Goal: Task Accomplishment & Management: Use online tool/utility

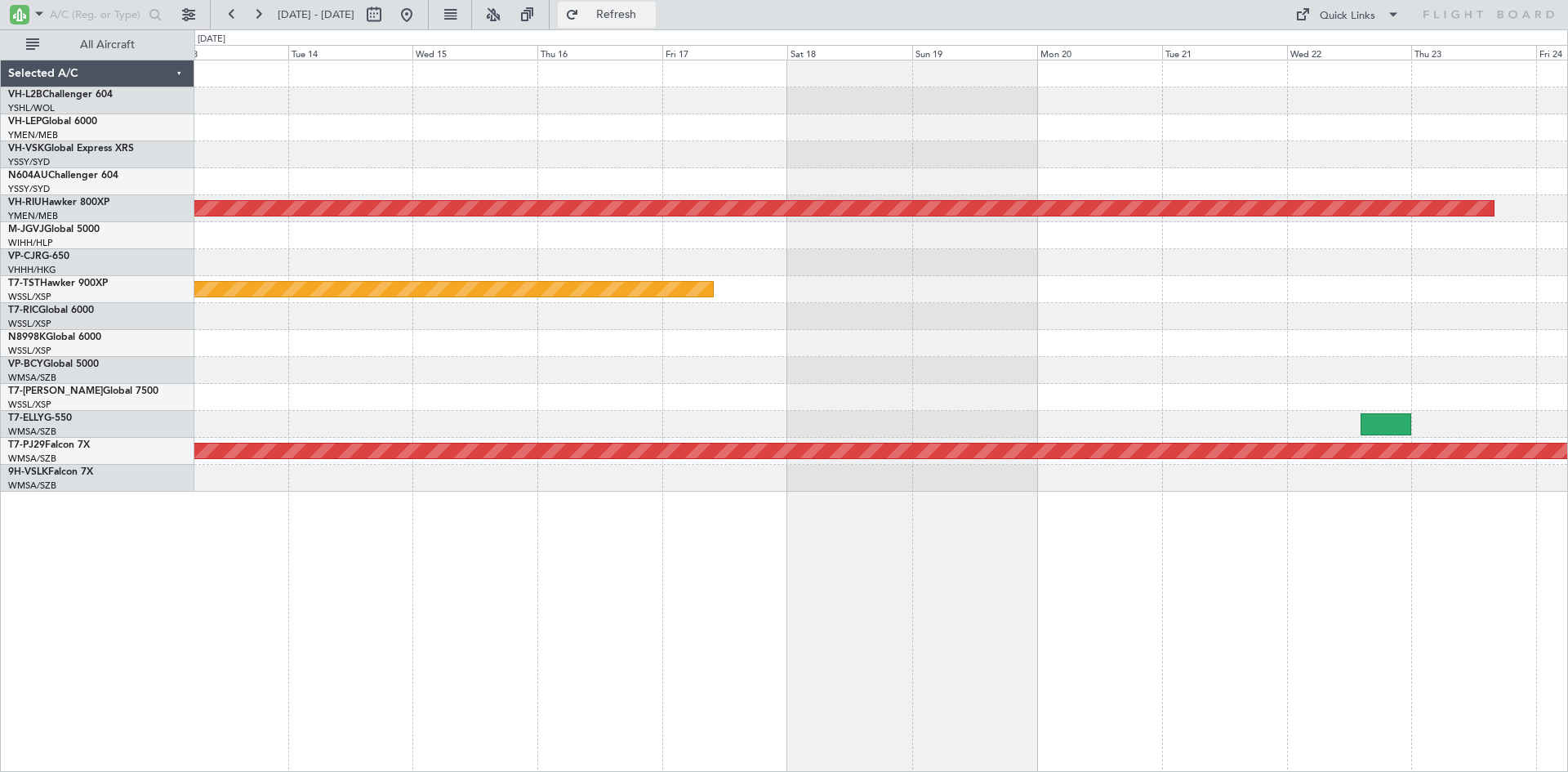
click at [635, 18] on span "Refresh" at bounding box center [616, 15] width 69 height 12
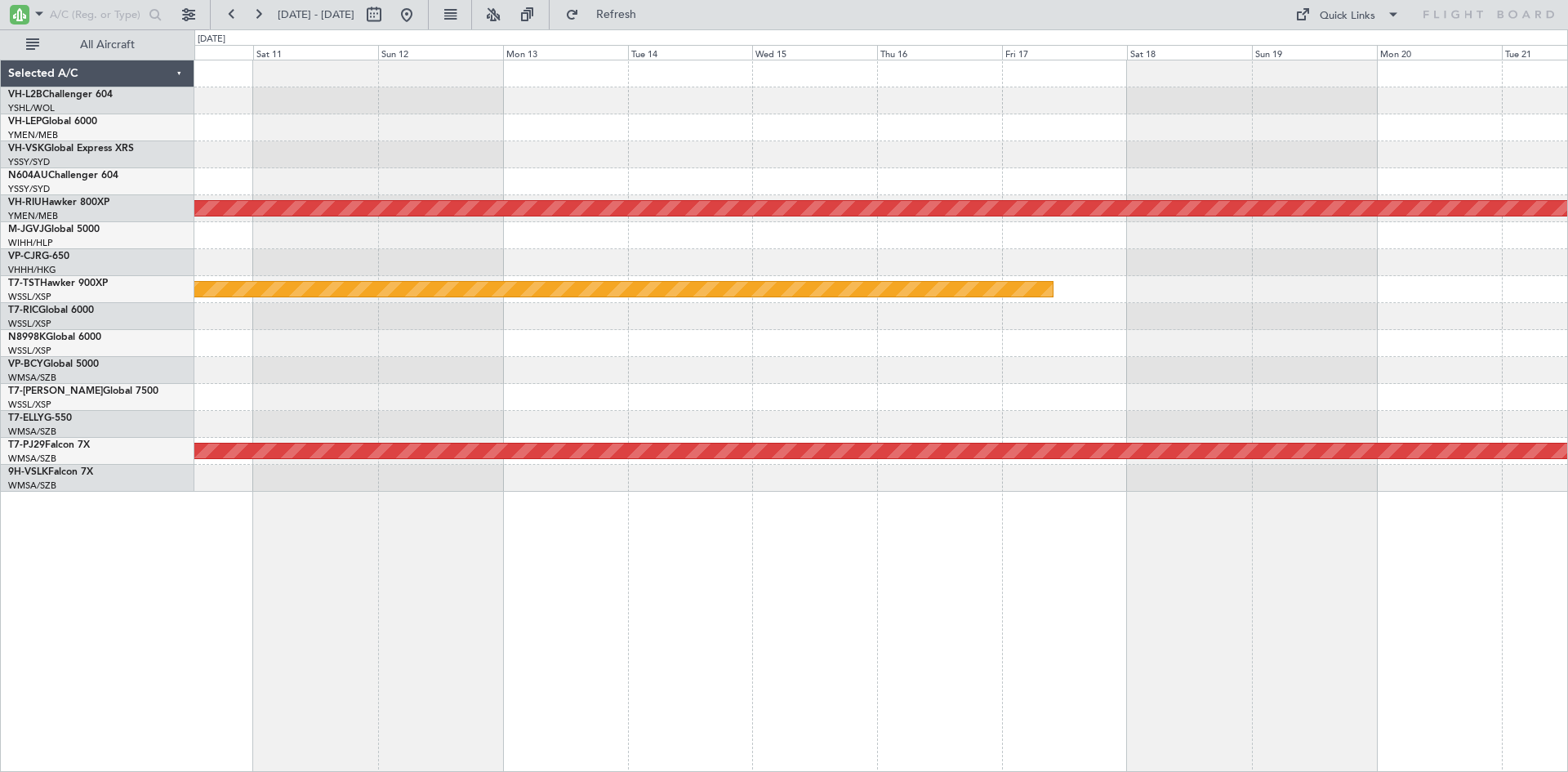
click at [1237, 283] on div "Planned Maint [GEOGRAPHIC_DATA] (Seletar)" at bounding box center [880, 289] width 1373 height 27
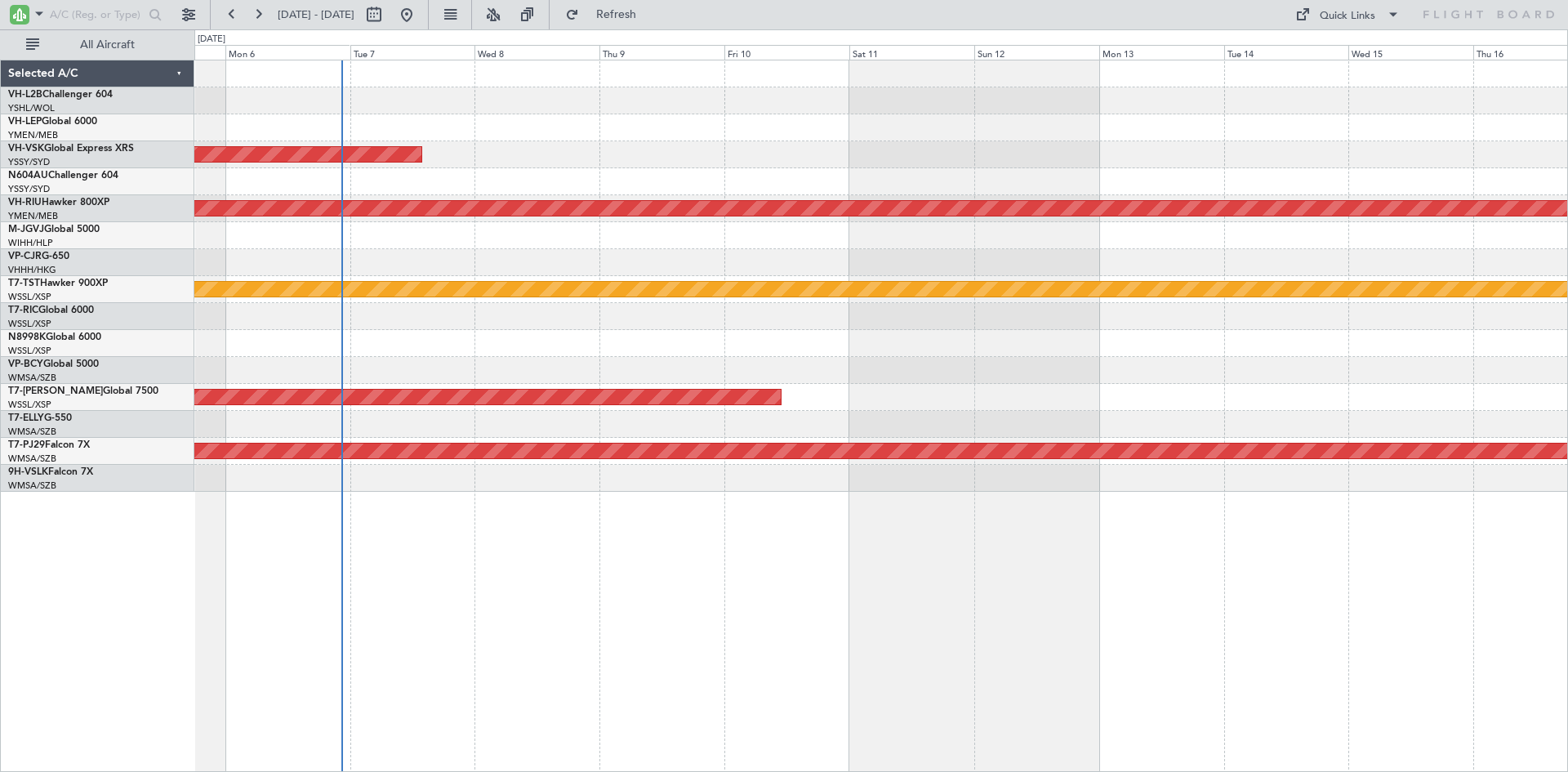
click at [1179, 341] on div "Planned Maint Sydney ([PERSON_NAME] Intl) Planned Maint [GEOGRAPHIC_DATA] ([GEO…" at bounding box center [880, 276] width 1373 height 431
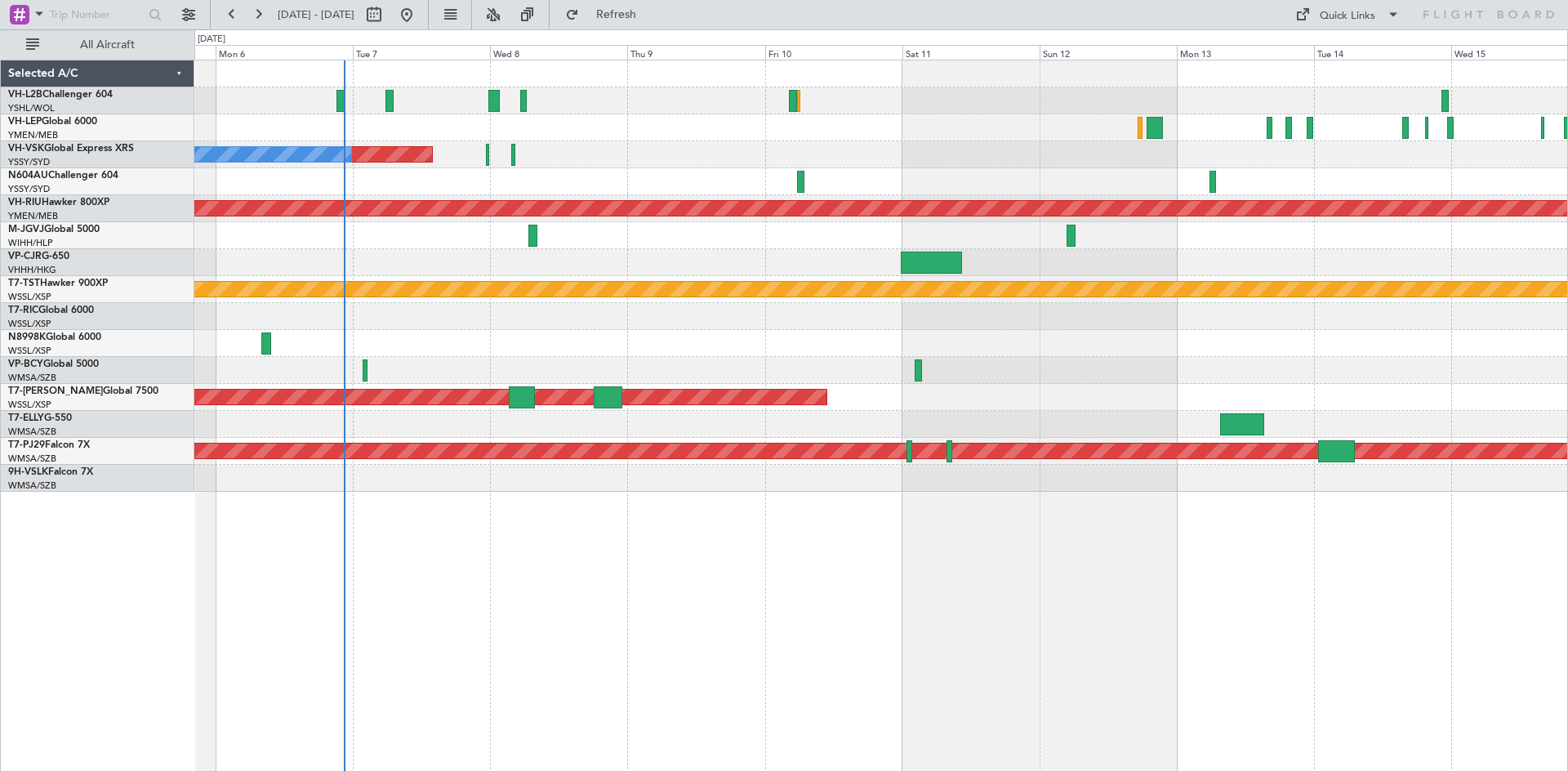
click at [668, 349] on div at bounding box center [880, 343] width 1373 height 27
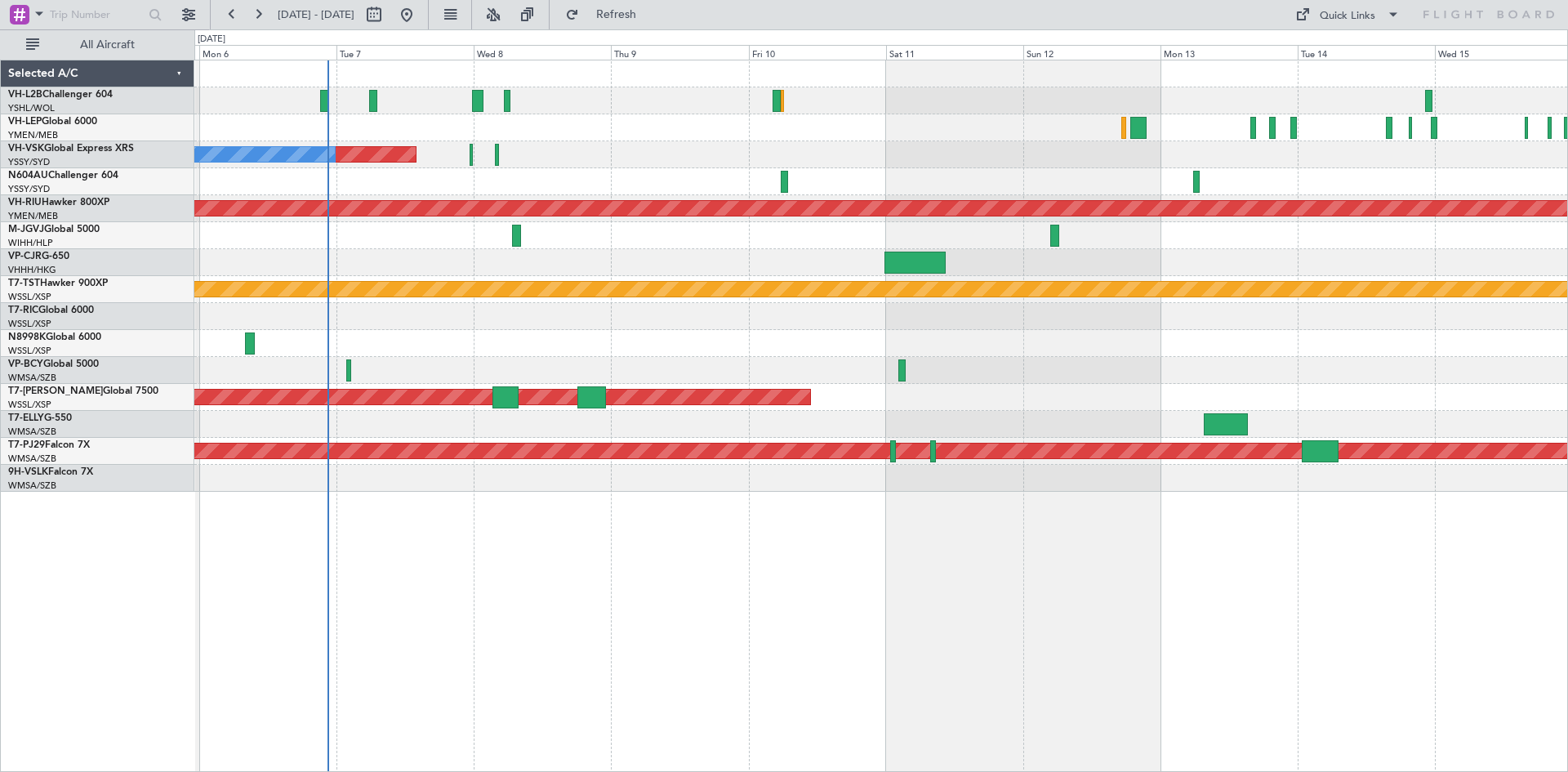
click at [765, 184] on div at bounding box center [880, 182] width 1373 height 27
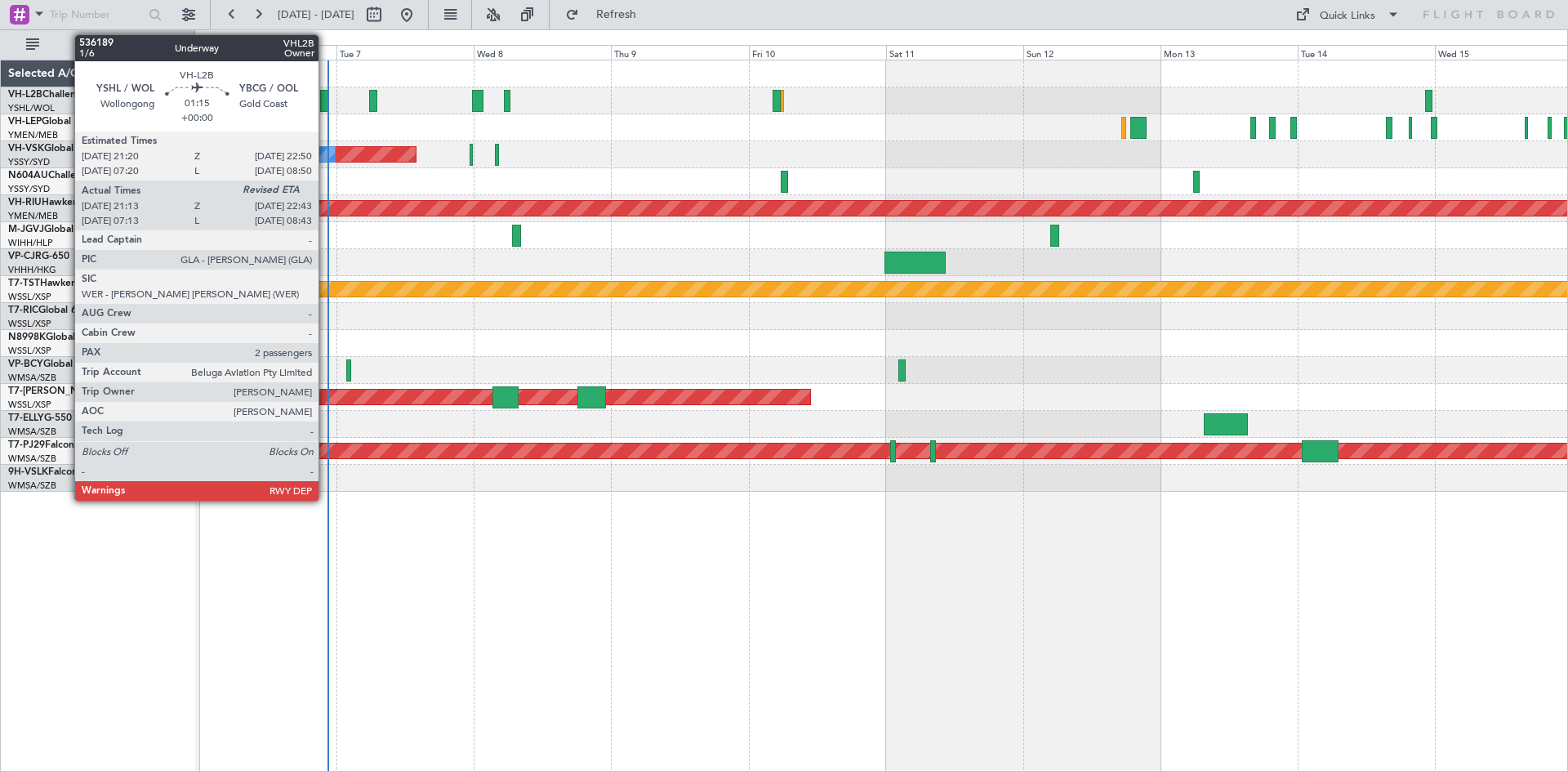
click at [326, 101] on div at bounding box center [324, 101] width 9 height 22
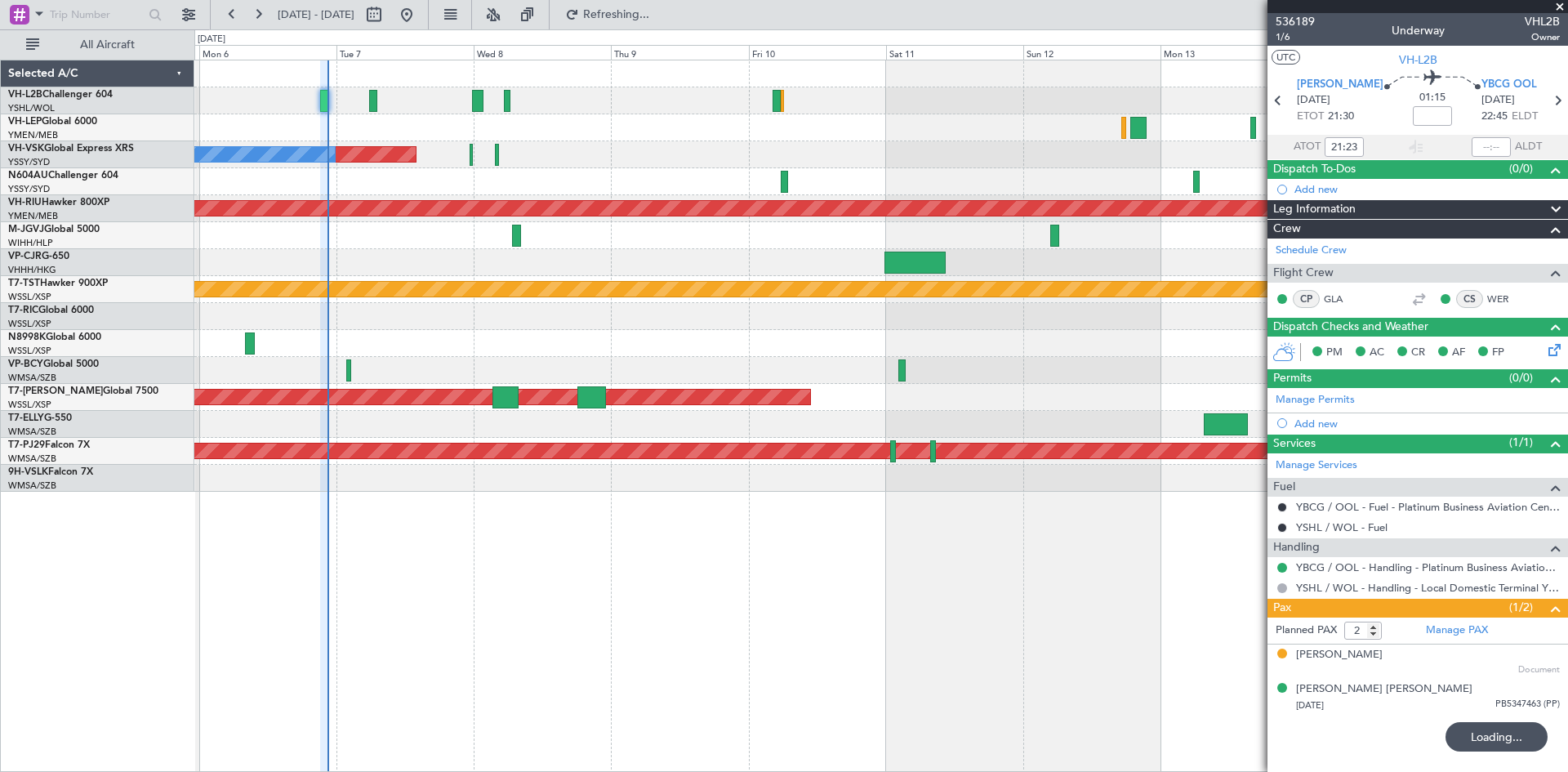
click at [556, 134] on div at bounding box center [880, 128] width 1373 height 27
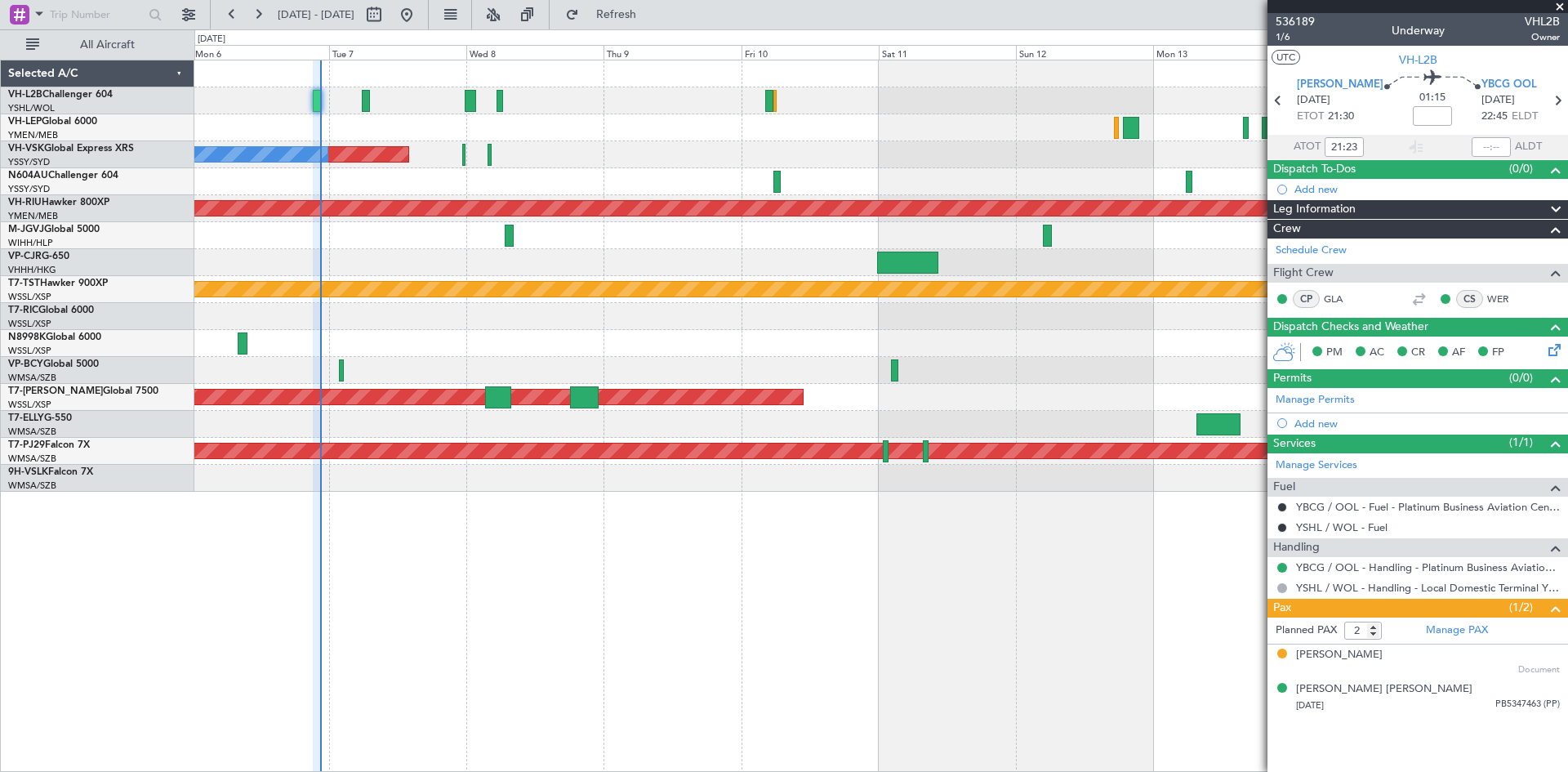
click at [1014, 170] on div at bounding box center [880, 182] width 1373 height 27
click at [898, 273] on div at bounding box center [908, 263] width 61 height 22
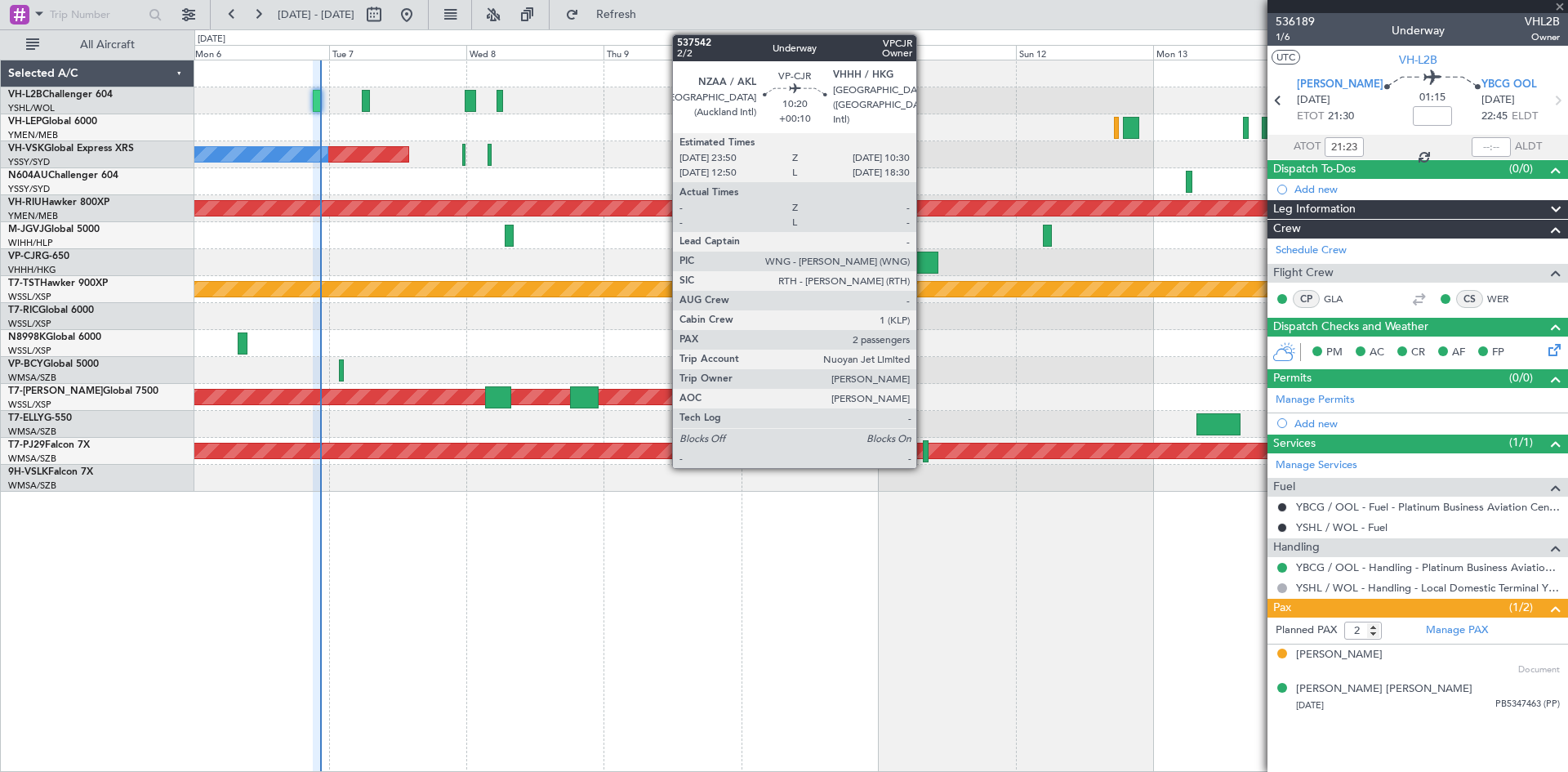
type input "+00:10"
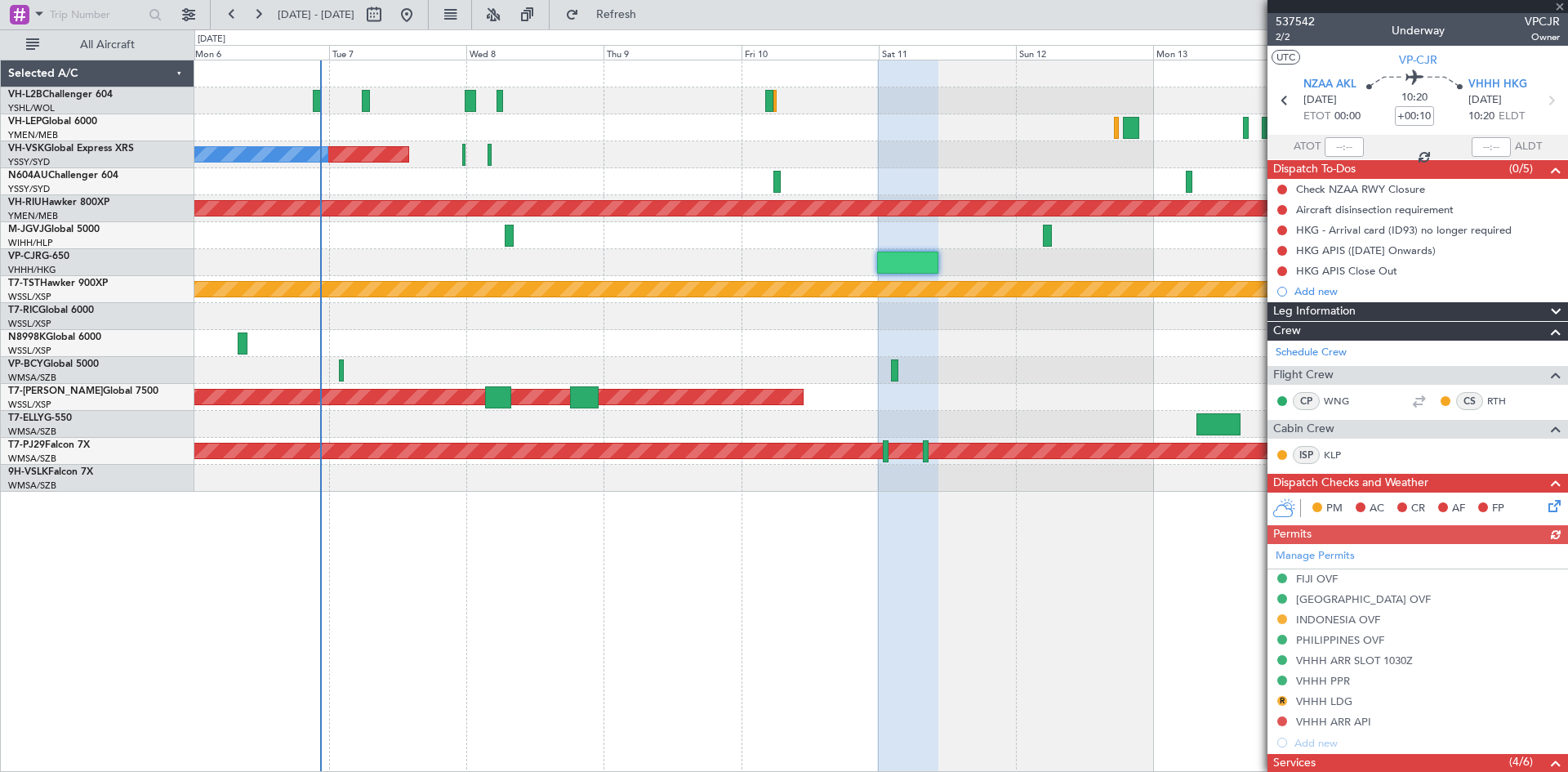
click at [943, 357] on div "Planned Maint Sydney ([PERSON_NAME] Intl) No Crew Planned Maint [GEOGRAPHIC_DAT…" at bounding box center [880, 276] width 1373 height 431
click at [807, 160] on div "Planned Maint Sydney ([PERSON_NAME] Intl) No Crew" at bounding box center [880, 155] width 1373 height 27
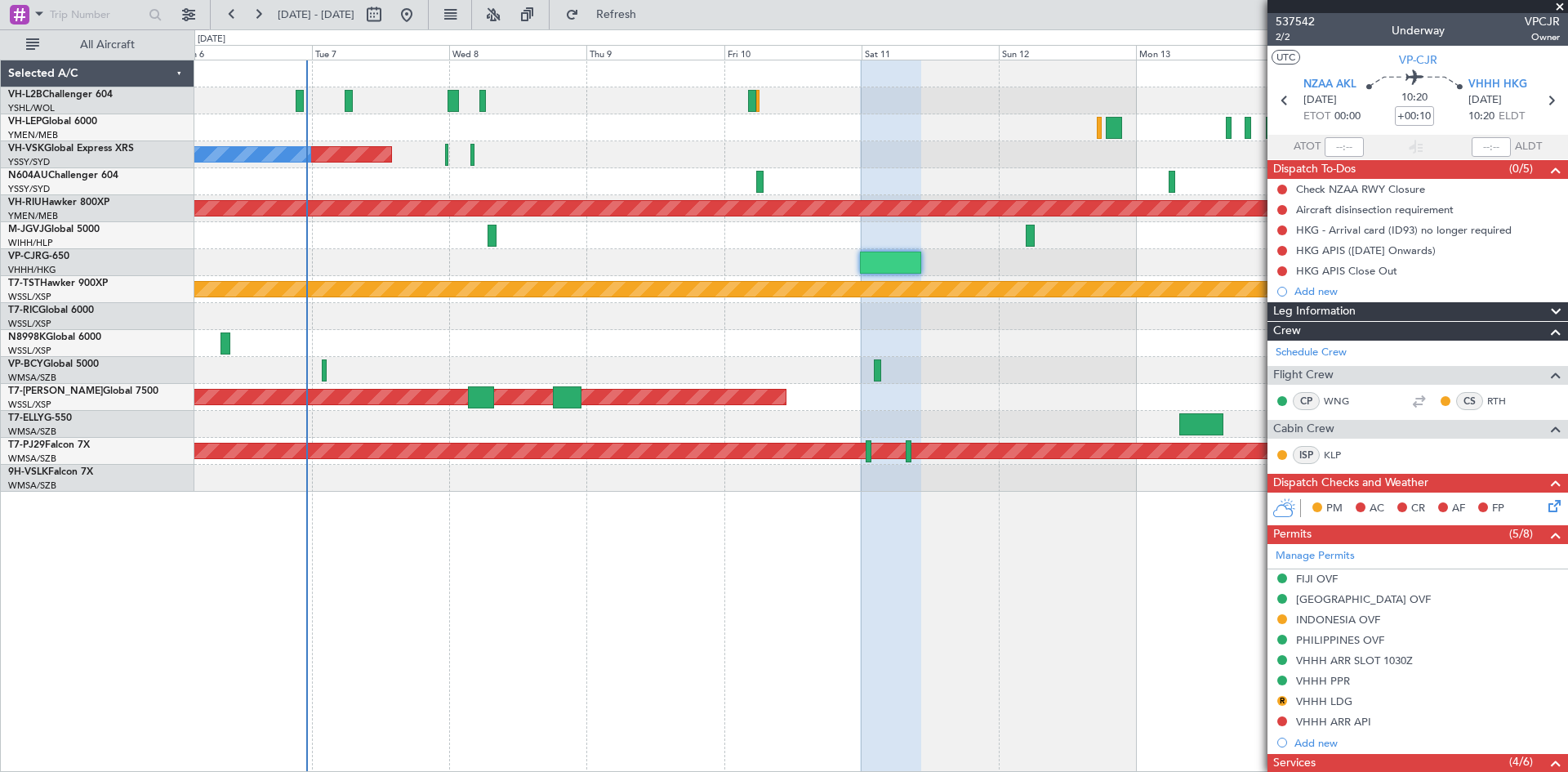
click at [1002, 376] on div at bounding box center [880, 371] width 1373 height 27
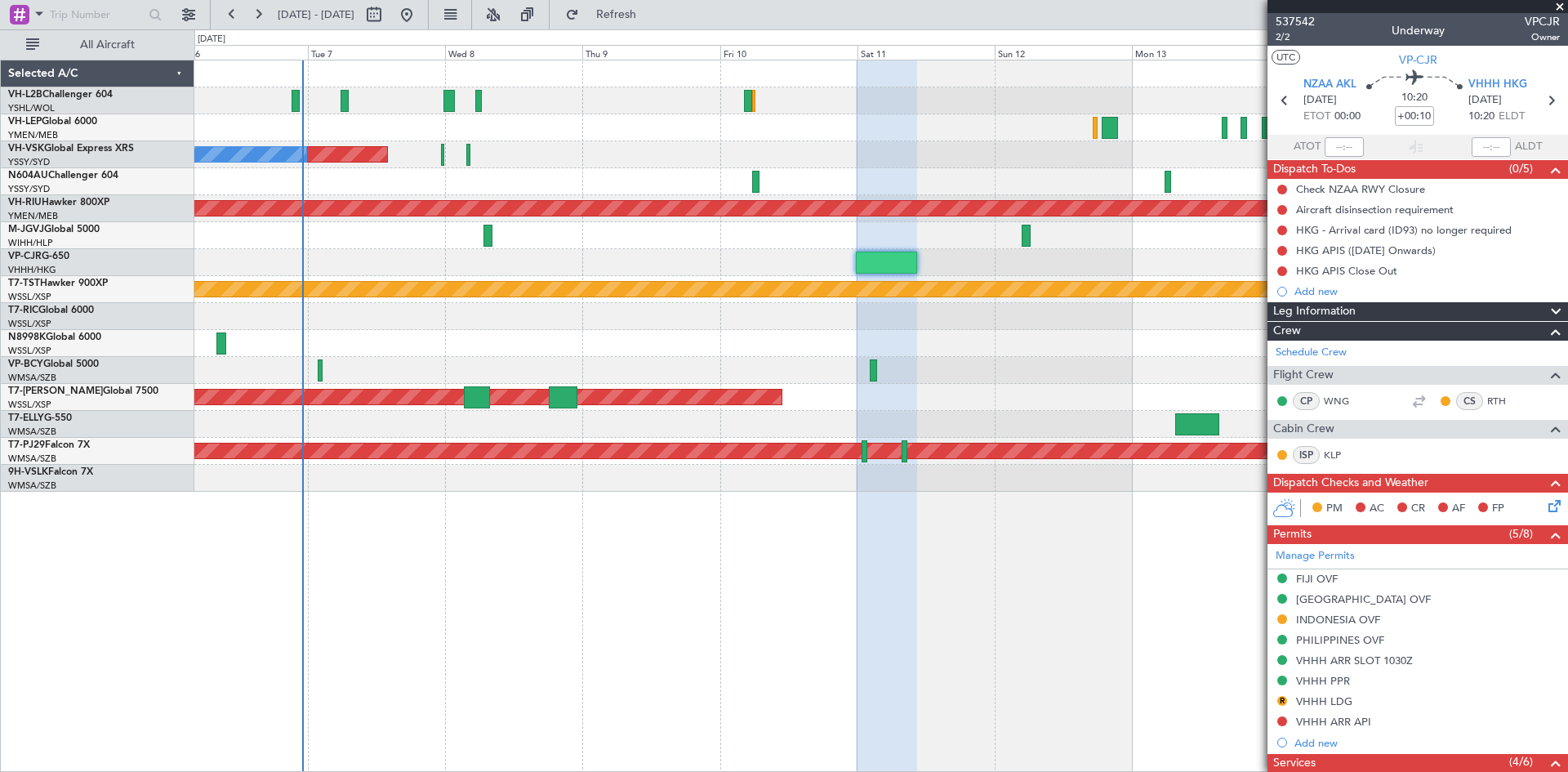
click at [1043, 350] on div at bounding box center [880, 343] width 1373 height 27
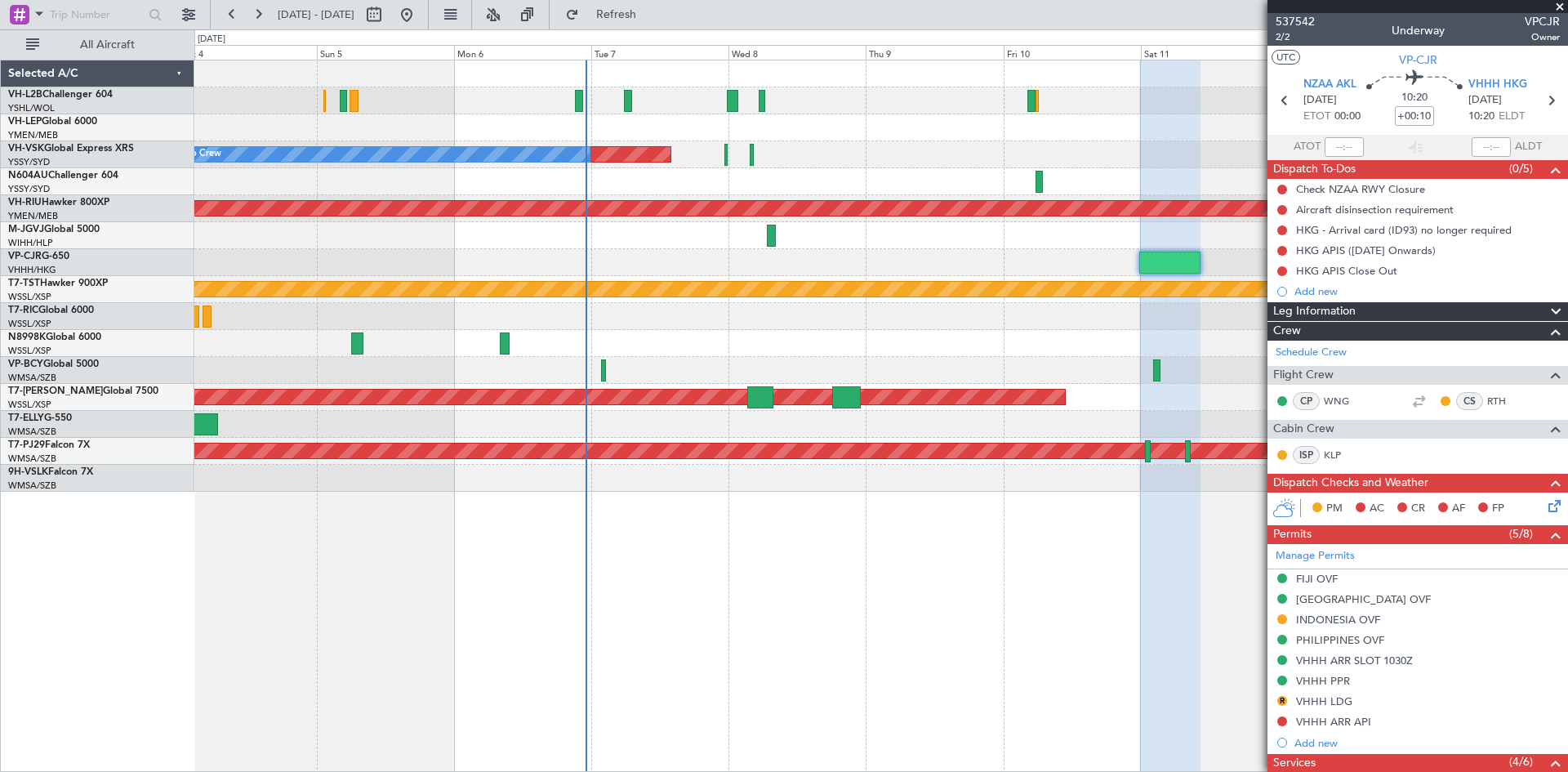
click at [625, 119] on div "Planned Maint Sydney ([PERSON_NAME] Intl) No Crew Planned Maint [GEOGRAPHIC_DAT…" at bounding box center [880, 276] width 1373 height 431
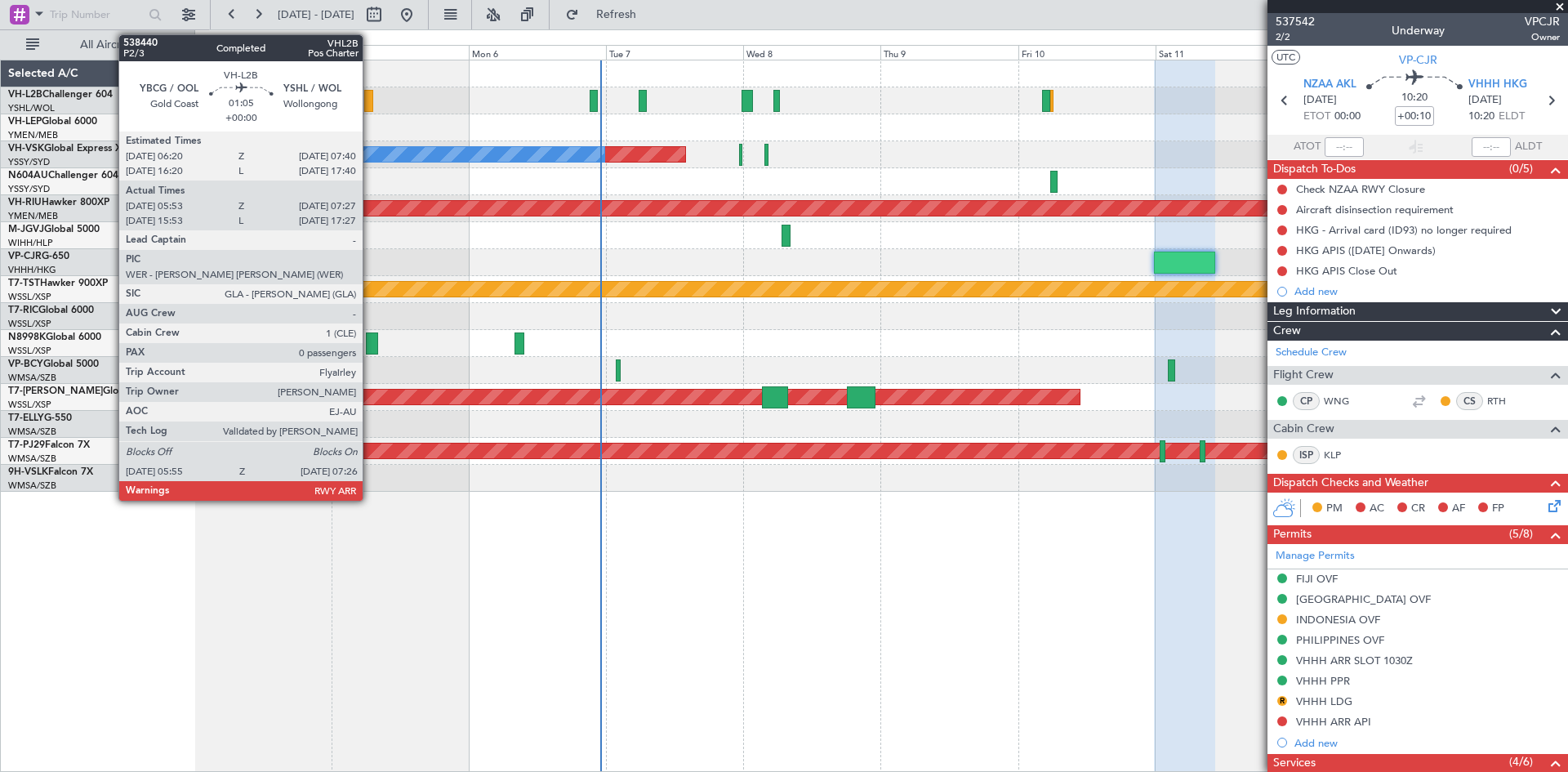
click at [370, 109] on div at bounding box center [368, 101] width 9 height 22
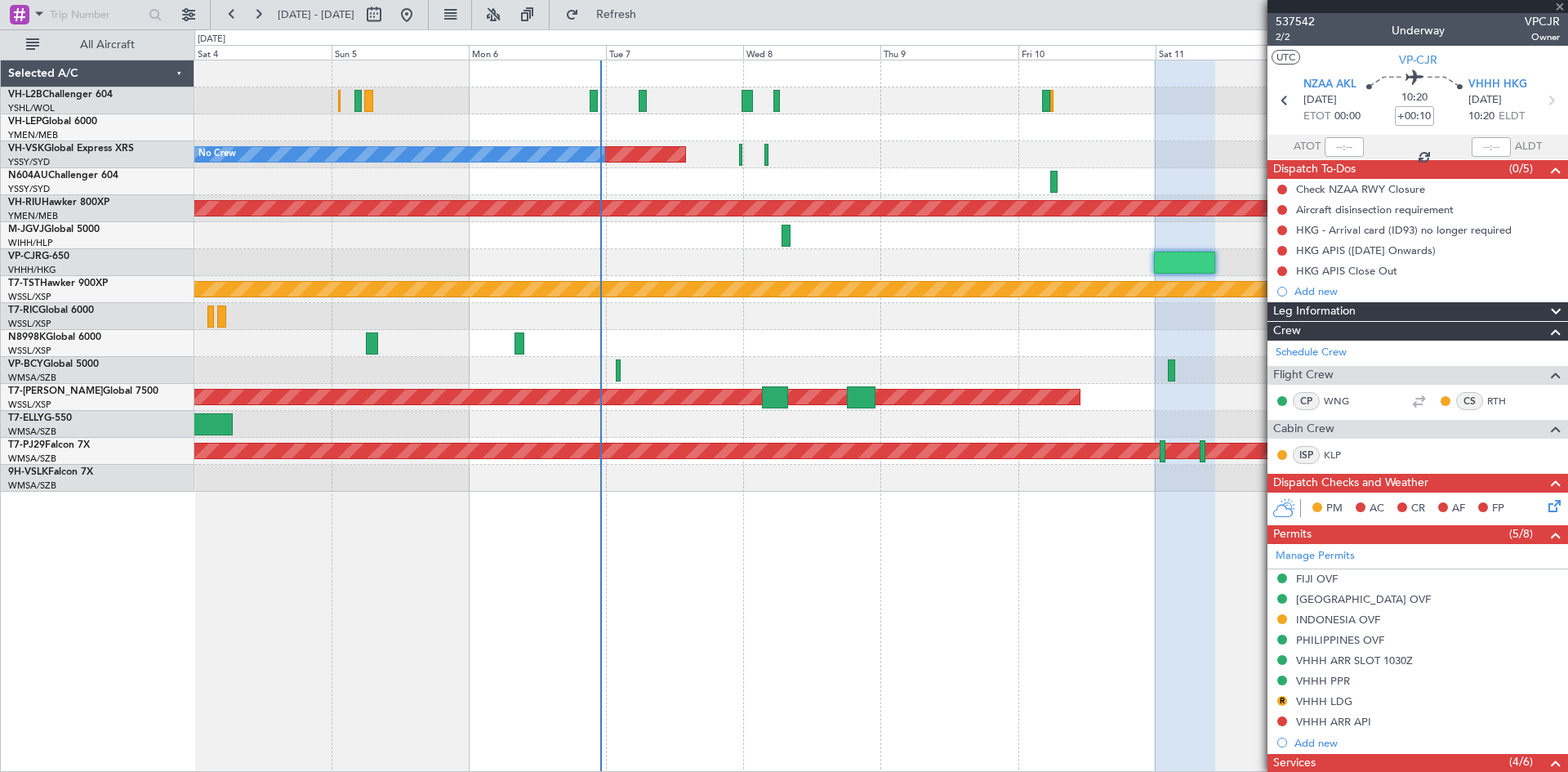
type input "06:03"
type input "07:22"
type input "0"
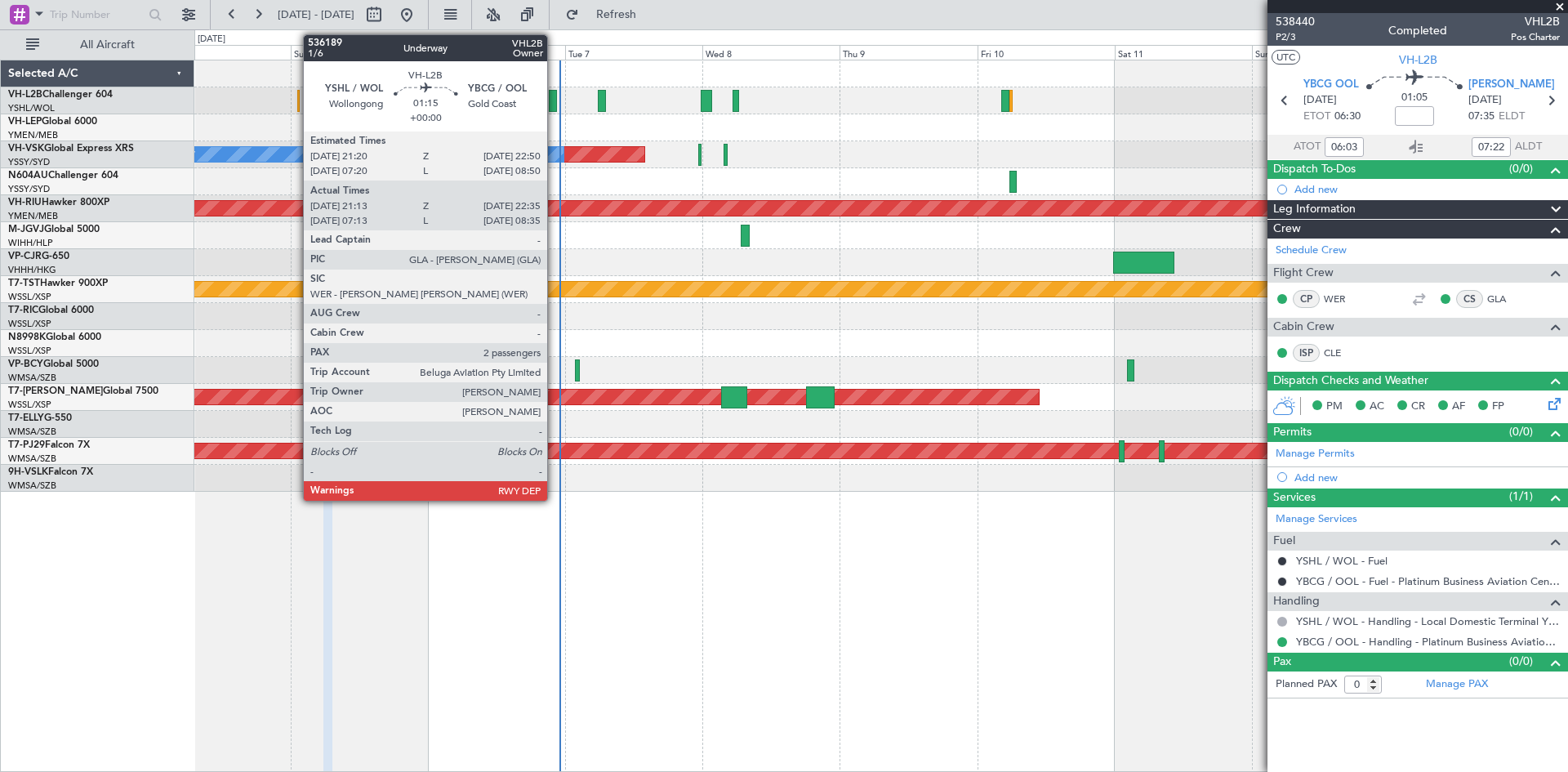
click at [555, 106] on div at bounding box center [553, 101] width 8 height 22
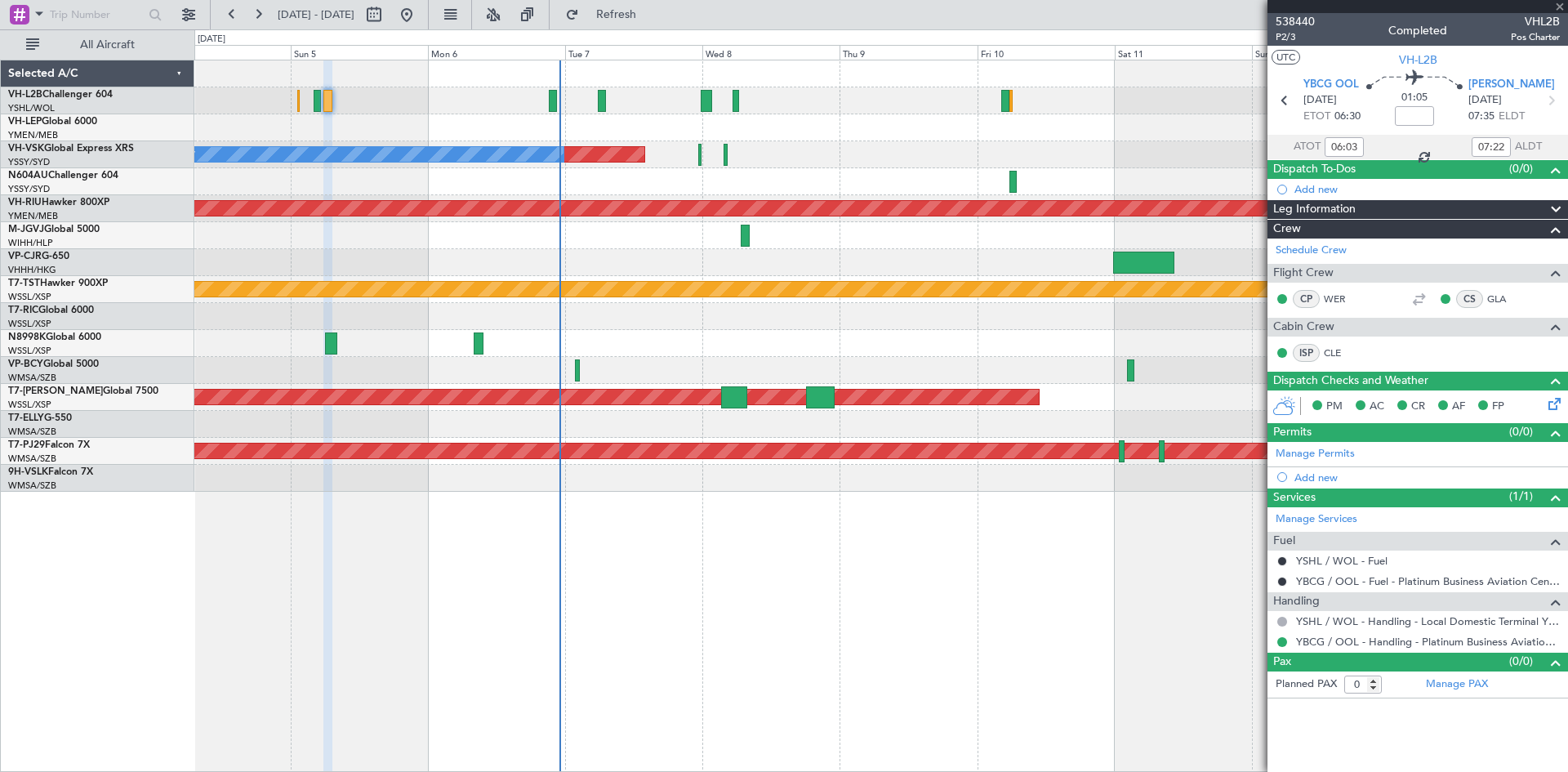
type input "21:23"
type input "22:30"
type input "2"
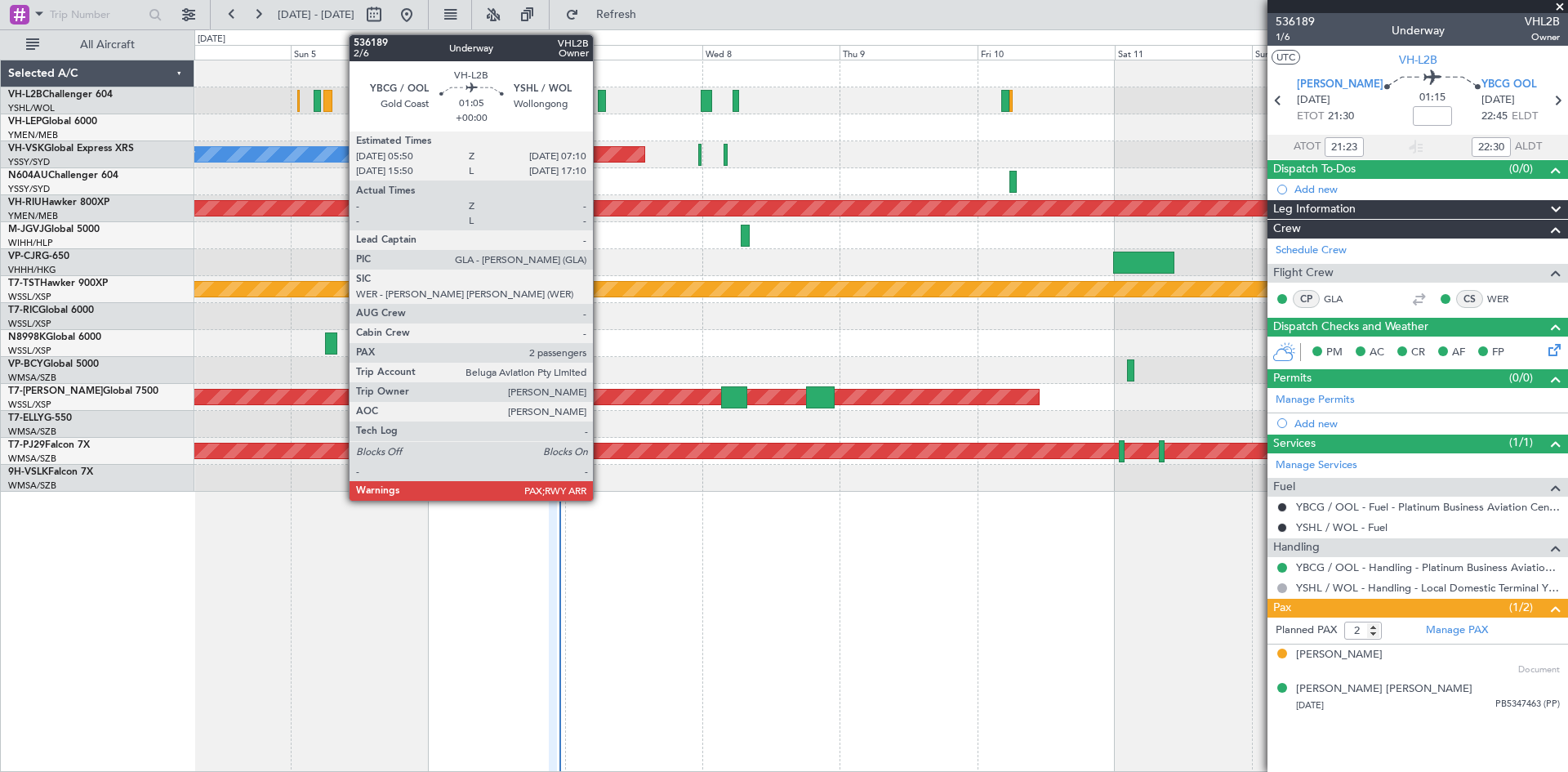
click at [600, 107] on div at bounding box center [602, 101] width 8 height 22
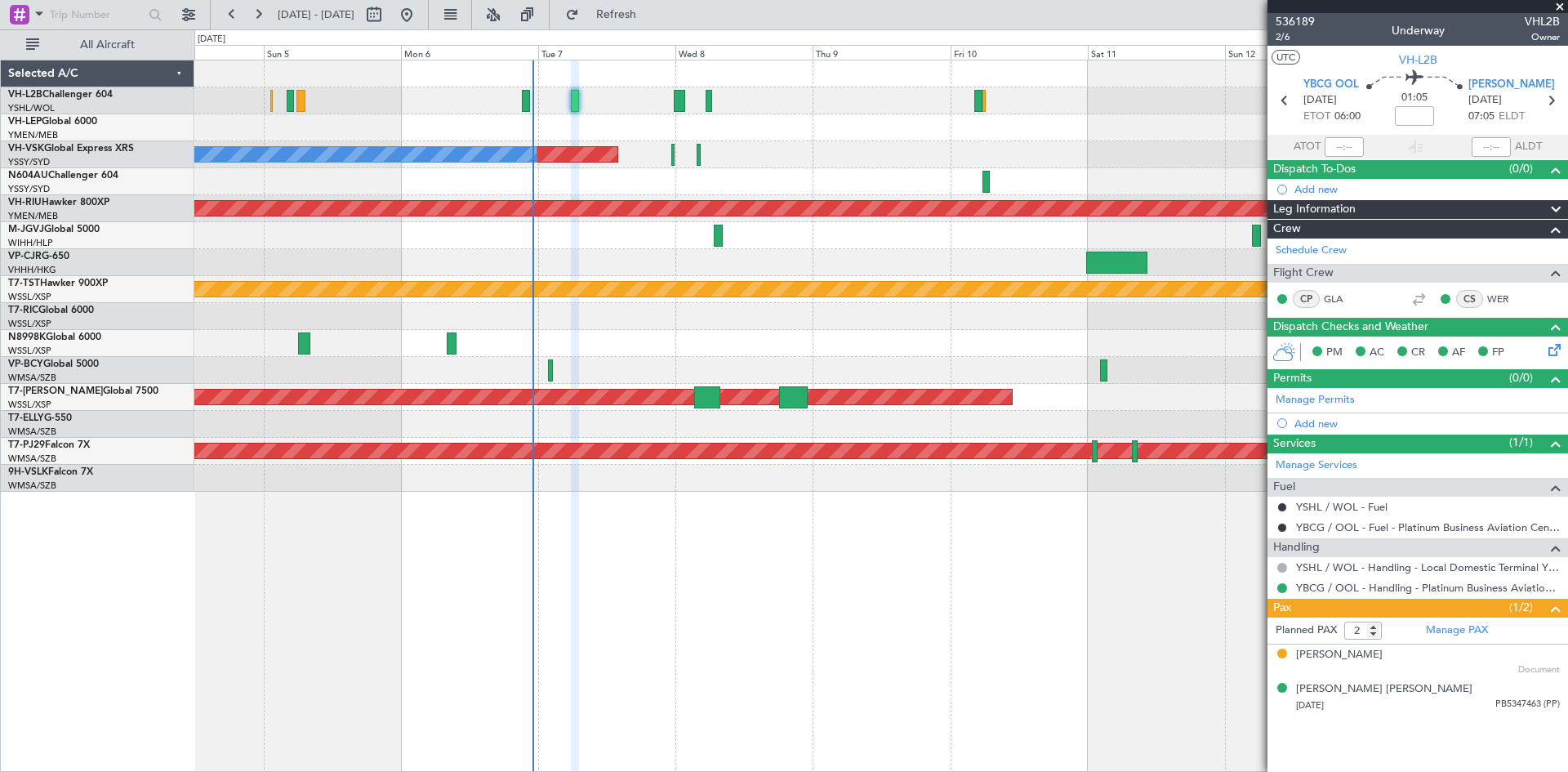
click at [940, 273] on div "Planned Maint Sydney ([PERSON_NAME] Intl) No Crew Planned Maint [GEOGRAPHIC_DAT…" at bounding box center [880, 276] width 1373 height 431
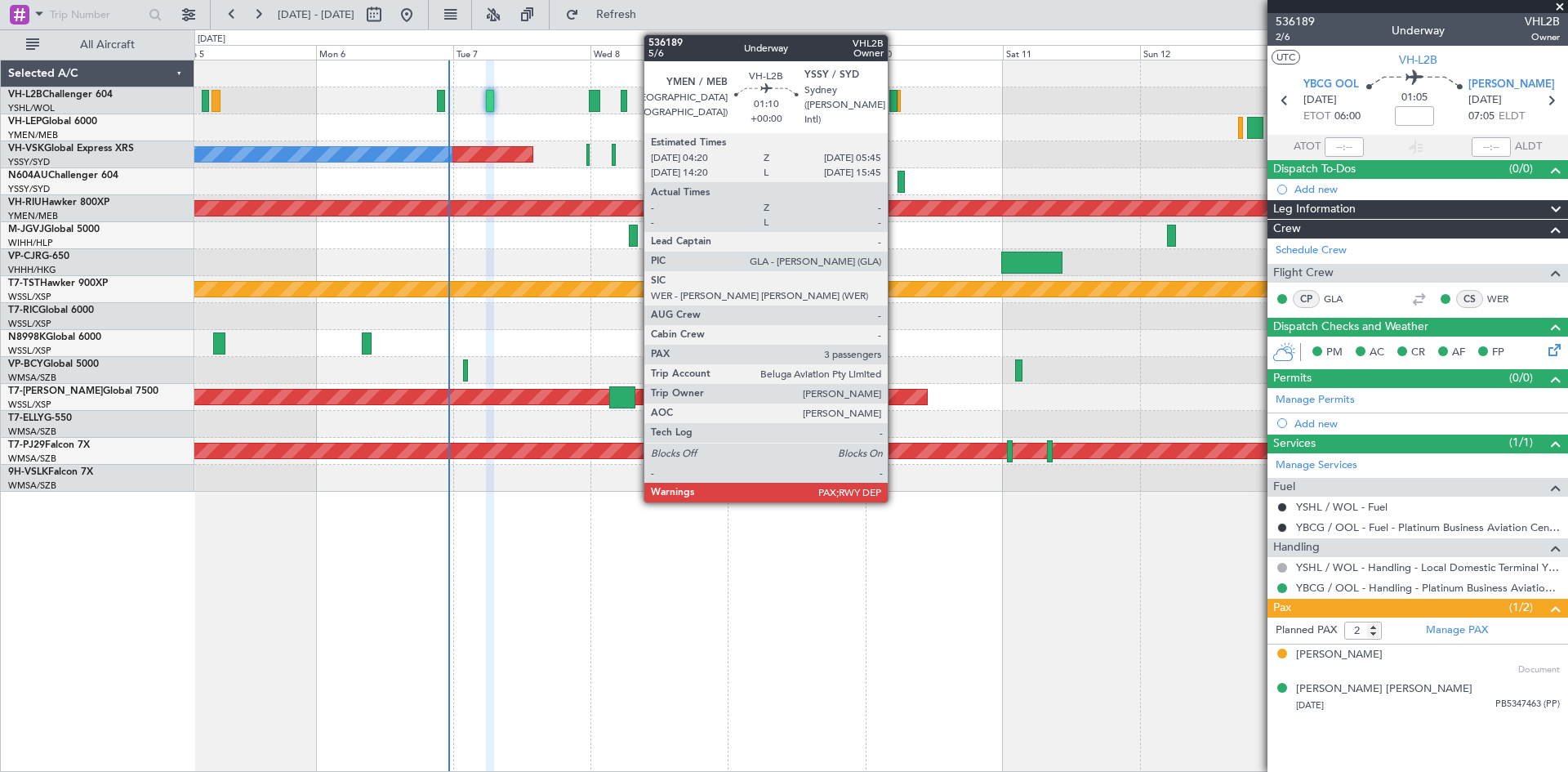
click at [894, 101] on div at bounding box center [894, 101] width 8 height 22
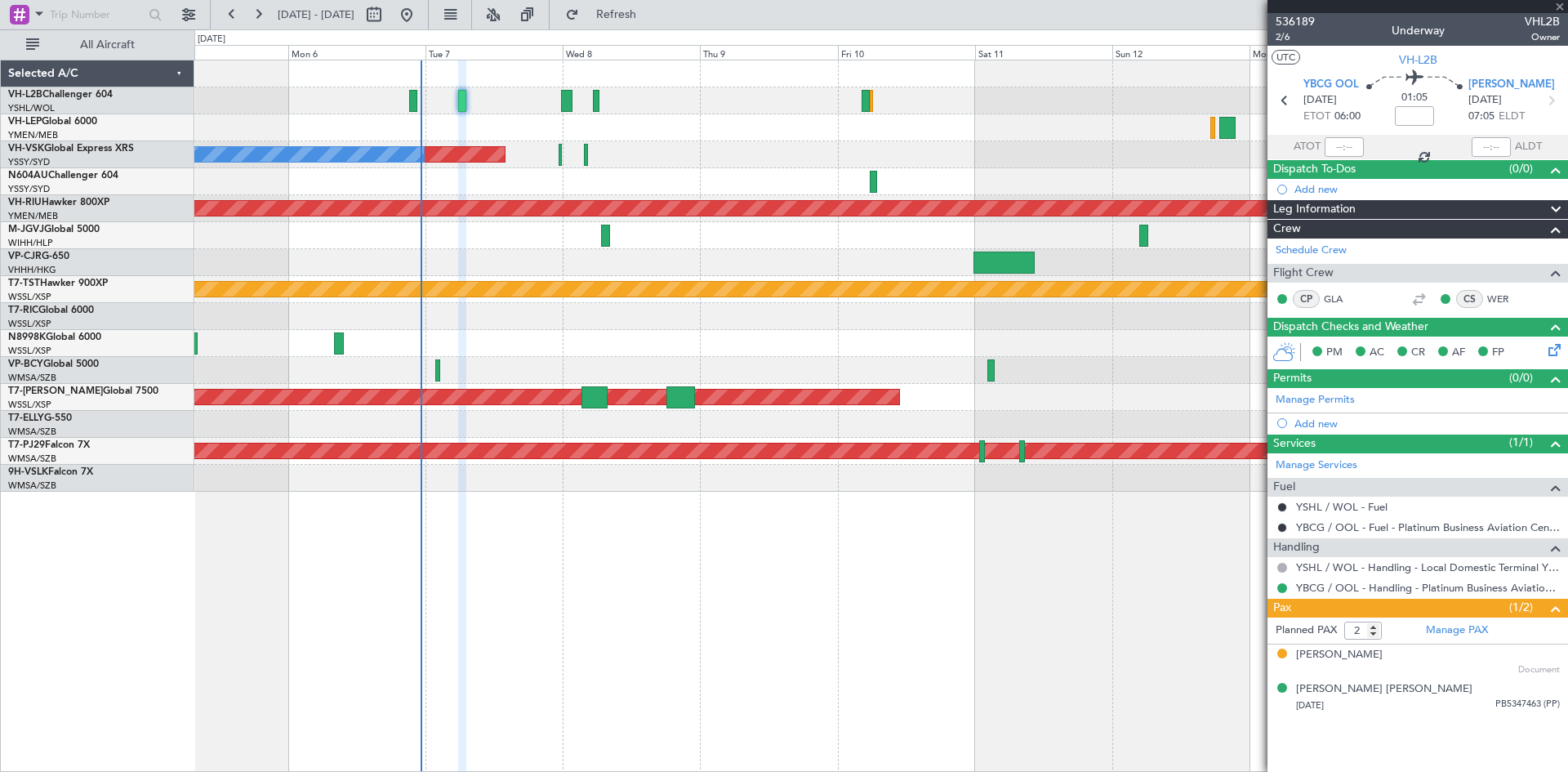
type input "3"
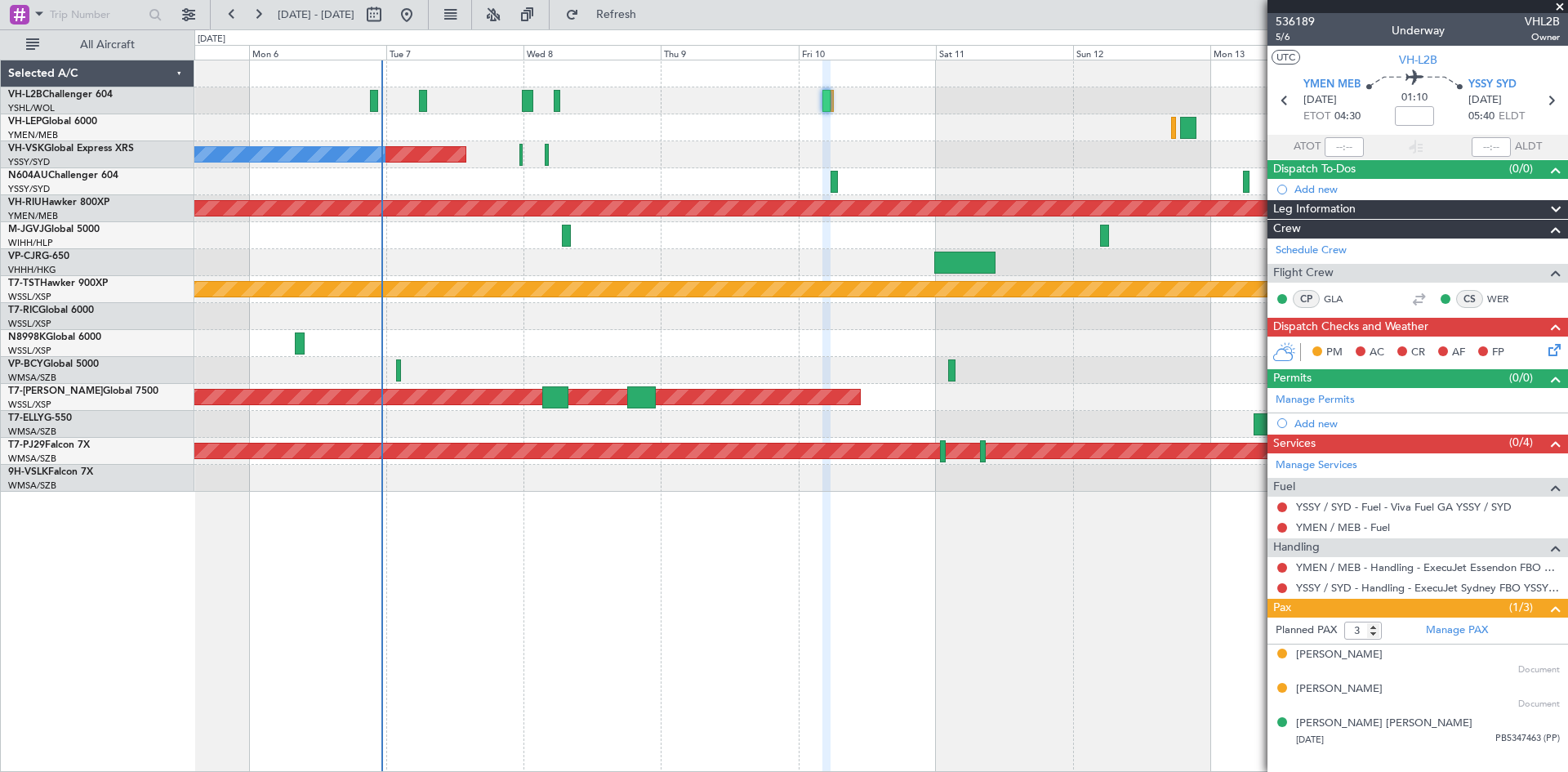
click at [751, 147] on div "Planned Maint Sydney ([PERSON_NAME] Intl) No Crew Planned Maint [GEOGRAPHIC_DAT…" at bounding box center [880, 276] width 1373 height 431
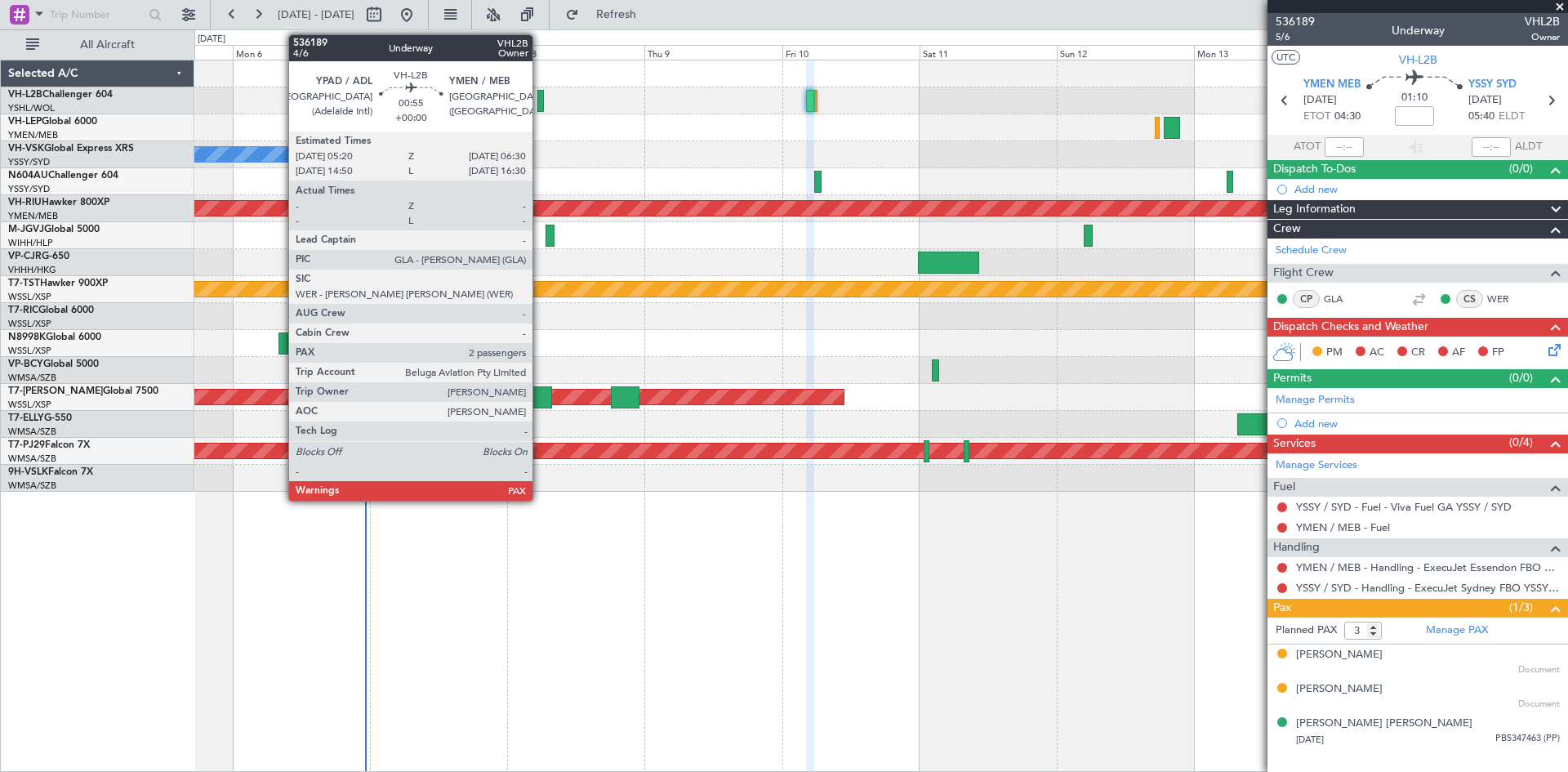
click at [540, 110] on div at bounding box center [541, 101] width 7 height 22
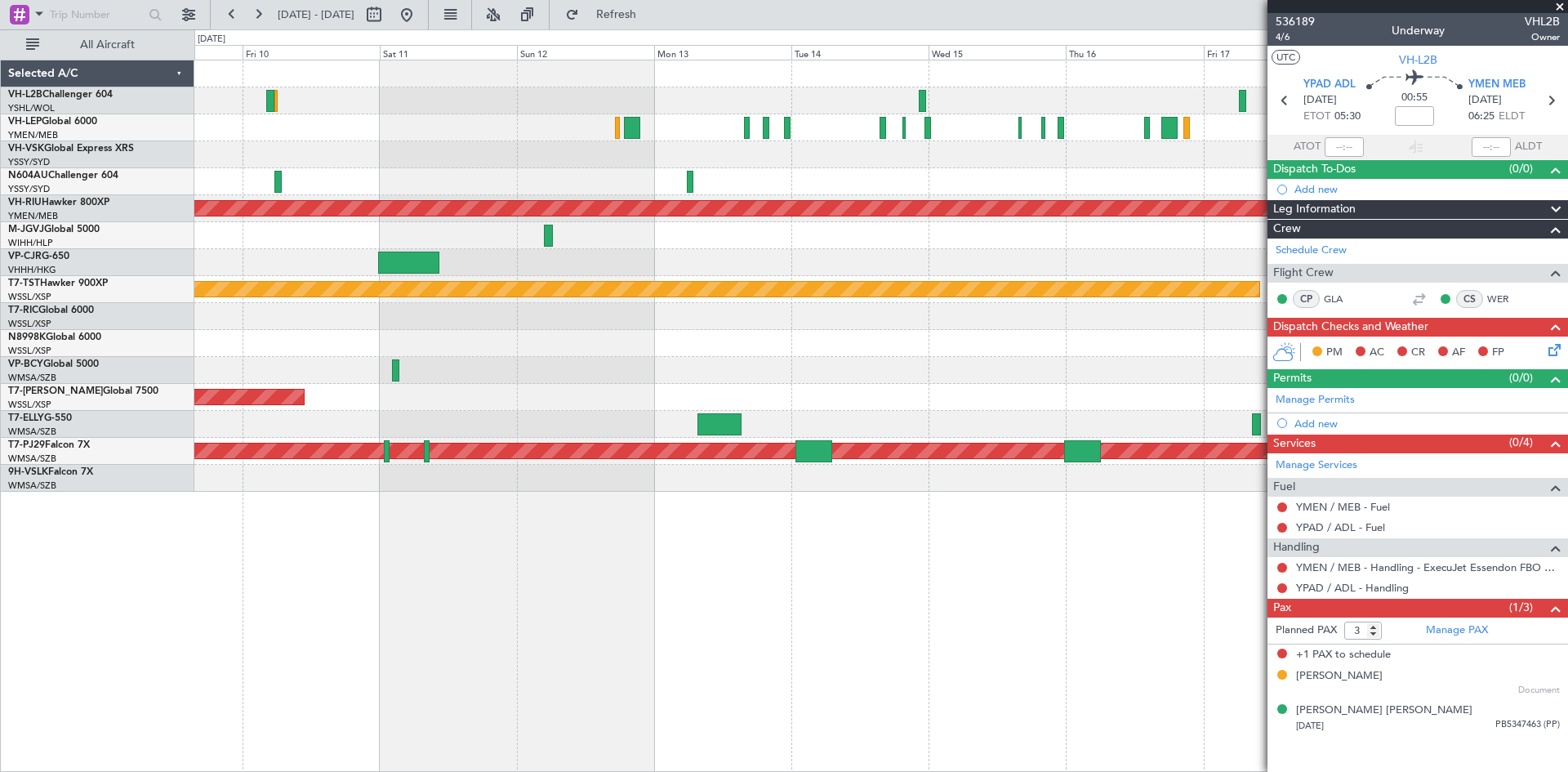
click at [590, 280] on div "Planned Maint Sydney ([PERSON_NAME] Intl) Planned Maint [GEOGRAPHIC_DATA] ([GEO…" at bounding box center [880, 276] width 1373 height 431
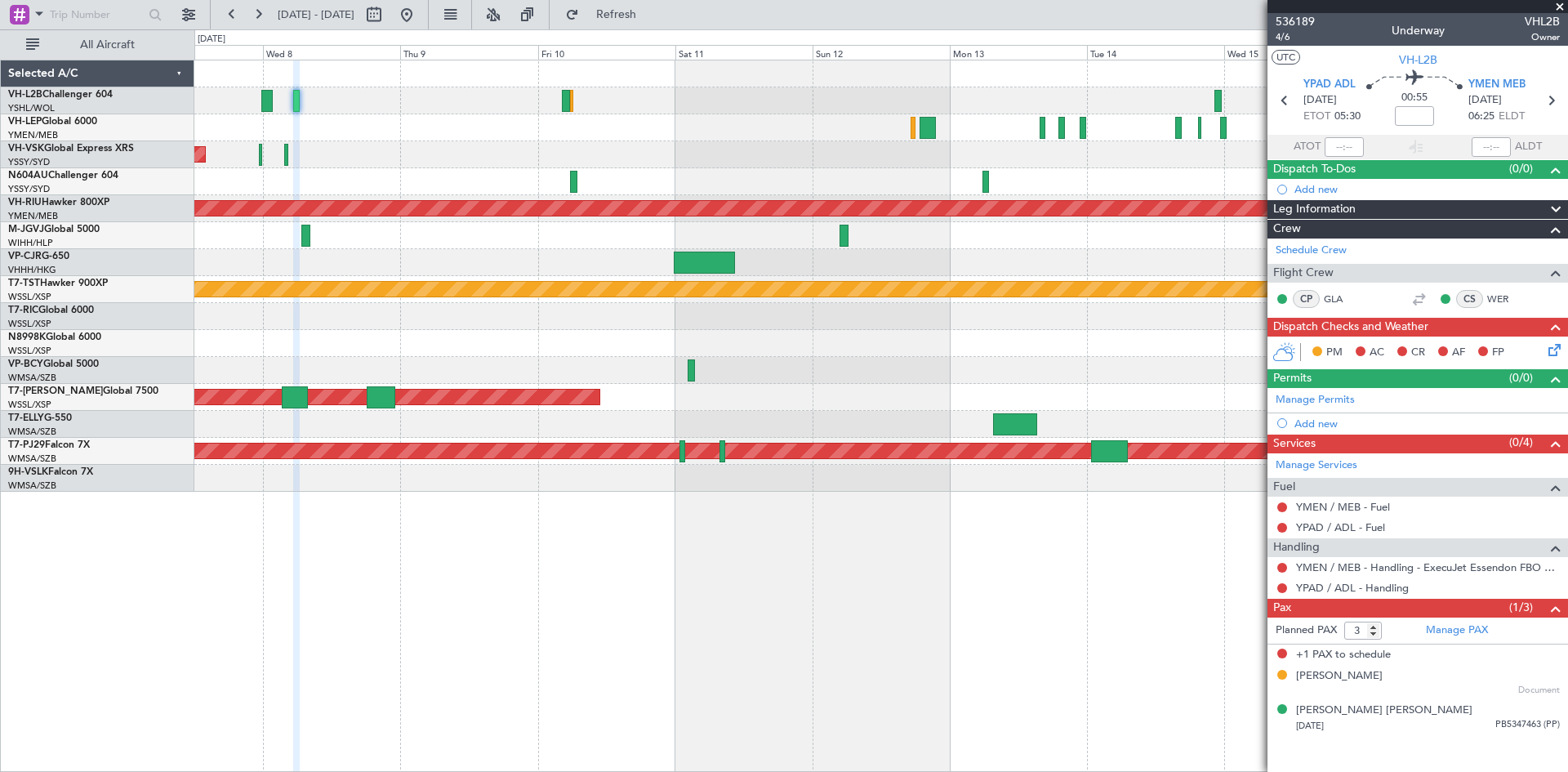
click at [1034, 390] on div "Planned Maint Sydney ([PERSON_NAME] Intl) No Crew Planned Maint [GEOGRAPHIC_DAT…" at bounding box center [880, 276] width 1373 height 431
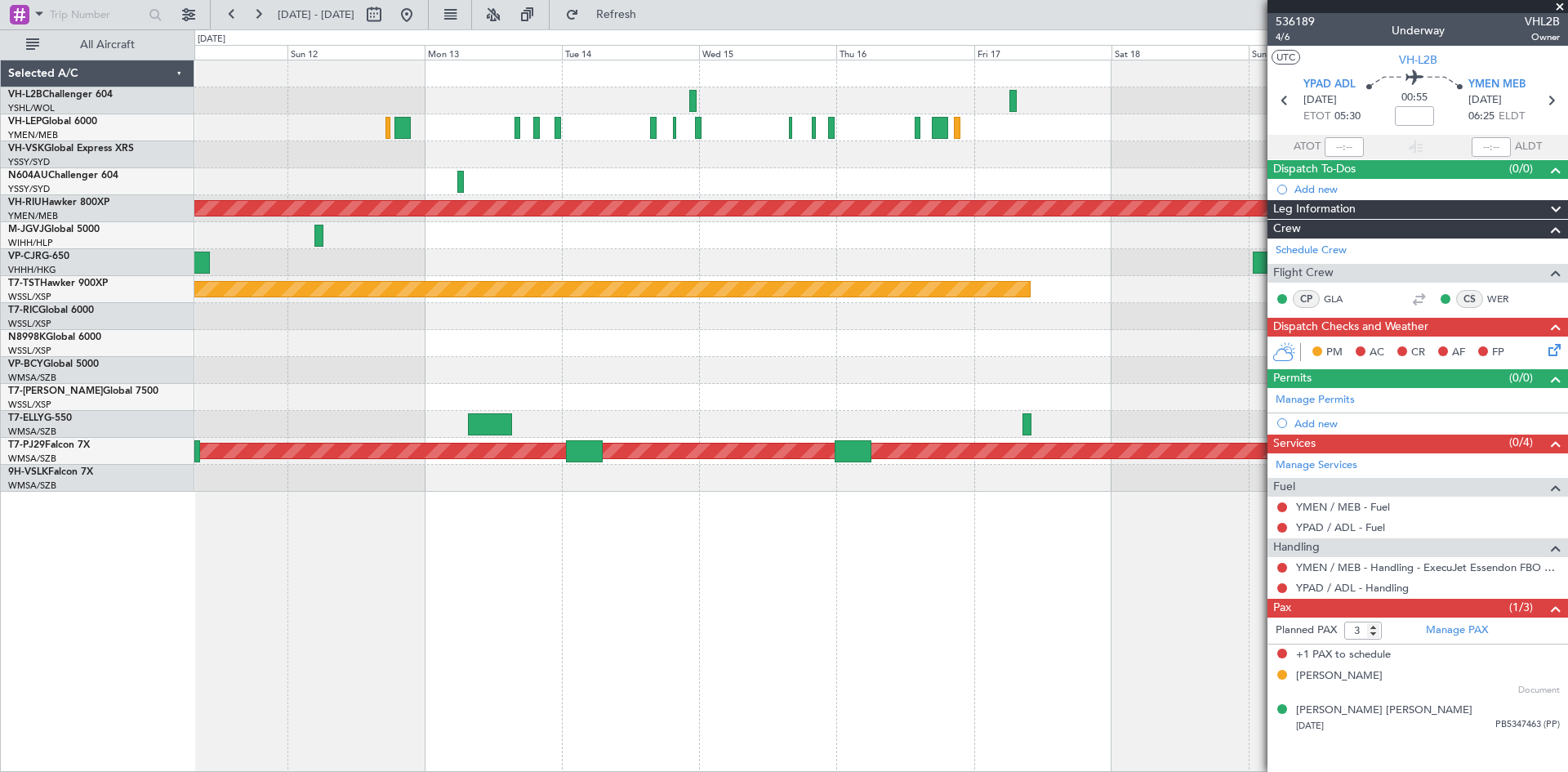
click at [308, 400] on div "Planned Maint [GEOGRAPHIC_DATA] (Seletar)" at bounding box center [880, 397] width 1373 height 27
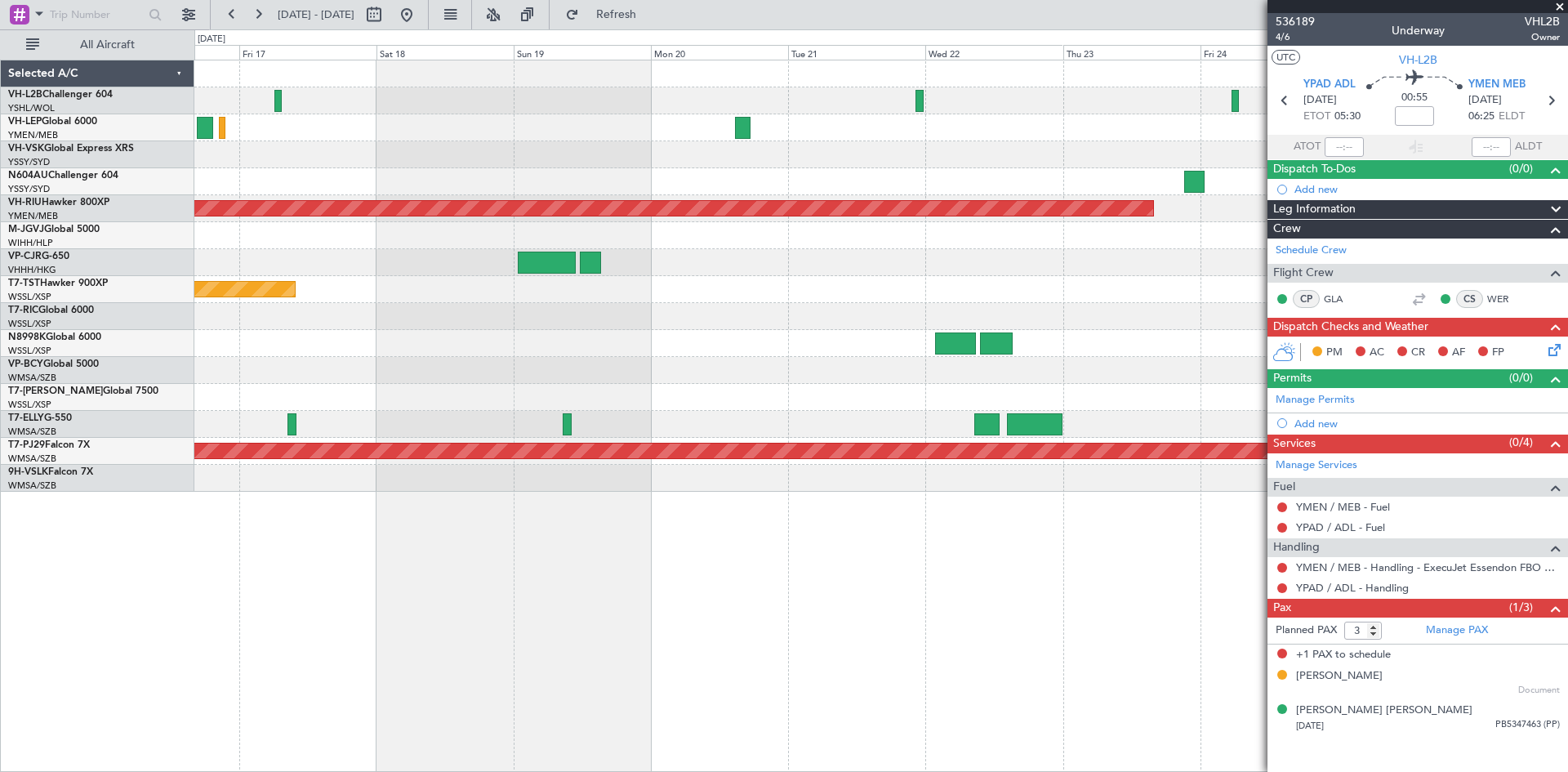
click at [385, 381] on div at bounding box center [880, 371] width 1373 height 27
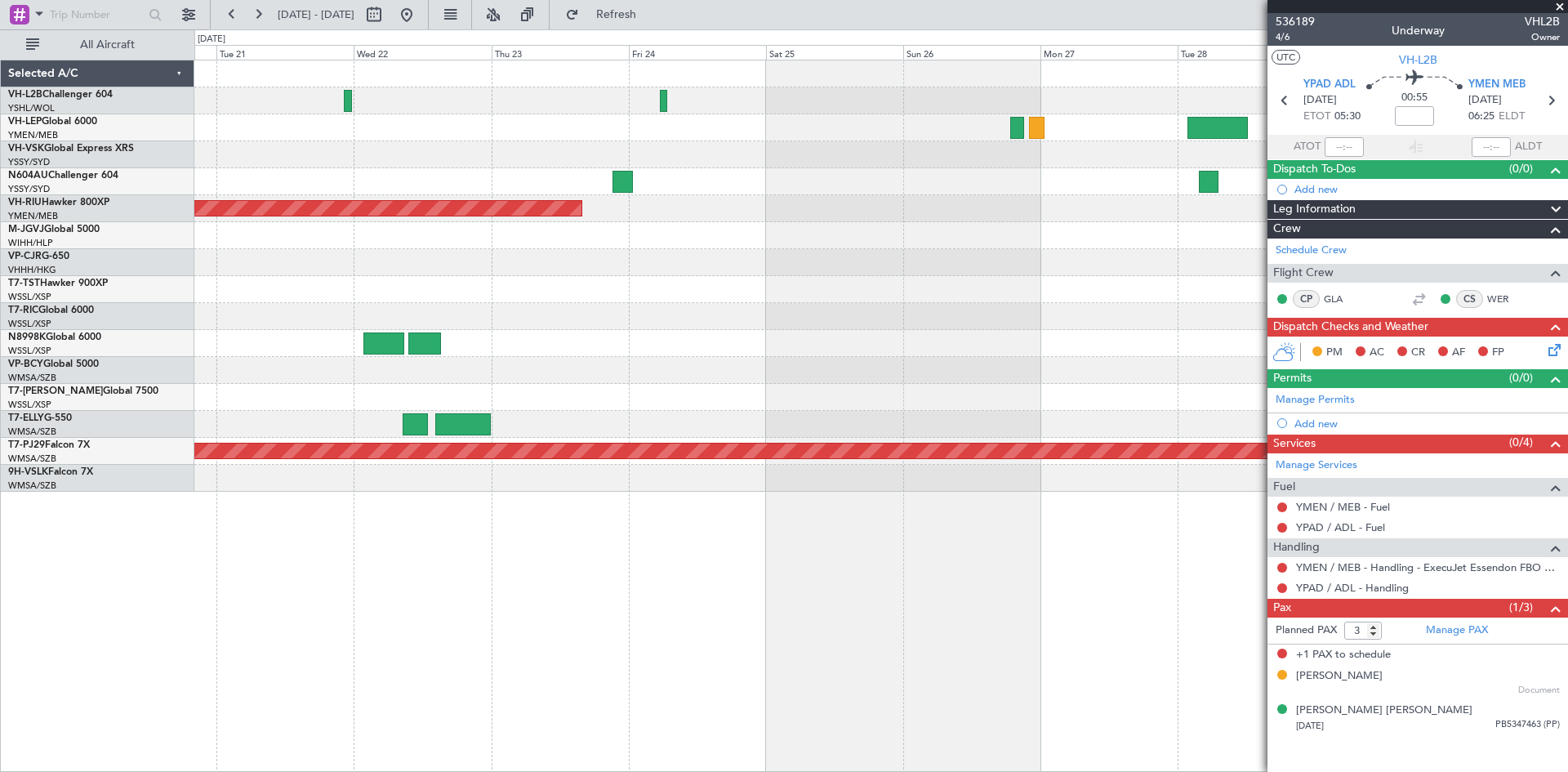
click at [377, 386] on div "Planned Maint [GEOGRAPHIC_DATA] ([GEOGRAPHIC_DATA]) Planned Maint [GEOGRAPHIC_D…" at bounding box center [880, 276] width 1373 height 431
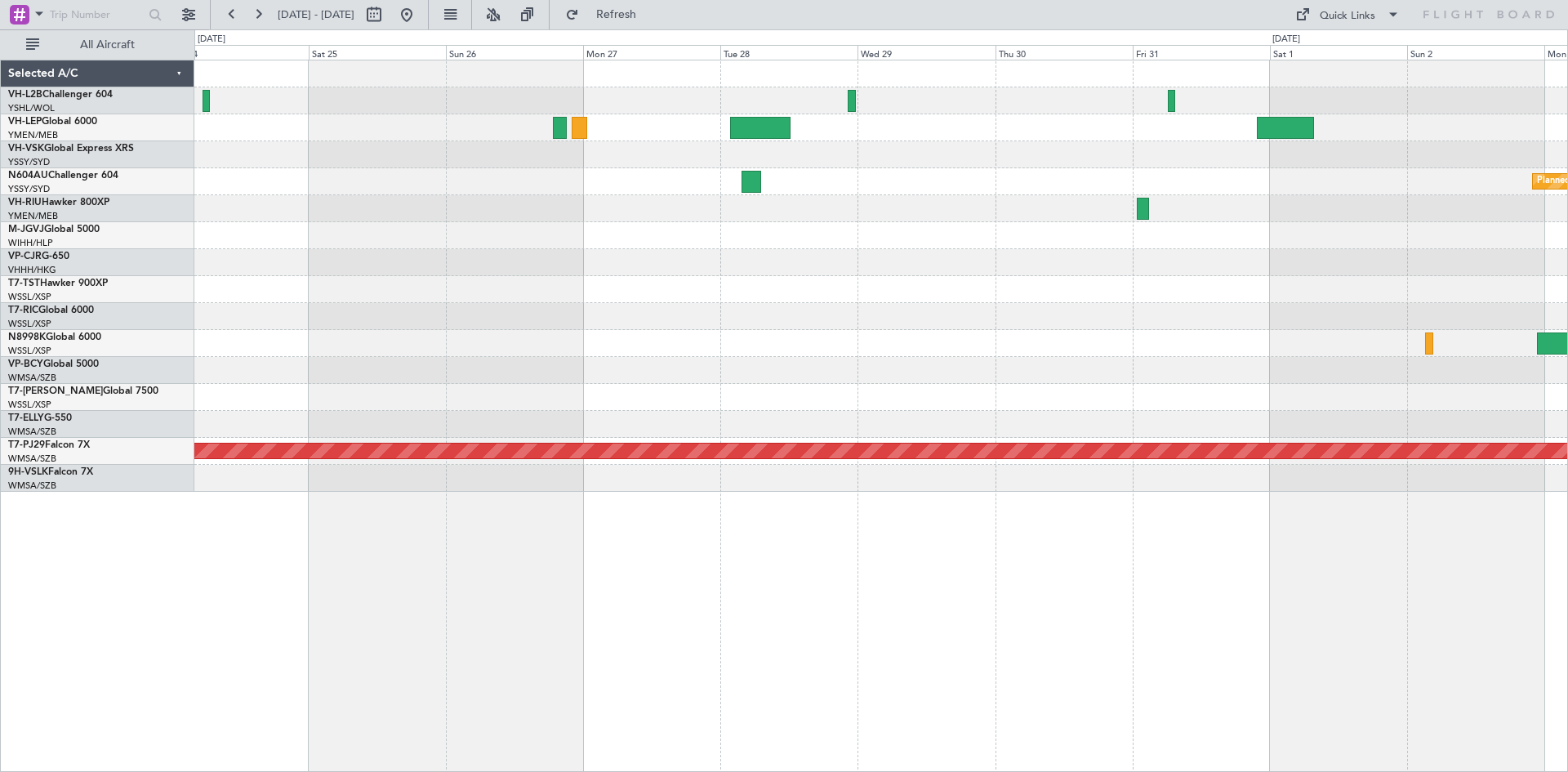
click at [558, 140] on div at bounding box center [880, 128] width 1373 height 27
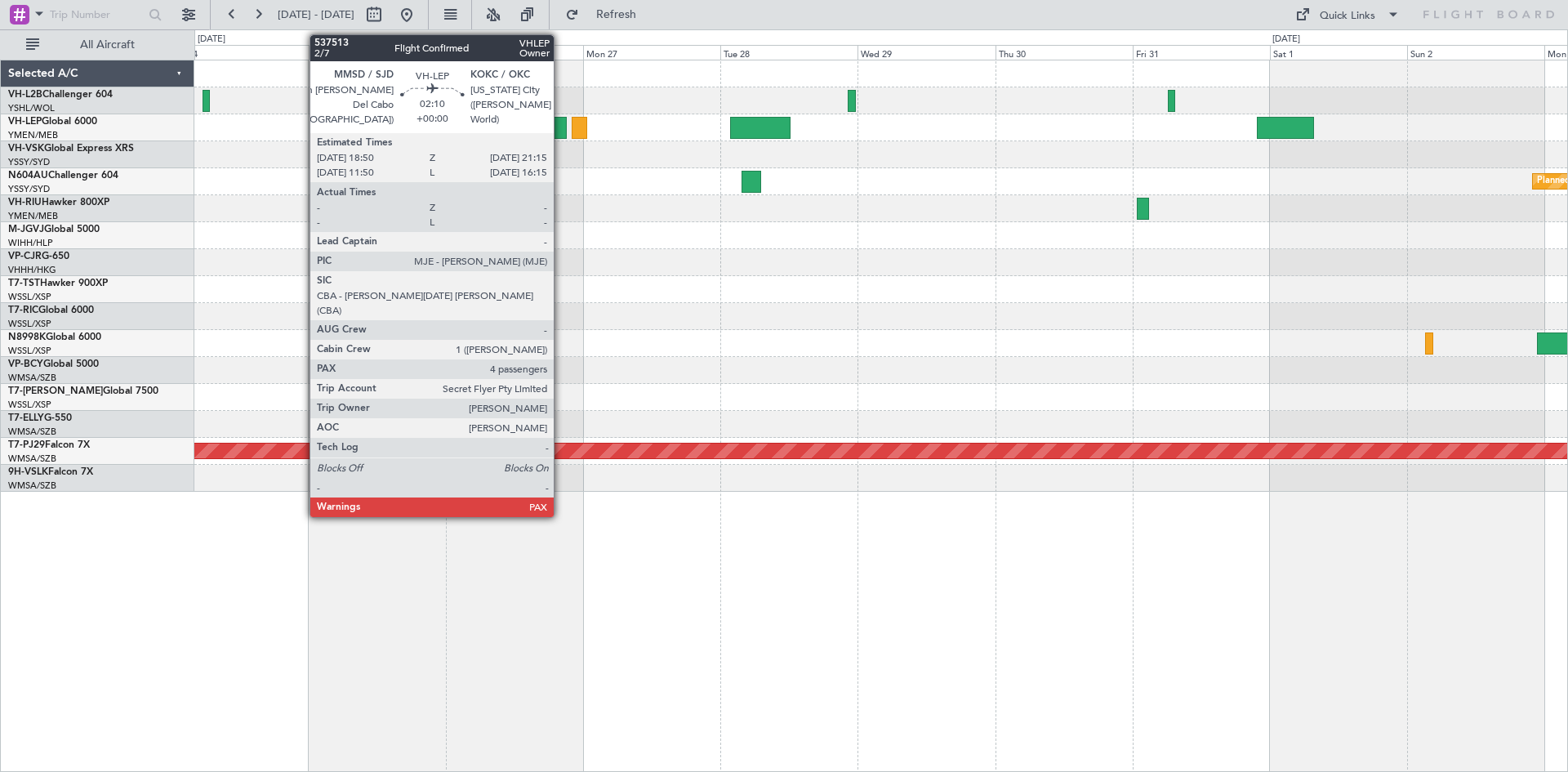
click at [561, 130] on div at bounding box center [560, 128] width 14 height 22
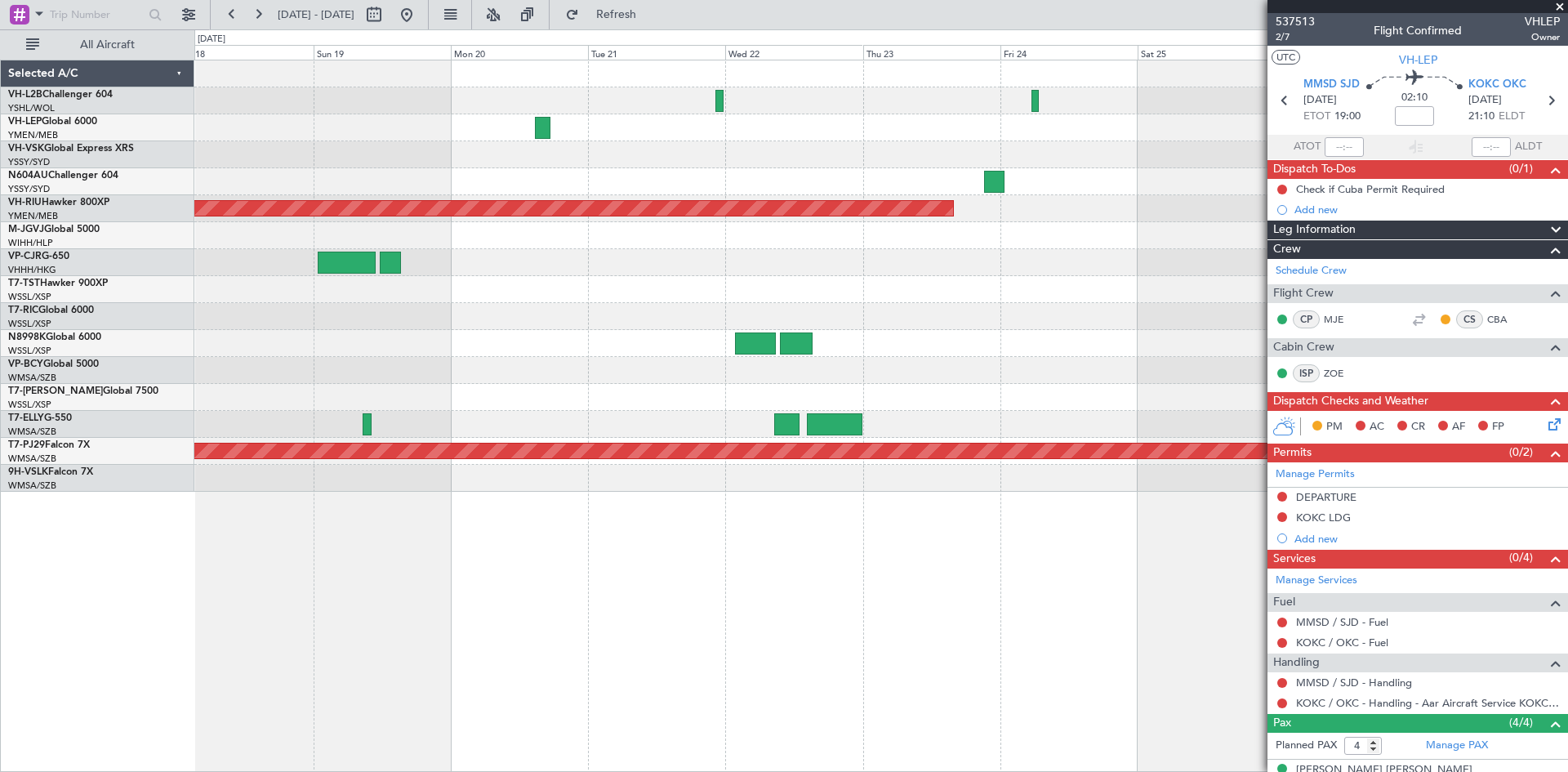
click at [1149, 243] on div at bounding box center [880, 235] width 1373 height 27
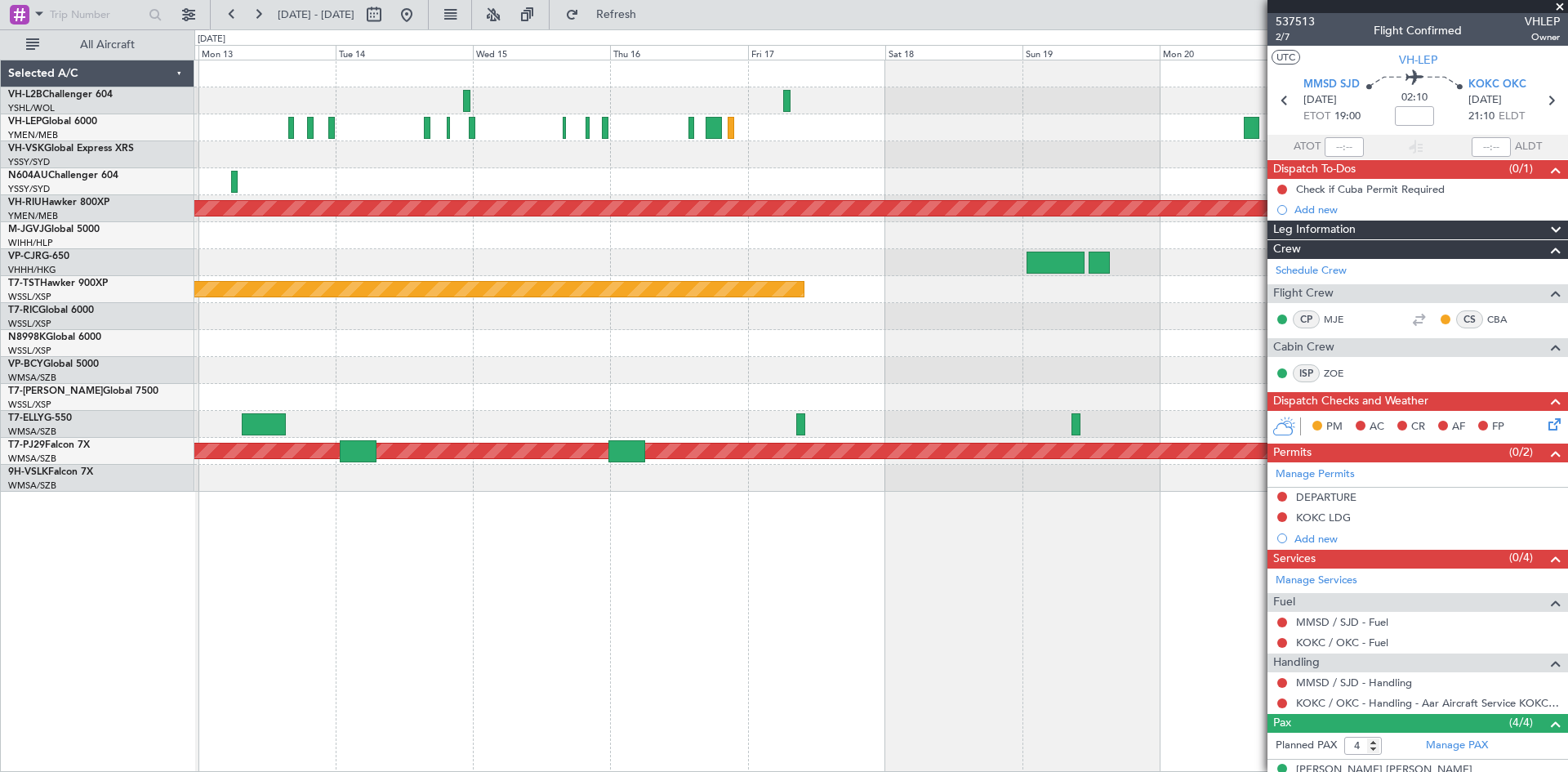
click at [1081, 238] on div at bounding box center [880, 235] width 1373 height 27
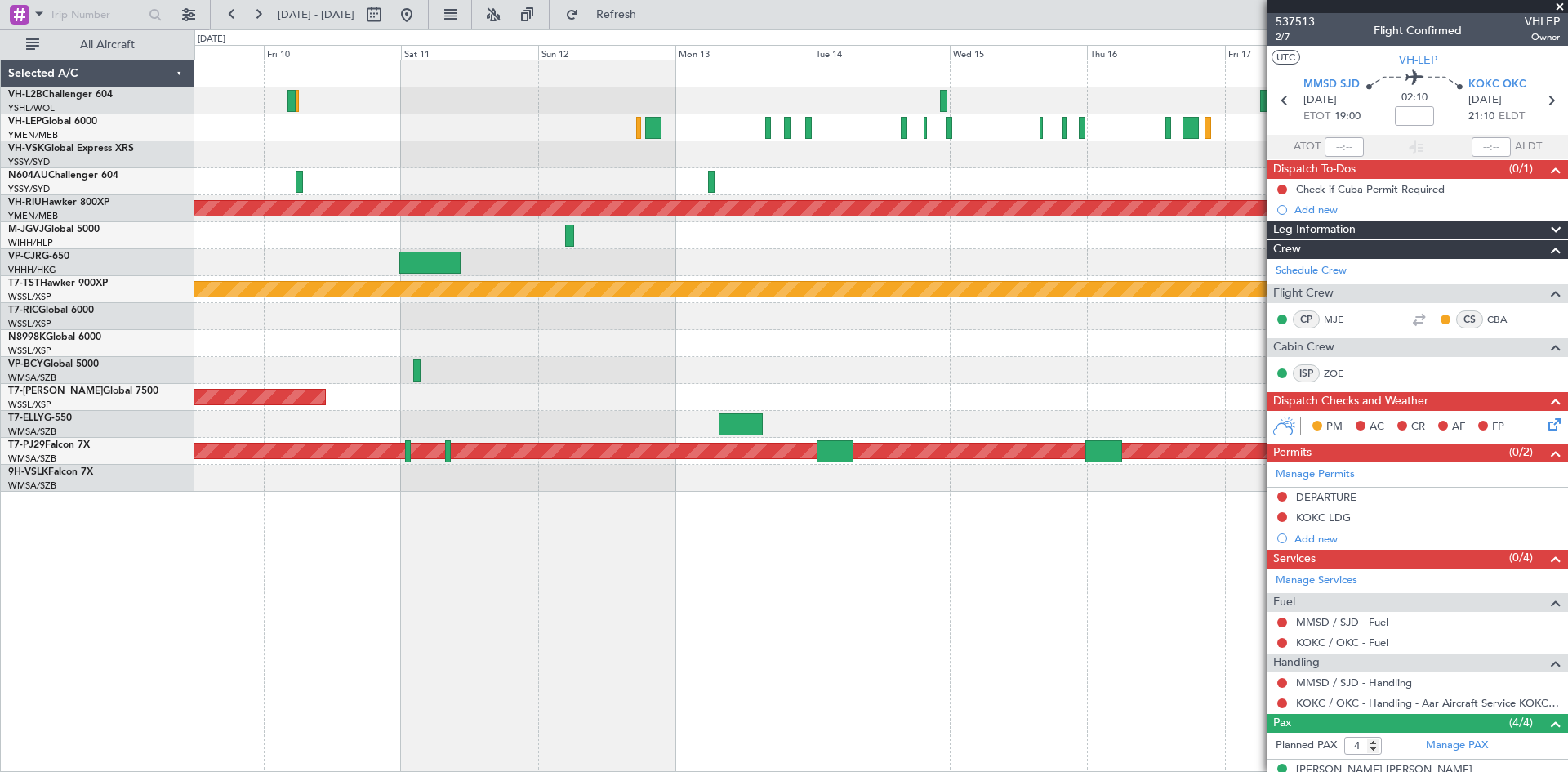
click at [1065, 258] on div at bounding box center [880, 263] width 1373 height 27
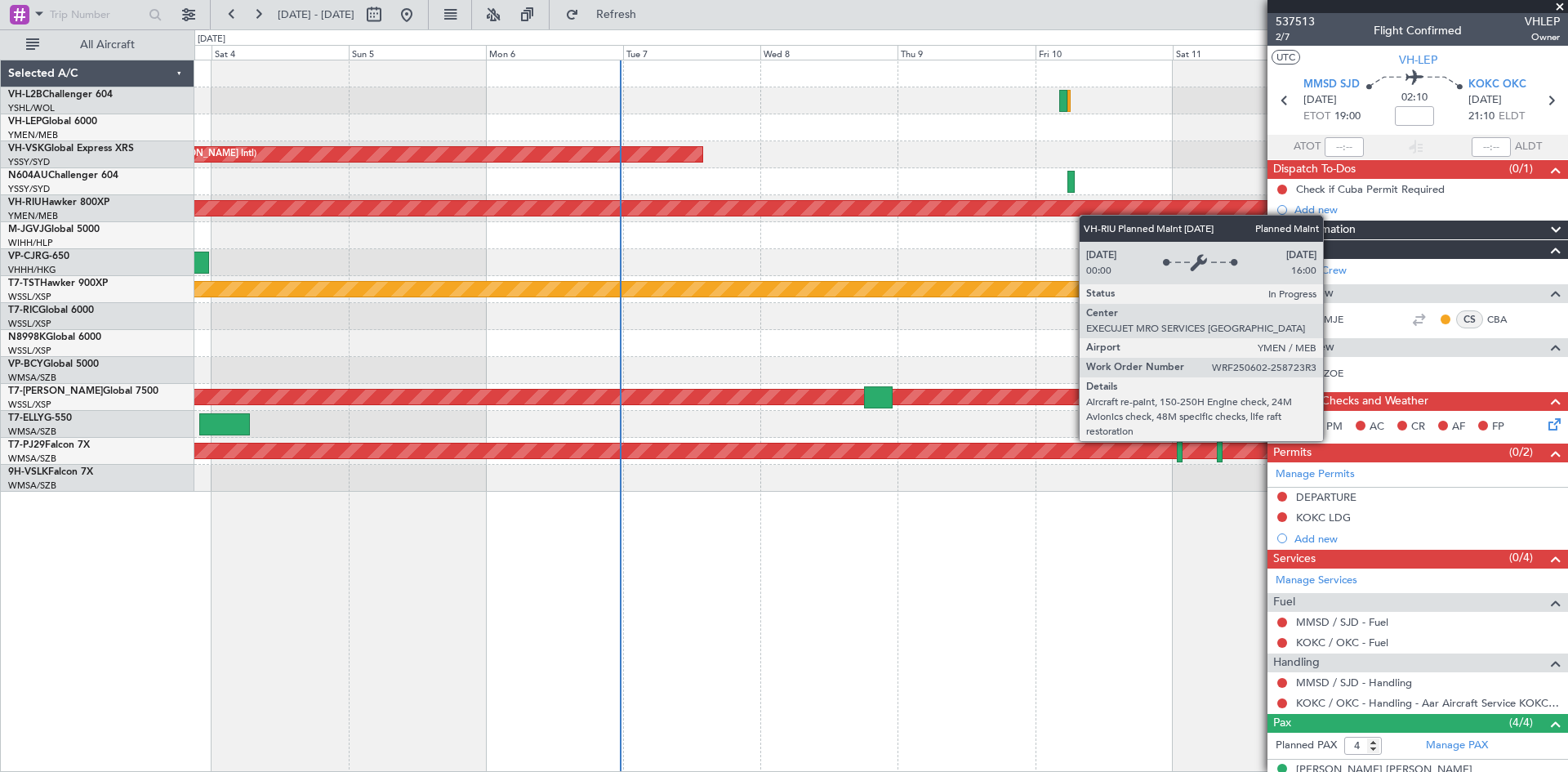
click at [1129, 213] on div "Planned Maint [GEOGRAPHIC_DATA] ([GEOGRAPHIC_DATA])" at bounding box center [865, 209] width 4087 height 15
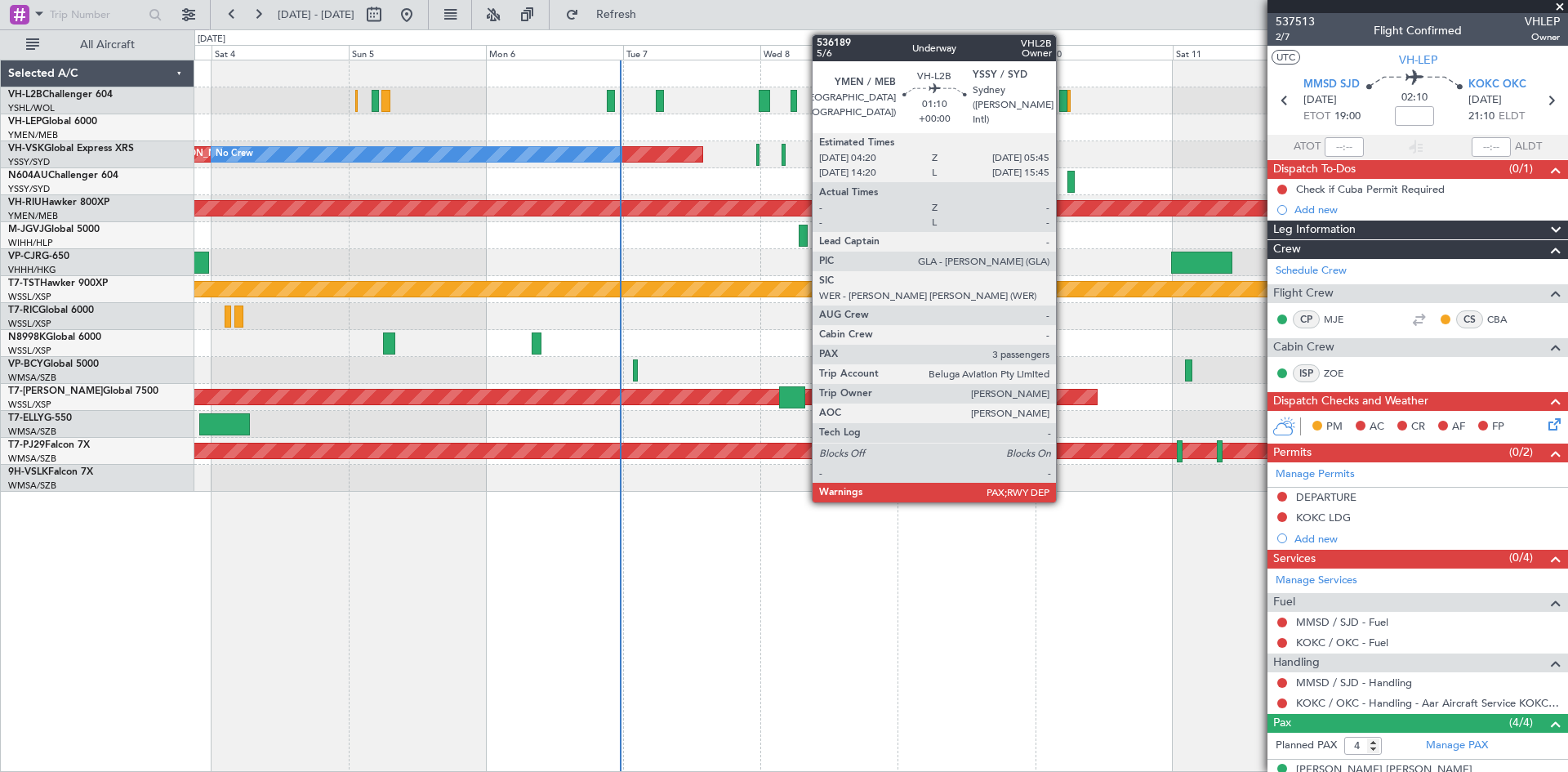
click at [1063, 106] on div at bounding box center [1063, 101] width 8 height 22
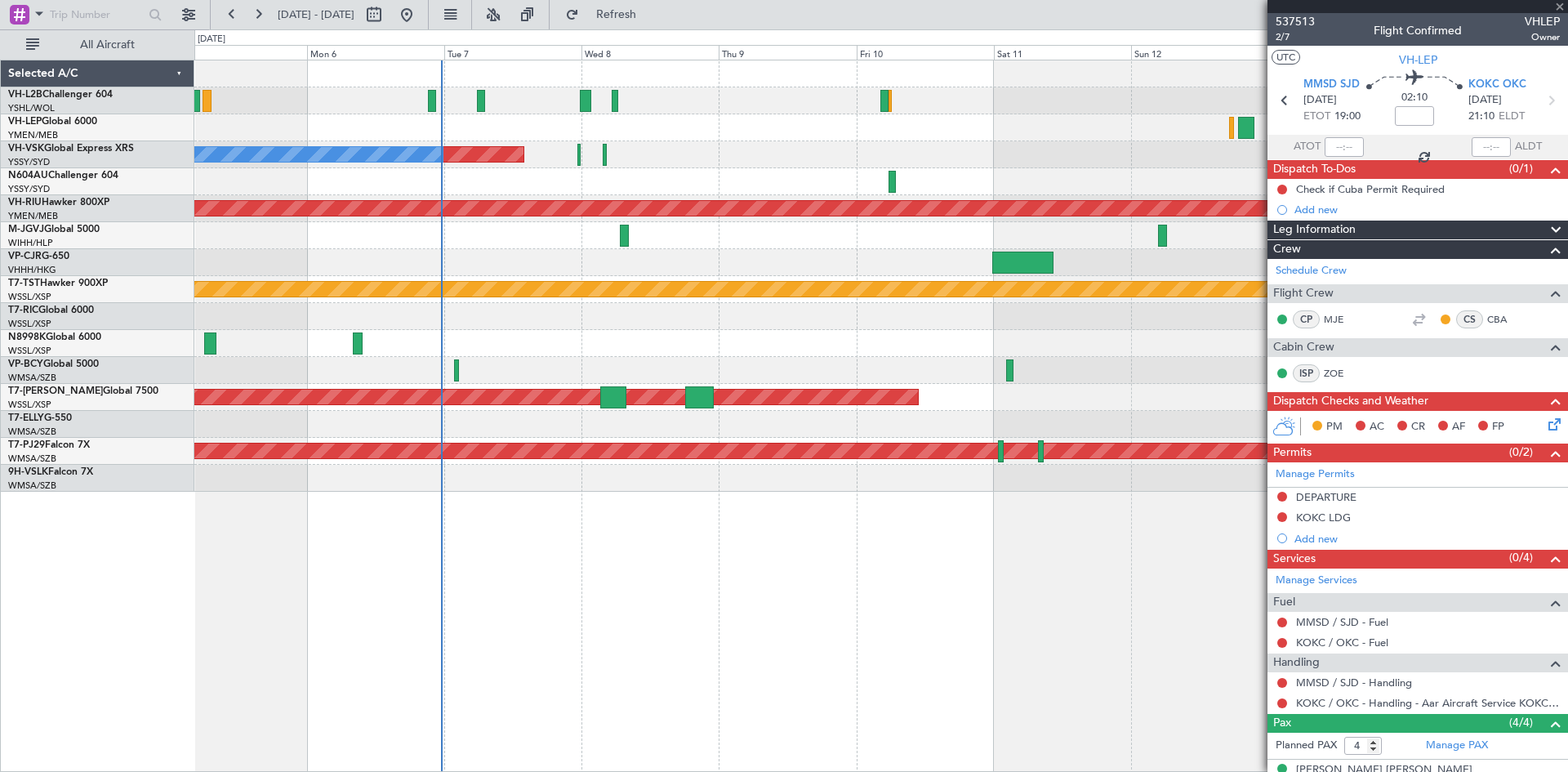
click at [920, 125] on div "Planned Maint Sydney ([PERSON_NAME] Intl) No Crew Planned Maint [GEOGRAPHIC_DAT…" at bounding box center [880, 276] width 1373 height 431
type input "3"
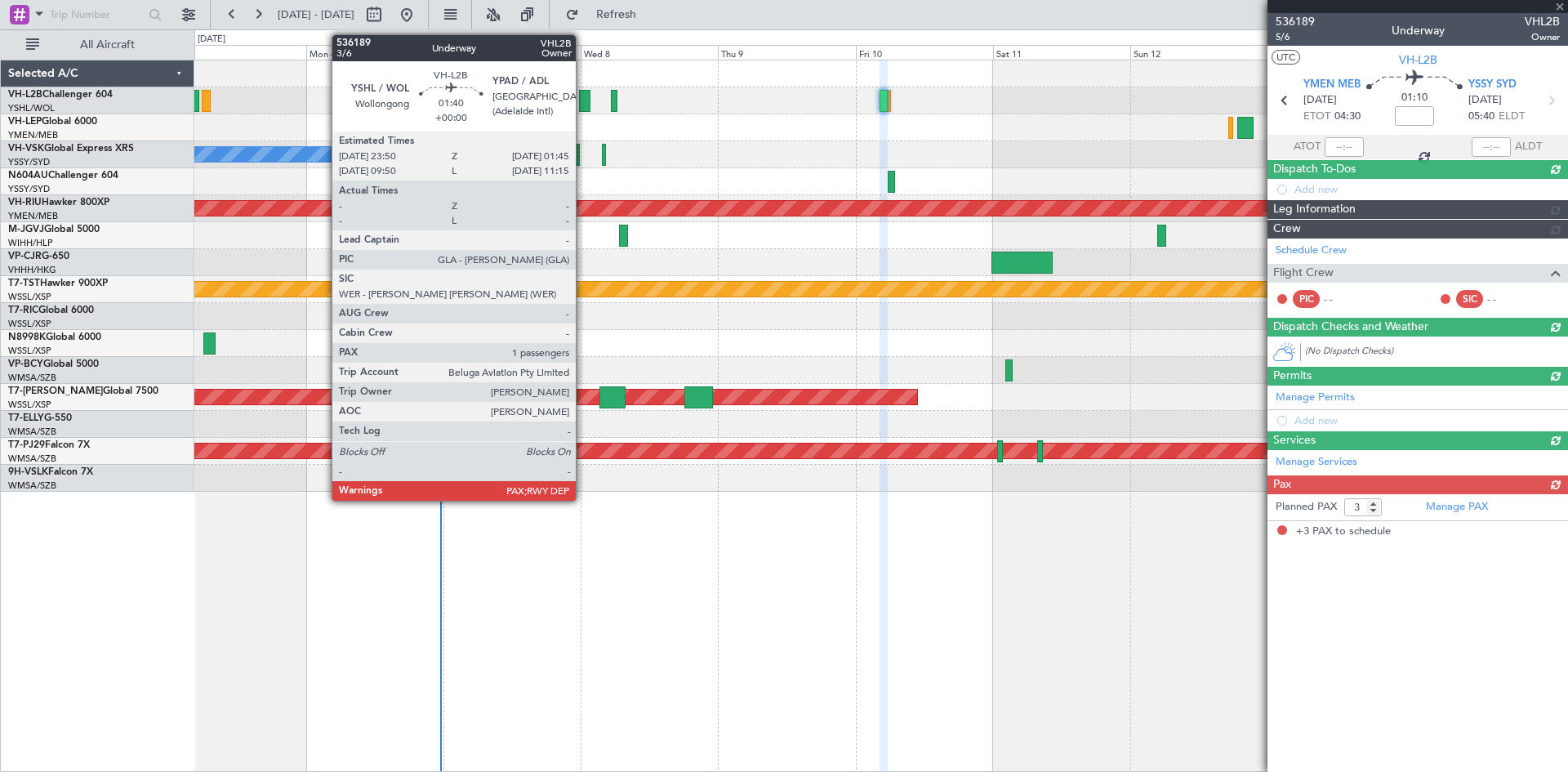
click at [583, 101] on div at bounding box center [585, 101] width 12 height 22
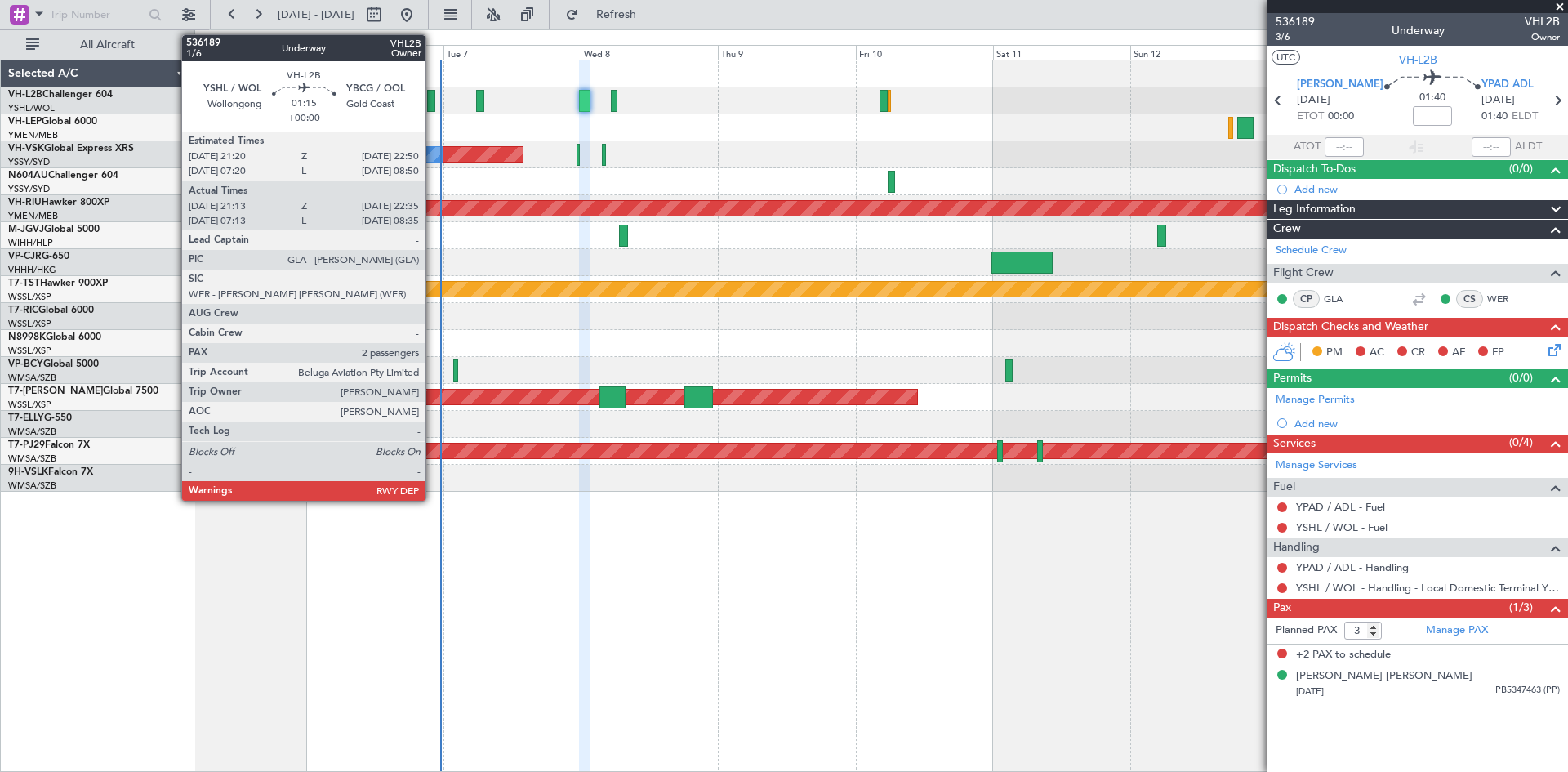
click at [433, 106] on div at bounding box center [431, 101] width 8 height 22
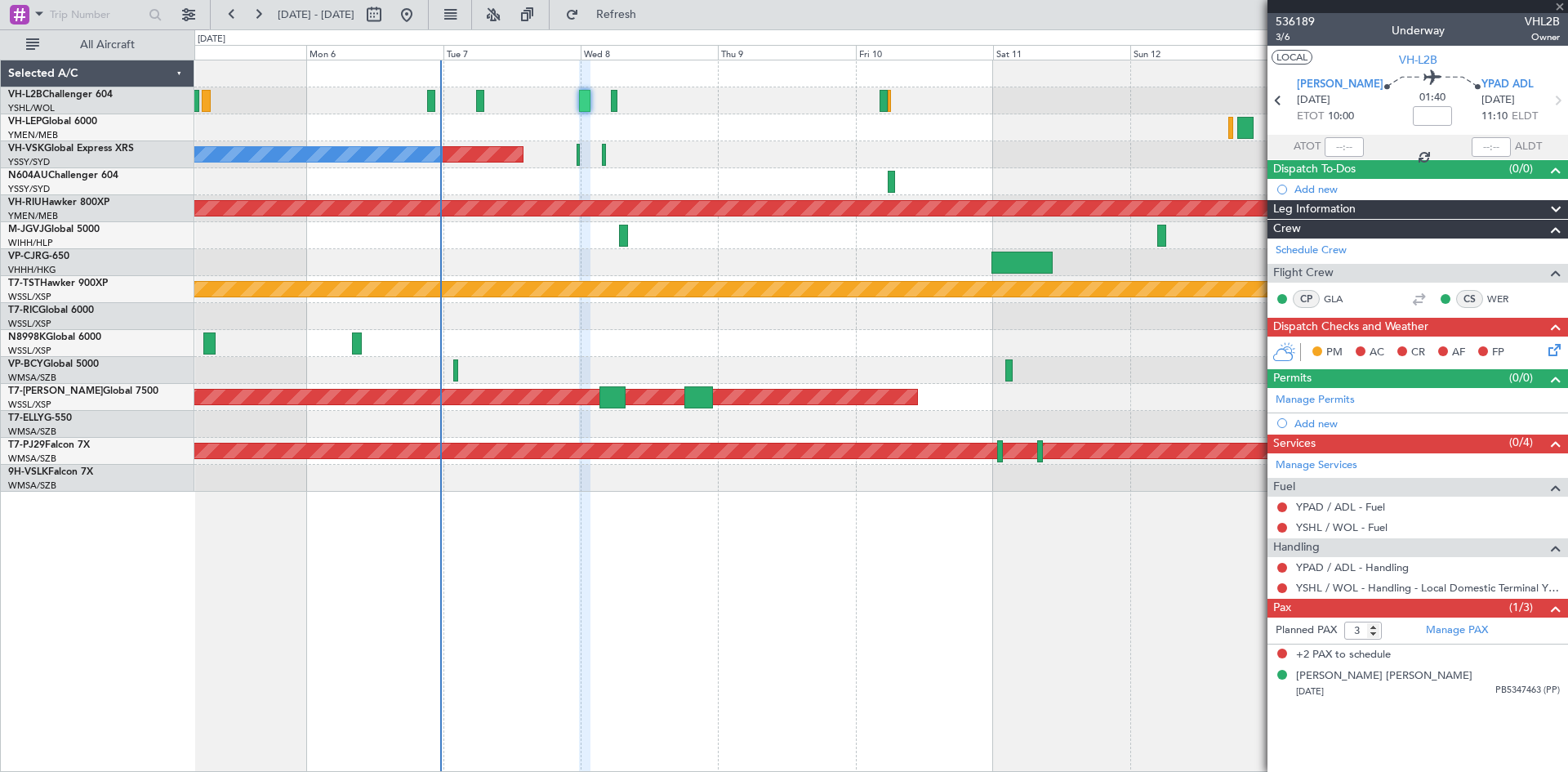
type input "07:23"
type input "08:30"
type input "2"
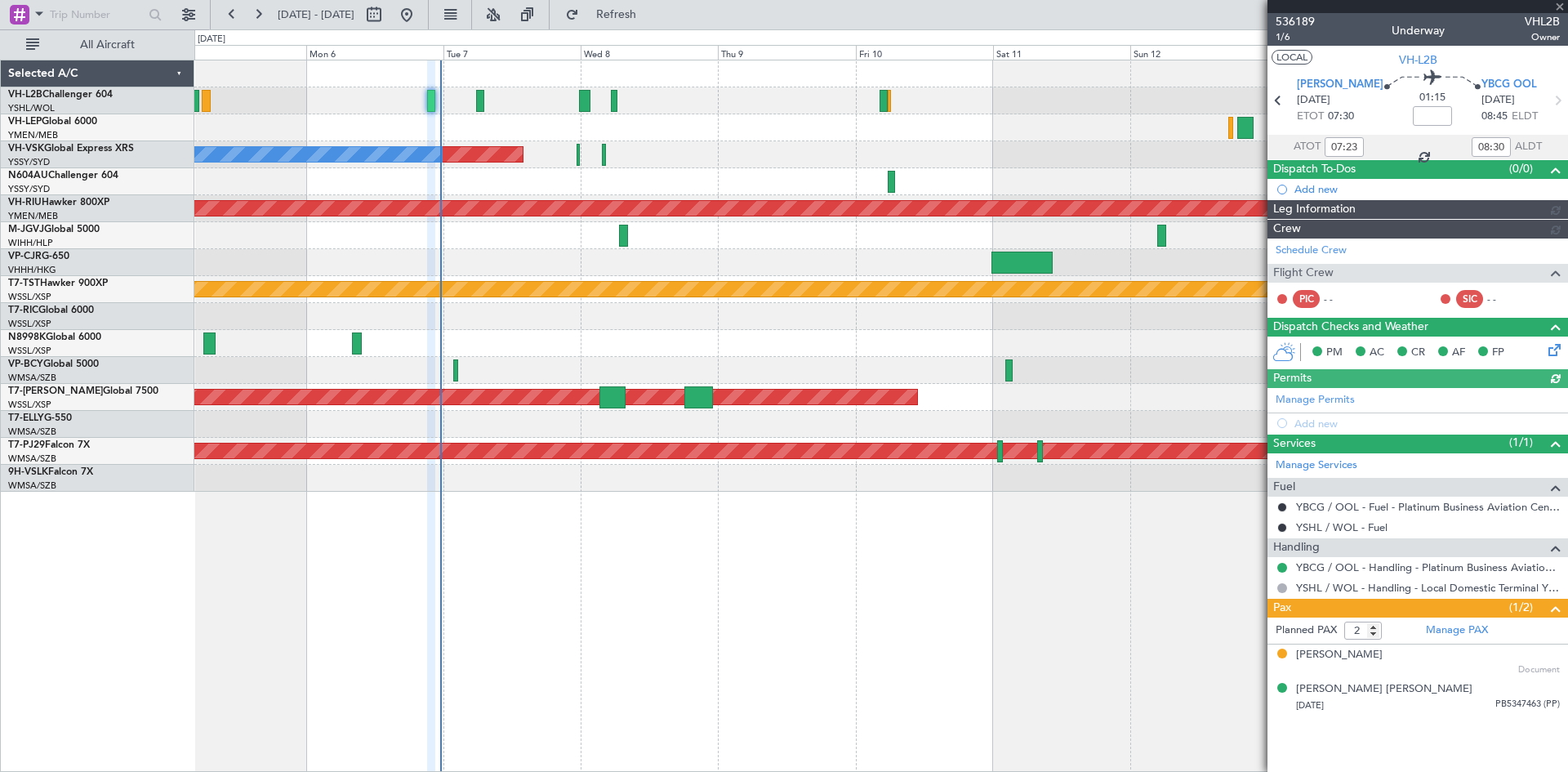
type input "21:23"
type input "22:30"
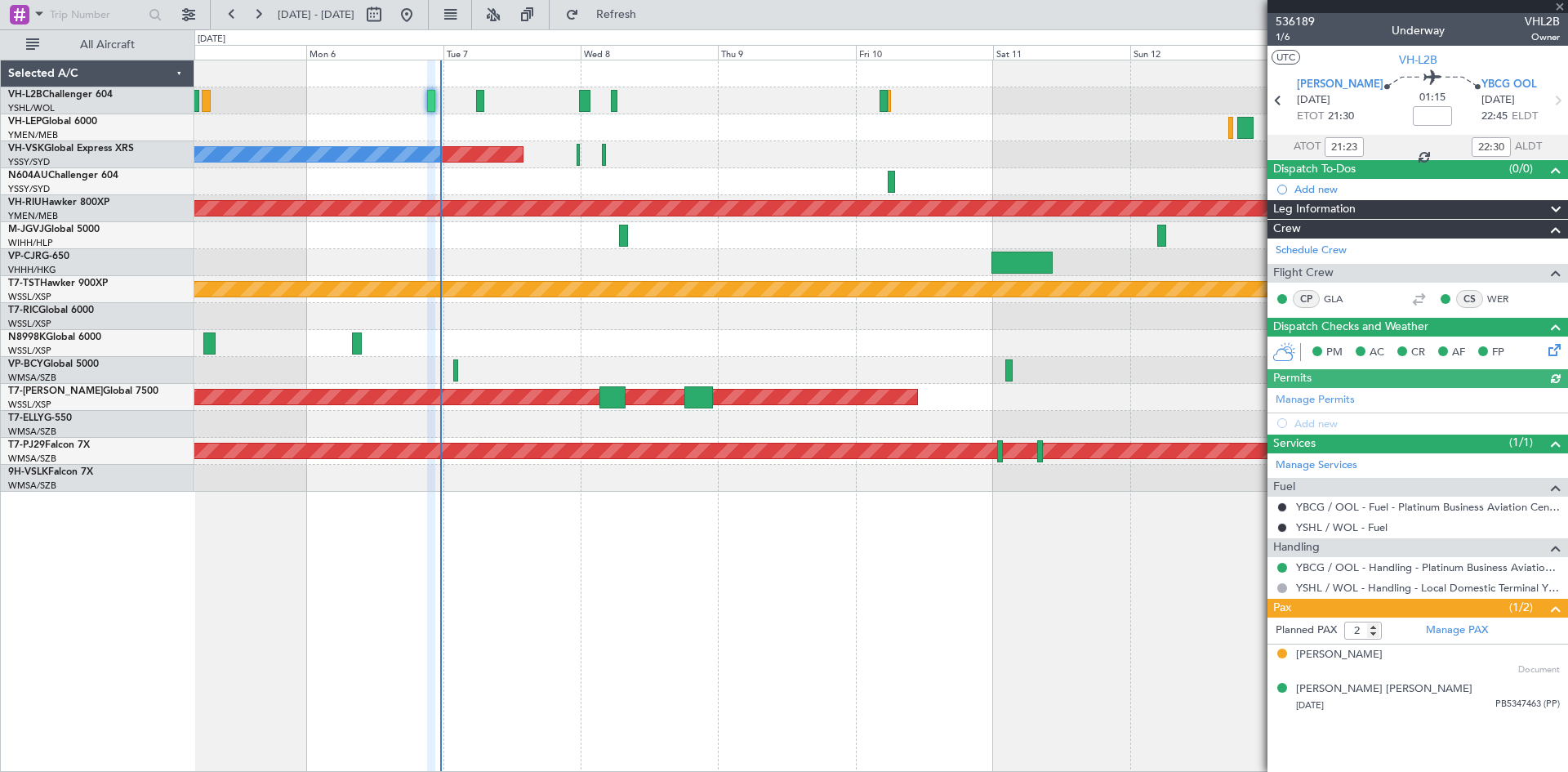
type input "07:23"
type input "08:30"
type input "21:23"
type input "22:30"
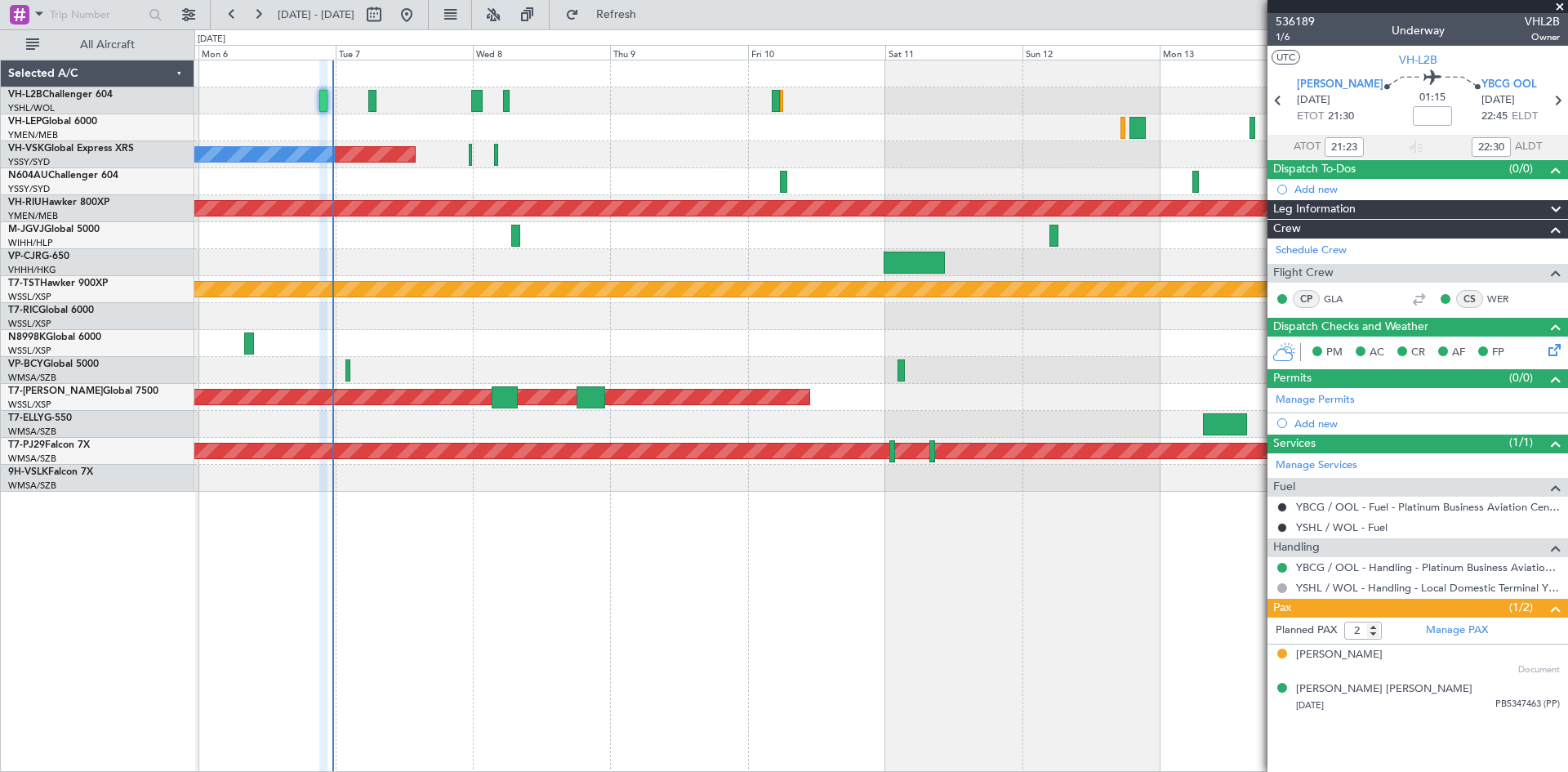
click at [1096, 120] on div "Planned Maint Sydney ([PERSON_NAME] Intl) No Crew Planned Maint [GEOGRAPHIC_DAT…" at bounding box center [880, 276] width 1373 height 431
type input "07:23"
type input "08:30"
type input "21:23"
type input "22:30"
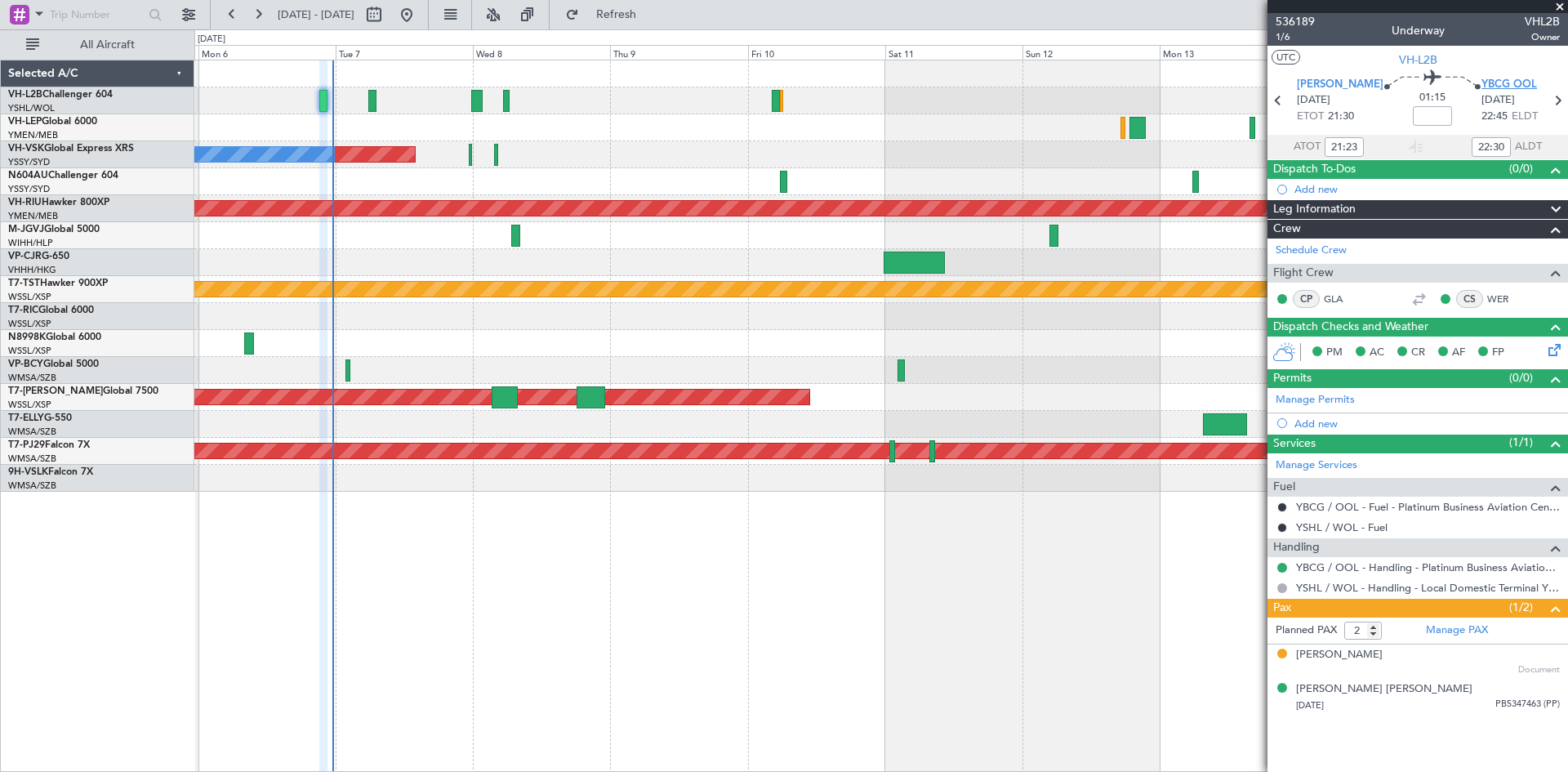
click at [1512, 83] on span "YBCG OOL" at bounding box center [1508, 85] width 56 height 17
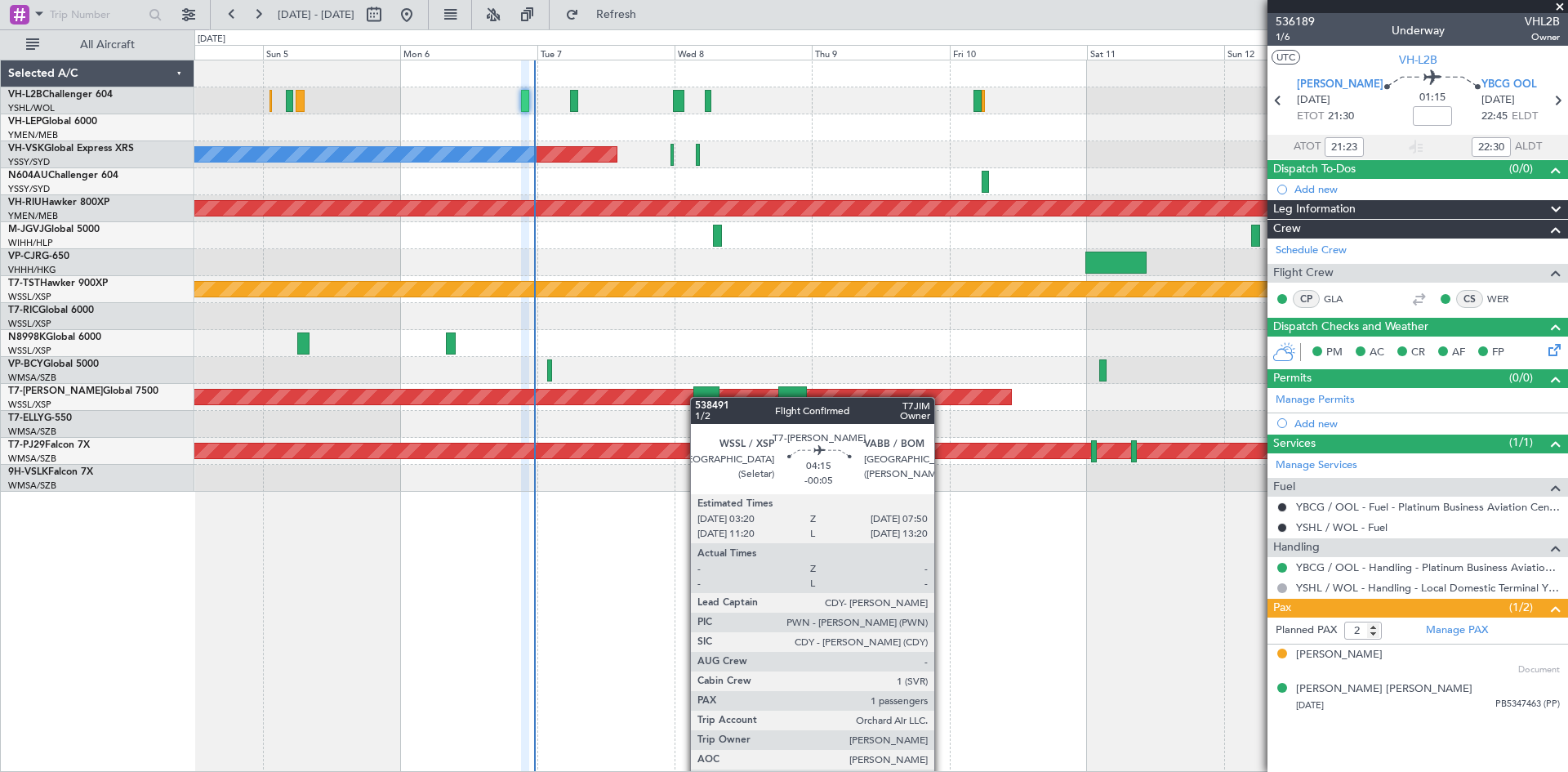
click at [698, 398] on div "Planned Maint Sydney ([PERSON_NAME] Intl) No Crew Planned Maint [GEOGRAPHIC_DAT…" at bounding box center [880, 276] width 1373 height 431
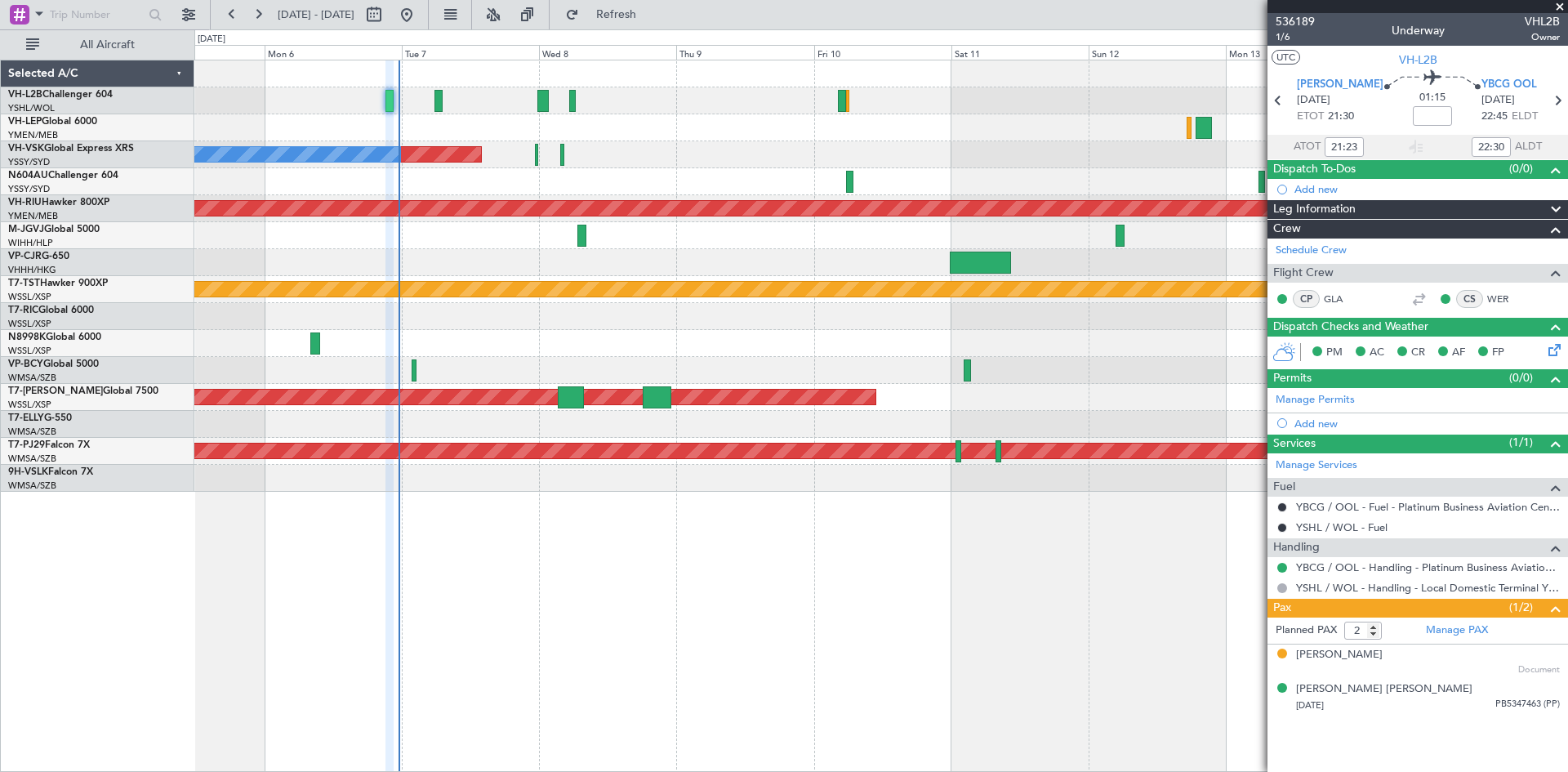
click at [682, 360] on div "Planned Maint Sydney ([PERSON_NAME] Intl) No Crew Planned Maint [GEOGRAPHIC_DAT…" at bounding box center [880, 276] width 1373 height 431
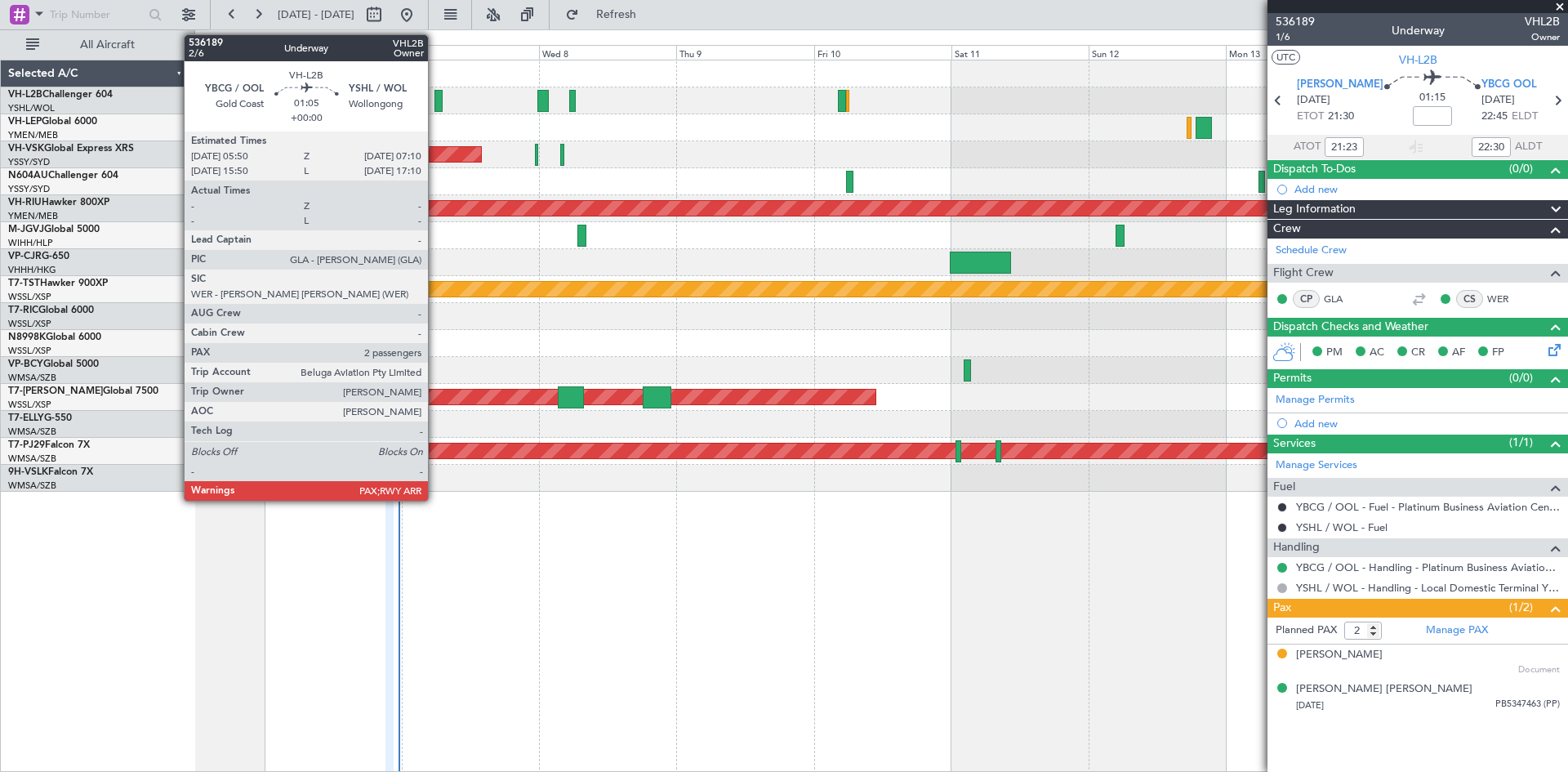
click at [435, 100] on div at bounding box center [439, 101] width 8 height 22
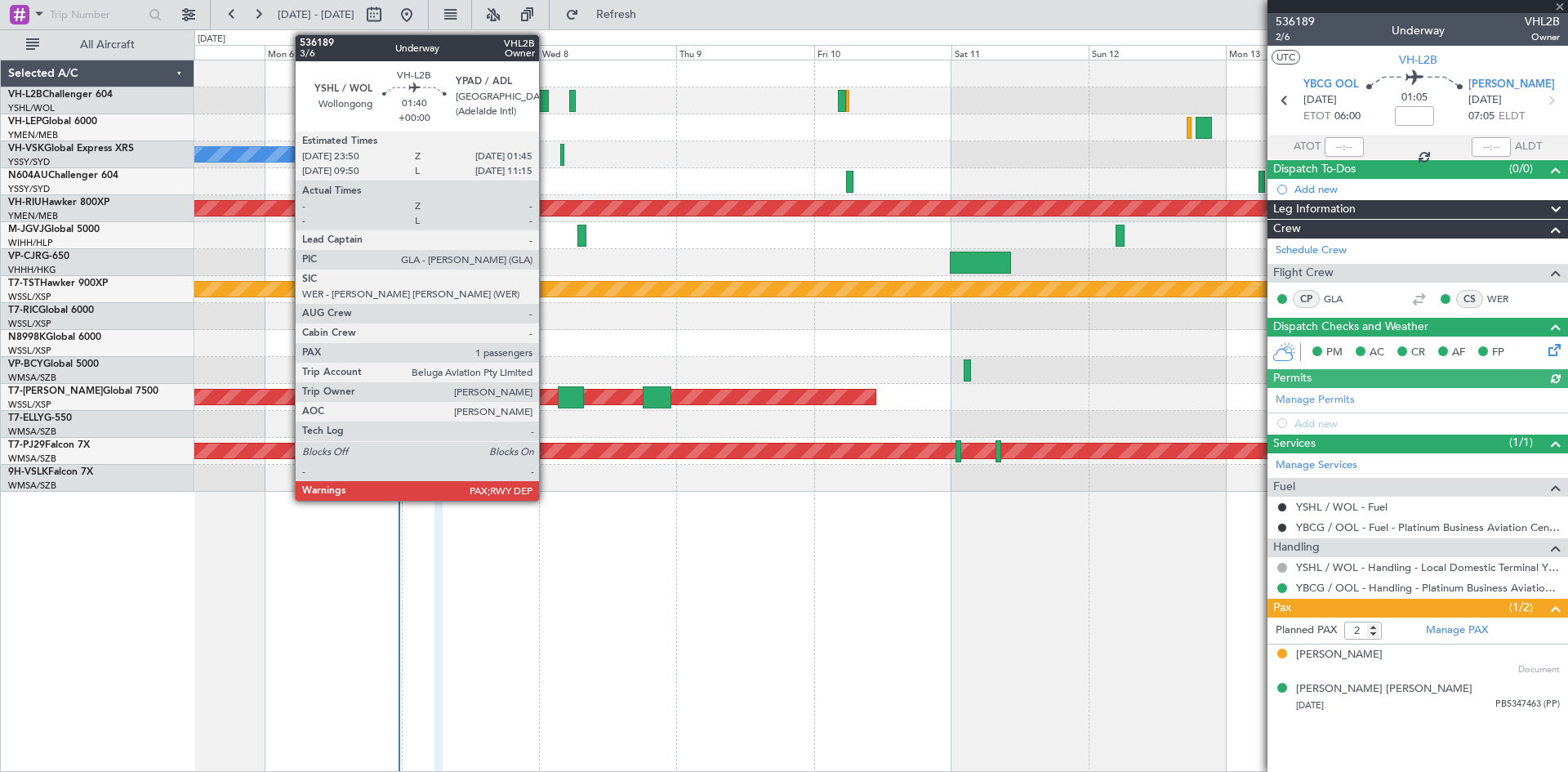
click at [546, 100] on div at bounding box center [543, 101] width 12 height 22
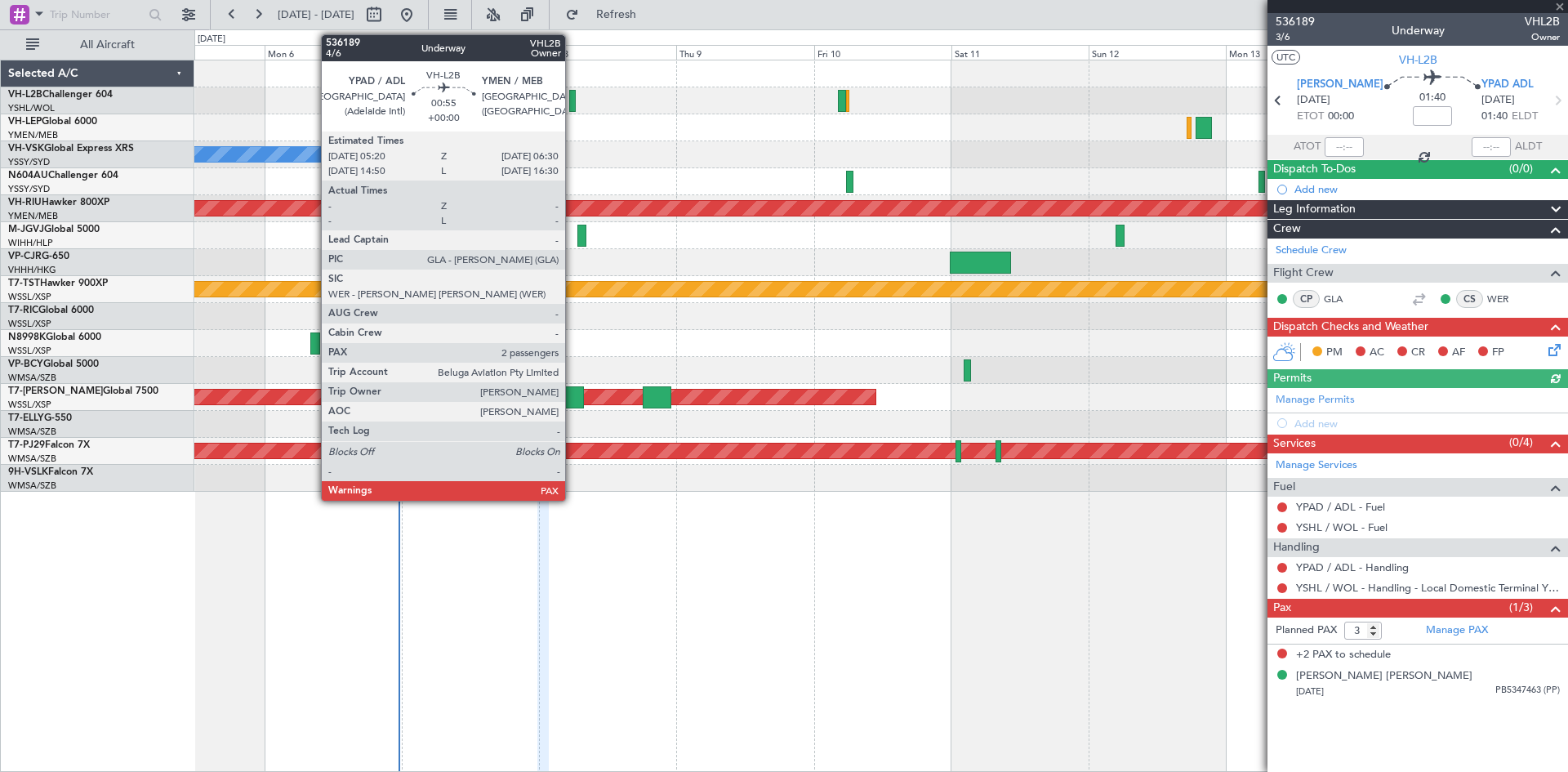
click at [572, 105] on div at bounding box center [572, 101] width 7 height 22
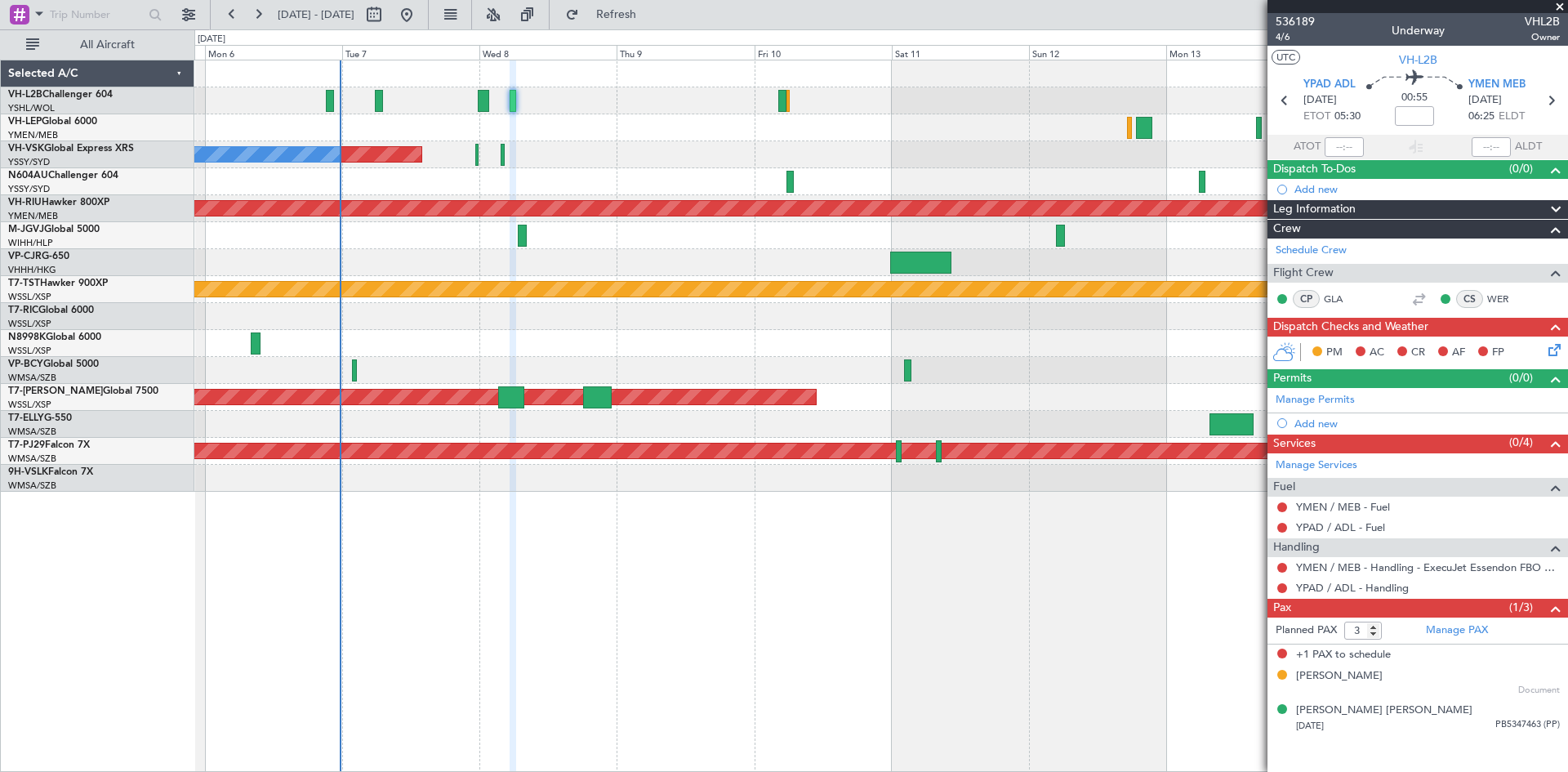
click at [981, 278] on div "Planned Maint Sydney ([PERSON_NAME] Intl) No Crew Planned Maint [GEOGRAPHIC_DAT…" at bounding box center [880, 276] width 1373 height 431
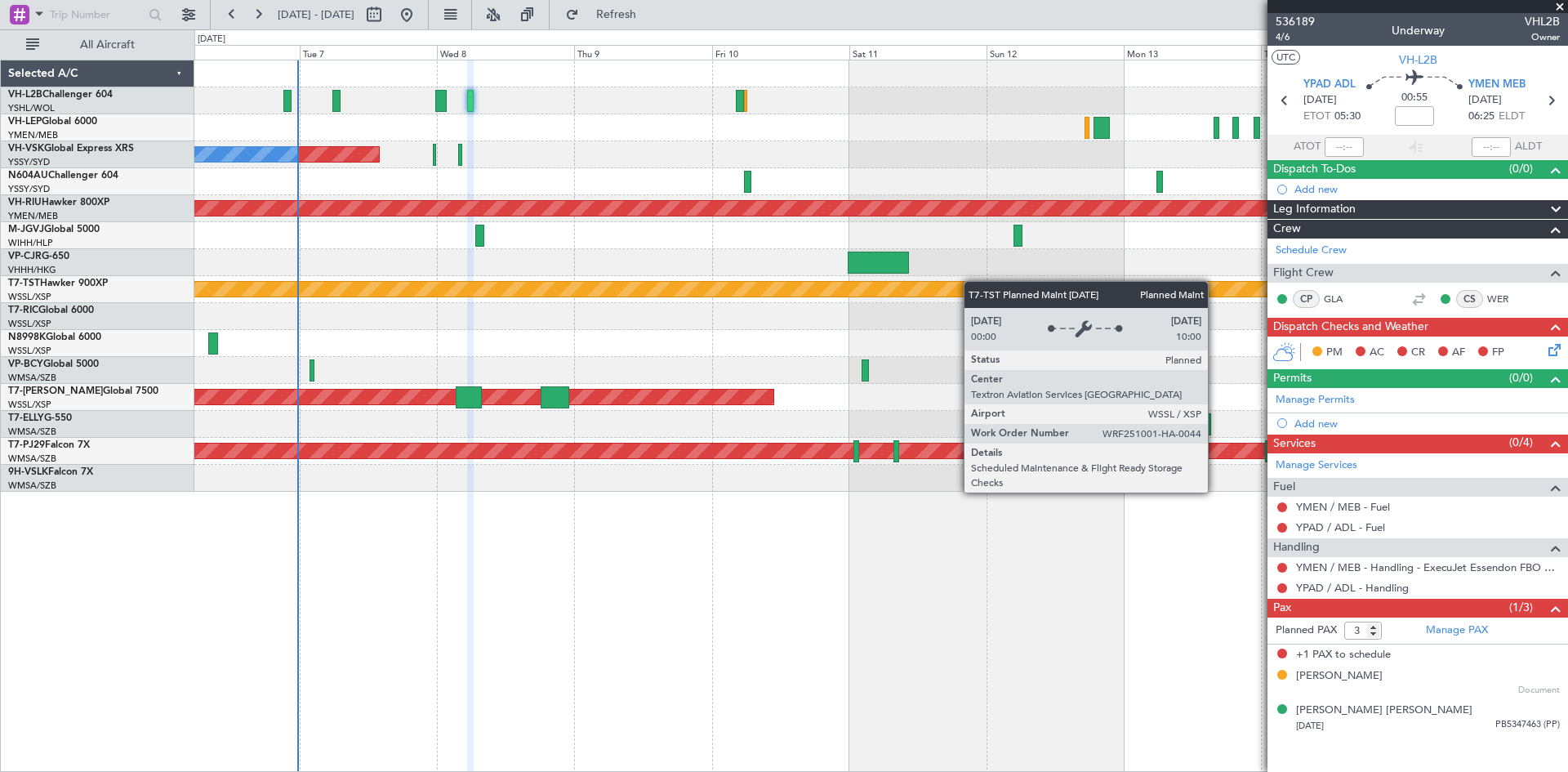
click at [945, 287] on div "Planned Maint Sydney ([PERSON_NAME] Intl) No Crew Planned Maint [GEOGRAPHIC_DAT…" at bounding box center [880, 276] width 1373 height 431
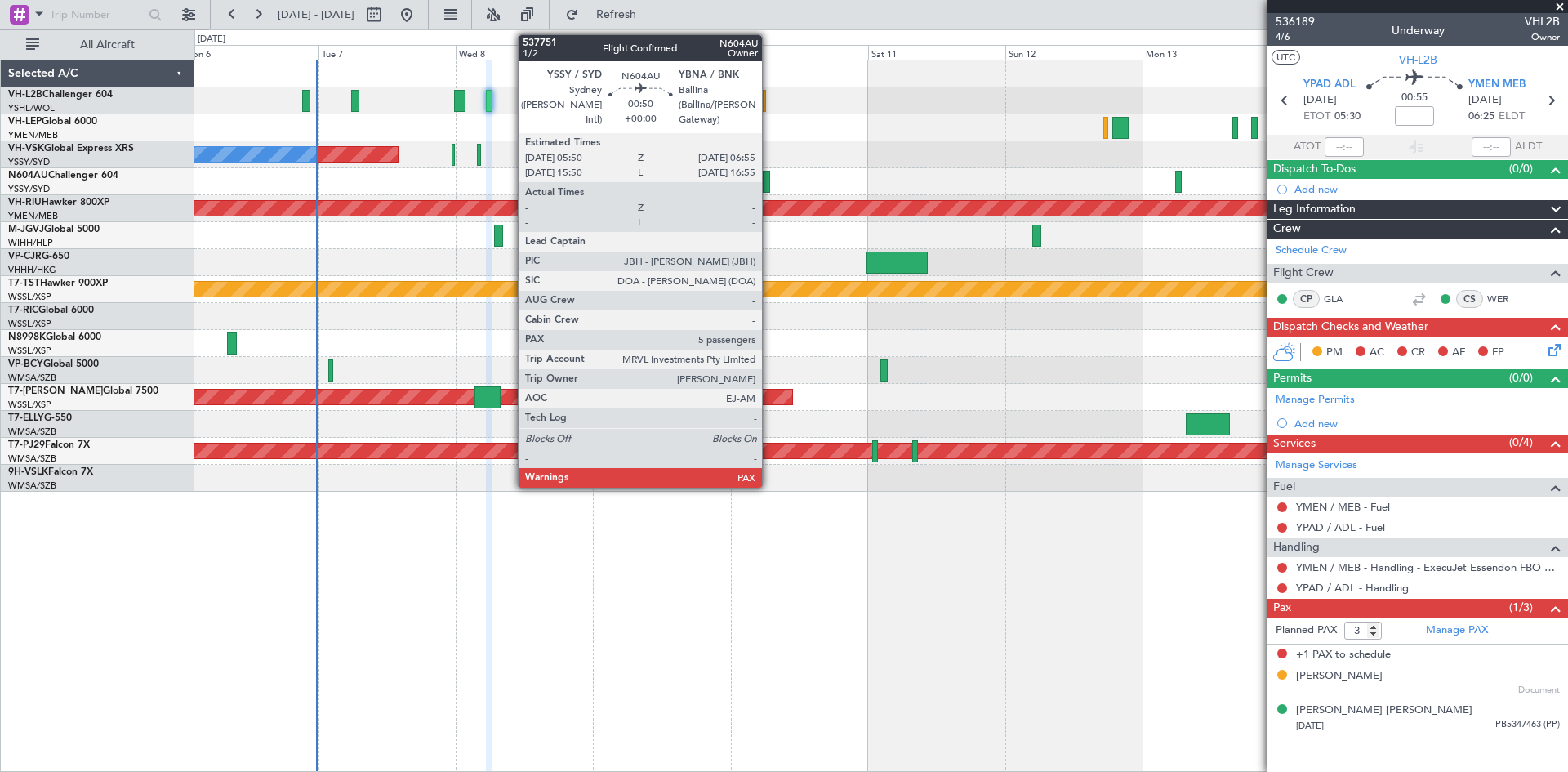
click at [769, 182] on div at bounding box center [766, 181] width 7 height 22
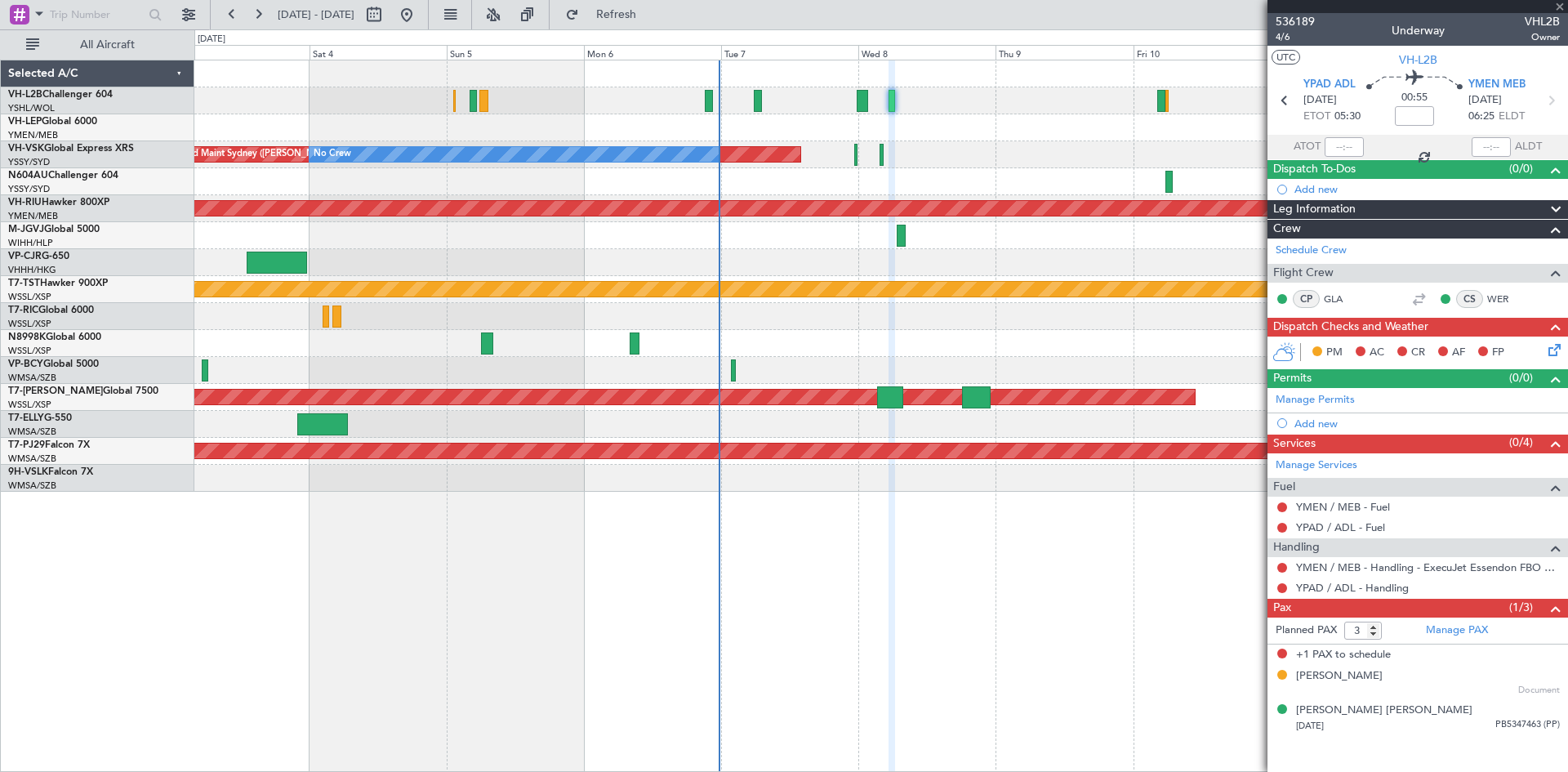
click at [1129, 258] on div at bounding box center [880, 263] width 1373 height 27
type input "5"
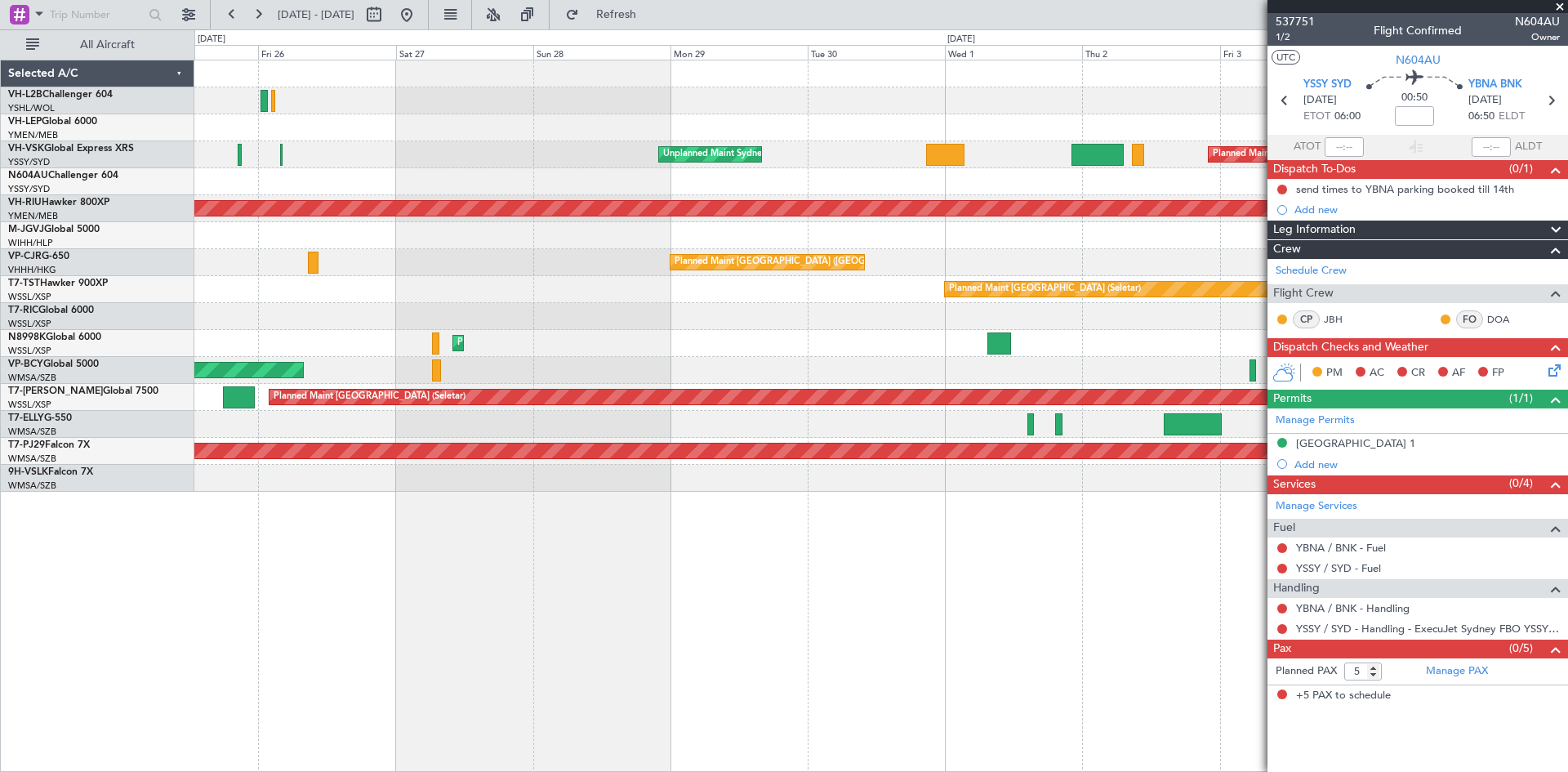
click at [632, 345] on div "Unplanned Maint Sydney ([PERSON_NAME] Intl) Planned Maint Sydney ([PERSON_NAME]…" at bounding box center [880, 276] width 1373 height 431
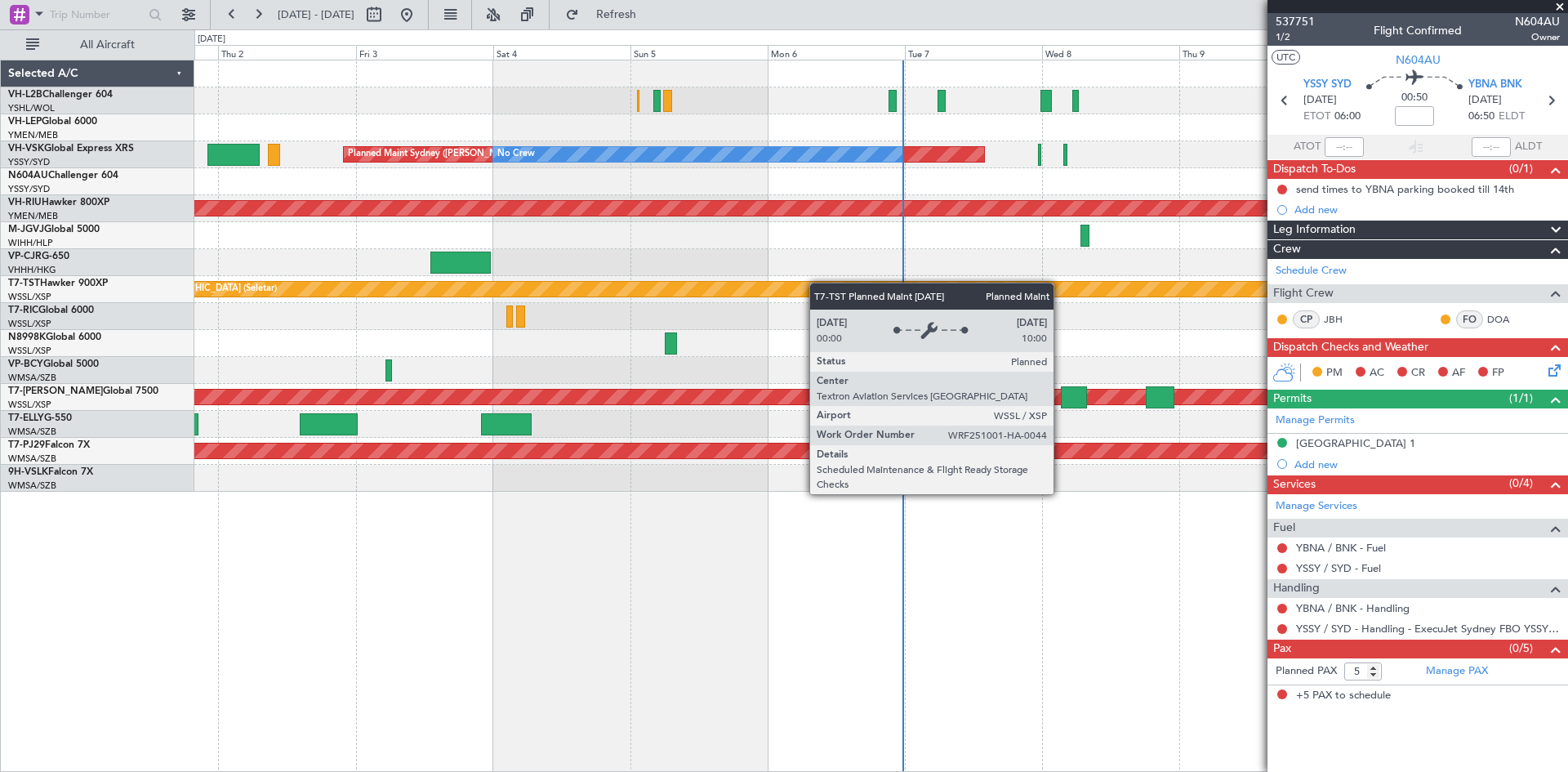
click at [648, 294] on div "Planned Maint Sydney ([PERSON_NAME] Intl) No Crew Unplanned Maint Sydney ([PERS…" at bounding box center [880, 276] width 1373 height 431
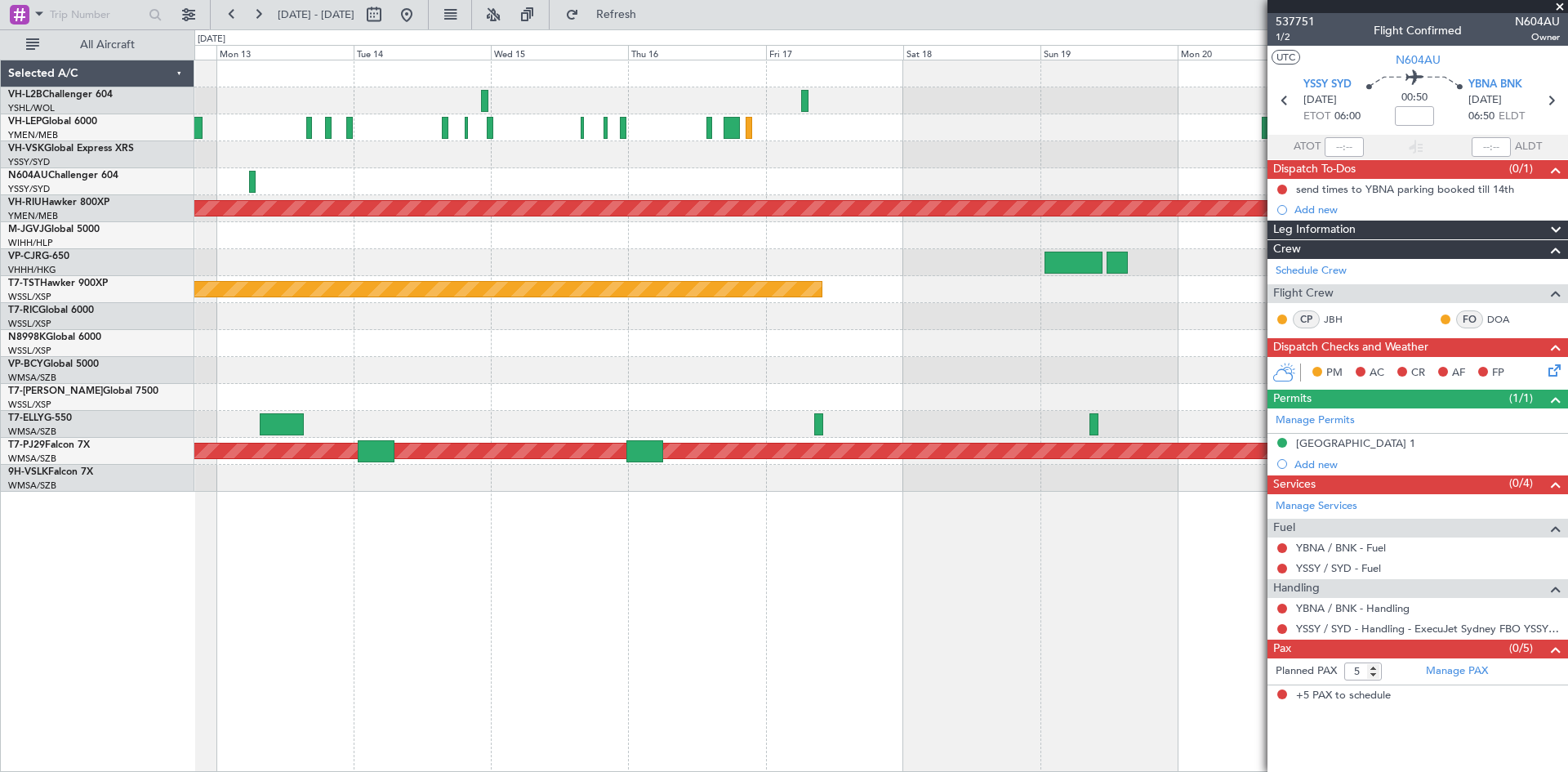
click at [558, 352] on div "Planned Maint [GEOGRAPHIC_DATA] ([GEOGRAPHIC_DATA]) Planned Maint [GEOGRAPHIC_D…" at bounding box center [880, 276] width 1373 height 431
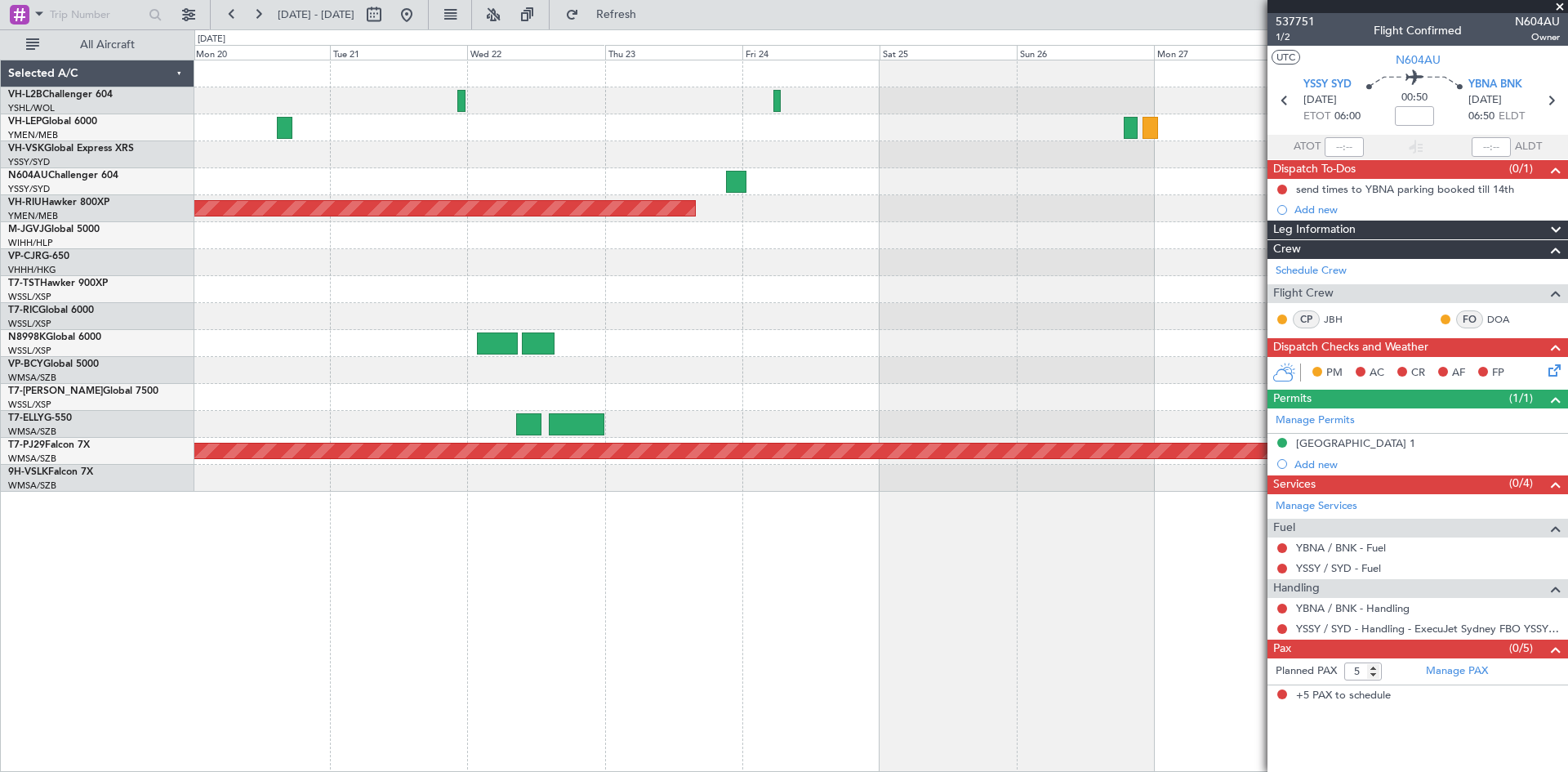
click at [778, 210] on div "Planned Maint [GEOGRAPHIC_DATA] ([GEOGRAPHIC_DATA]) Planned Maint [GEOGRAPHIC_D…" at bounding box center [880, 276] width 1373 height 431
click at [753, 136] on div at bounding box center [880, 128] width 1373 height 27
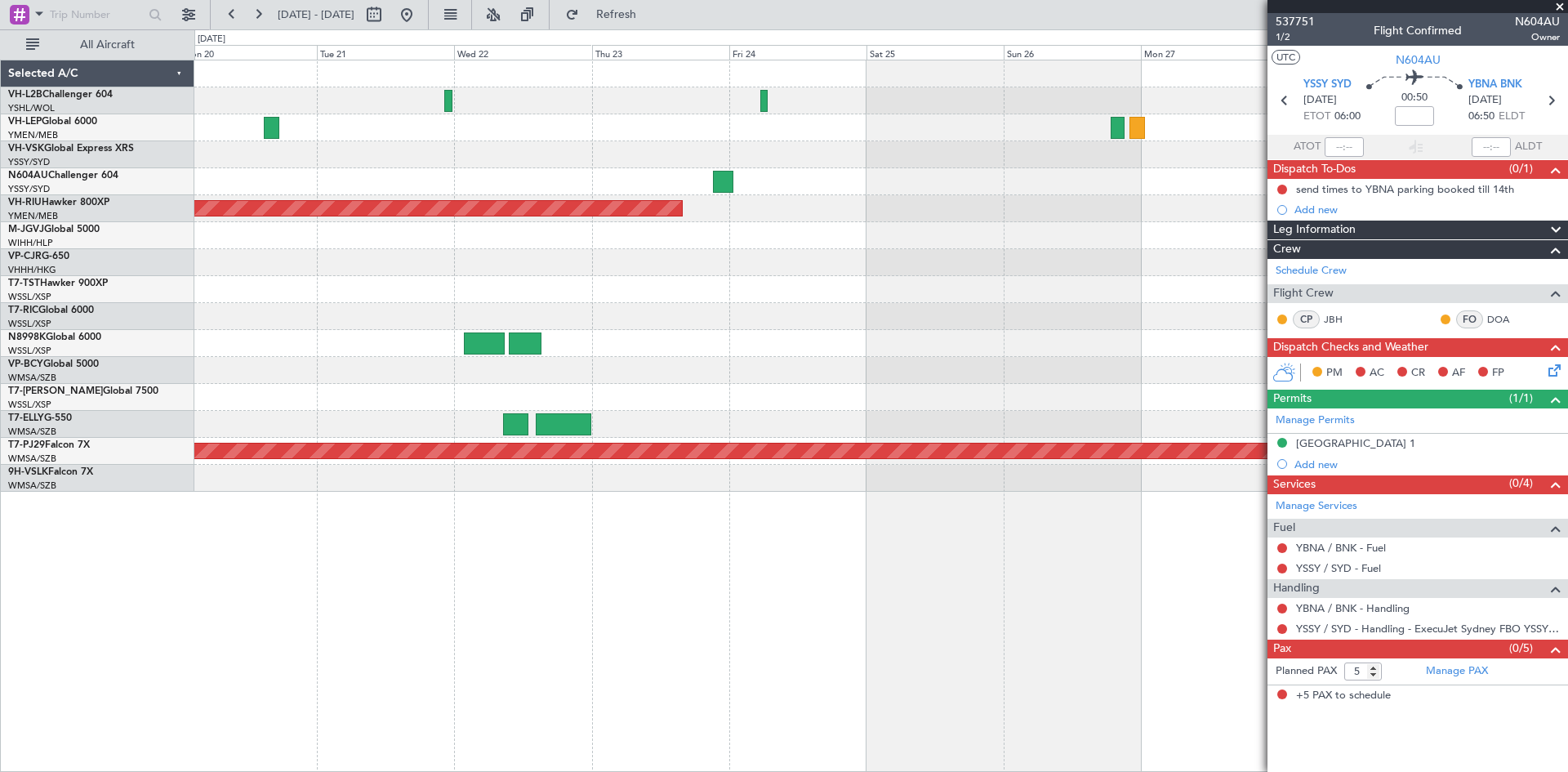
click at [698, 218] on div "Planned Maint [GEOGRAPHIC_DATA] ([GEOGRAPHIC_DATA])" at bounding box center [880, 209] width 1373 height 27
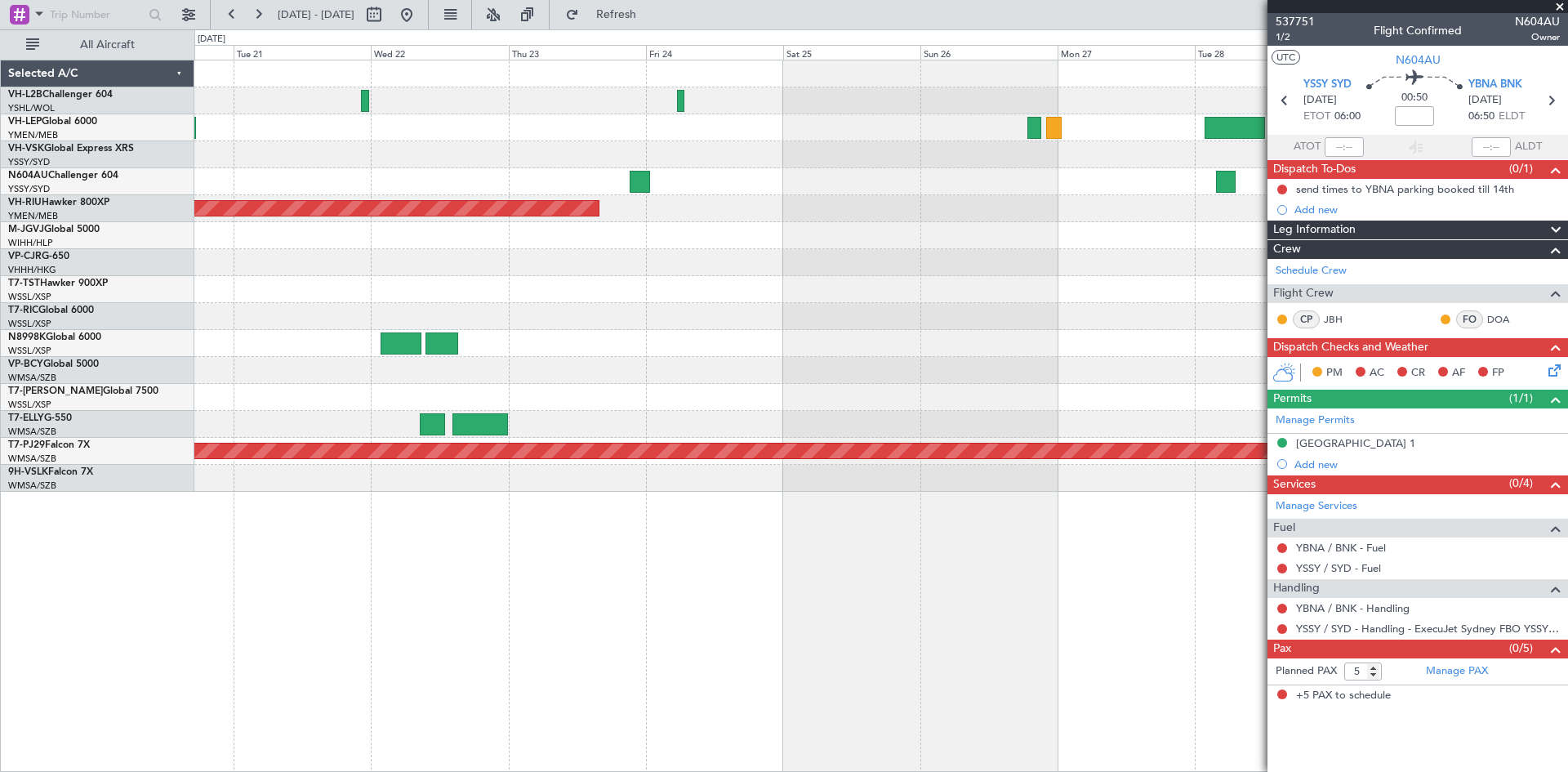
click at [721, 238] on div at bounding box center [880, 235] width 1373 height 27
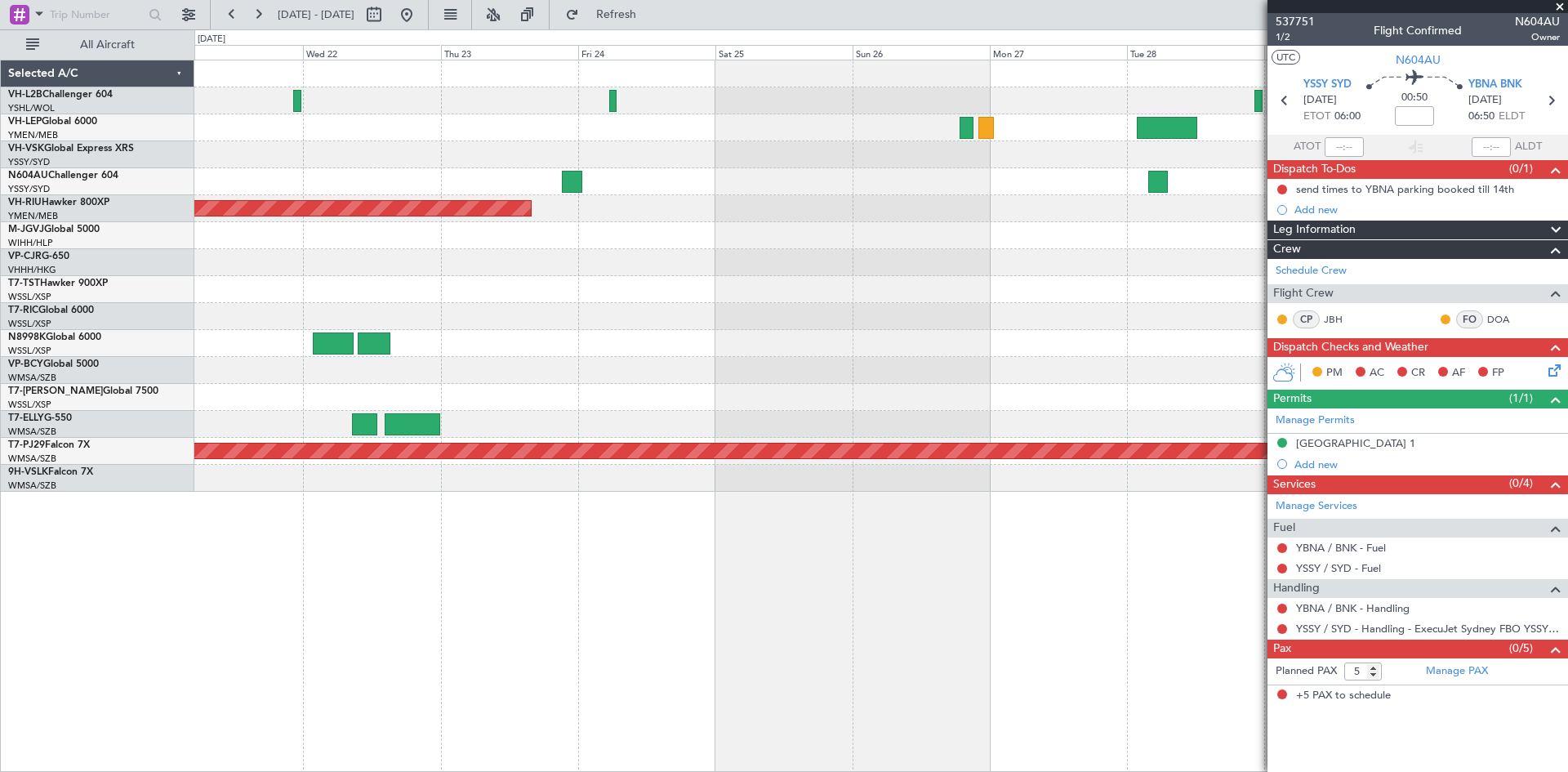
click at [586, 232] on div "Planned Maint [GEOGRAPHIC_DATA] ([GEOGRAPHIC_DATA]) Planned Maint [GEOGRAPHIC_D…" at bounding box center [880, 276] width 1373 height 431
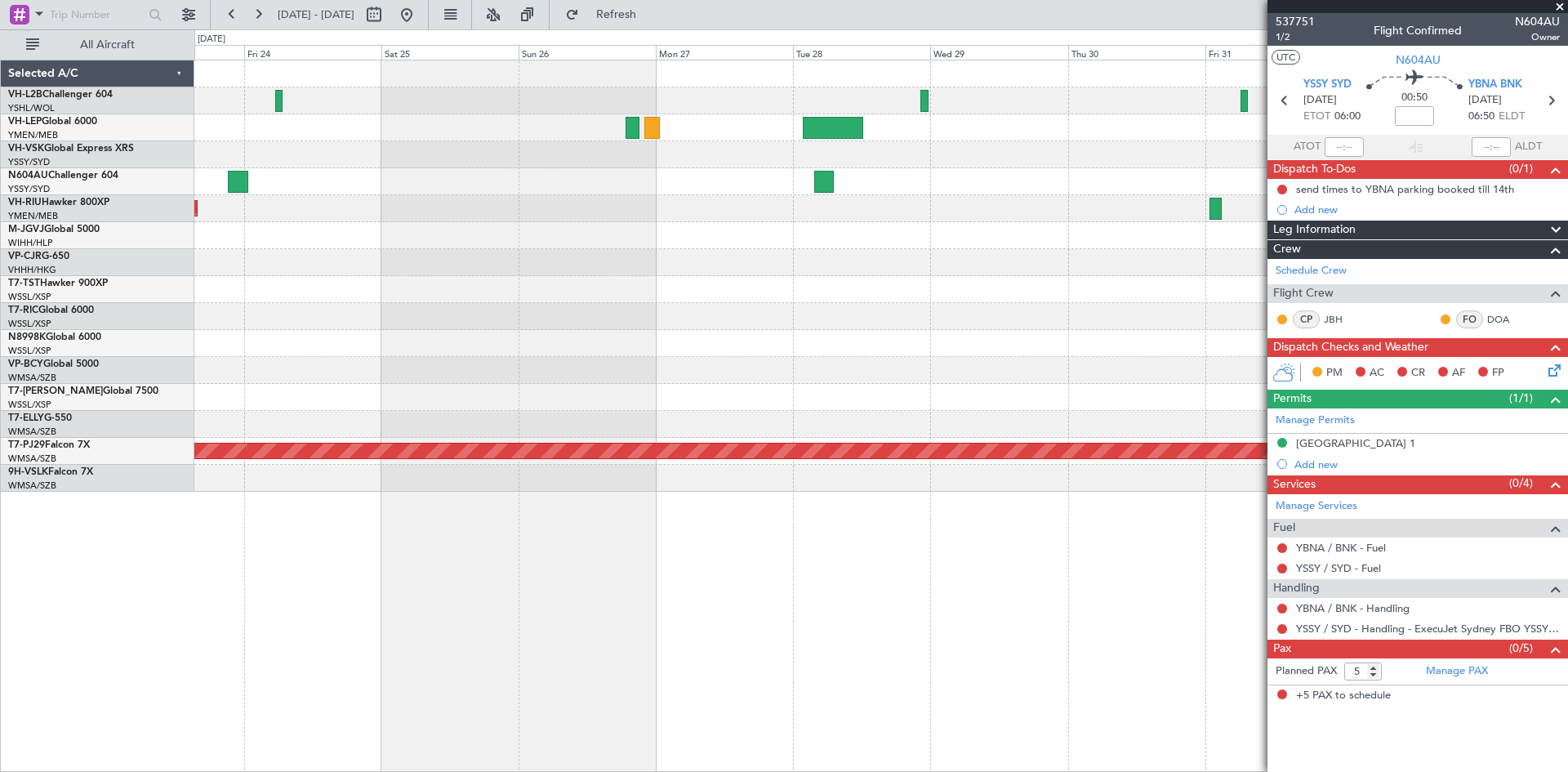
click at [703, 377] on div "Planned Maint Sydney ([PERSON_NAME] Intl) Planned Maint [GEOGRAPHIC_DATA] ([GEO…" at bounding box center [880, 276] width 1373 height 431
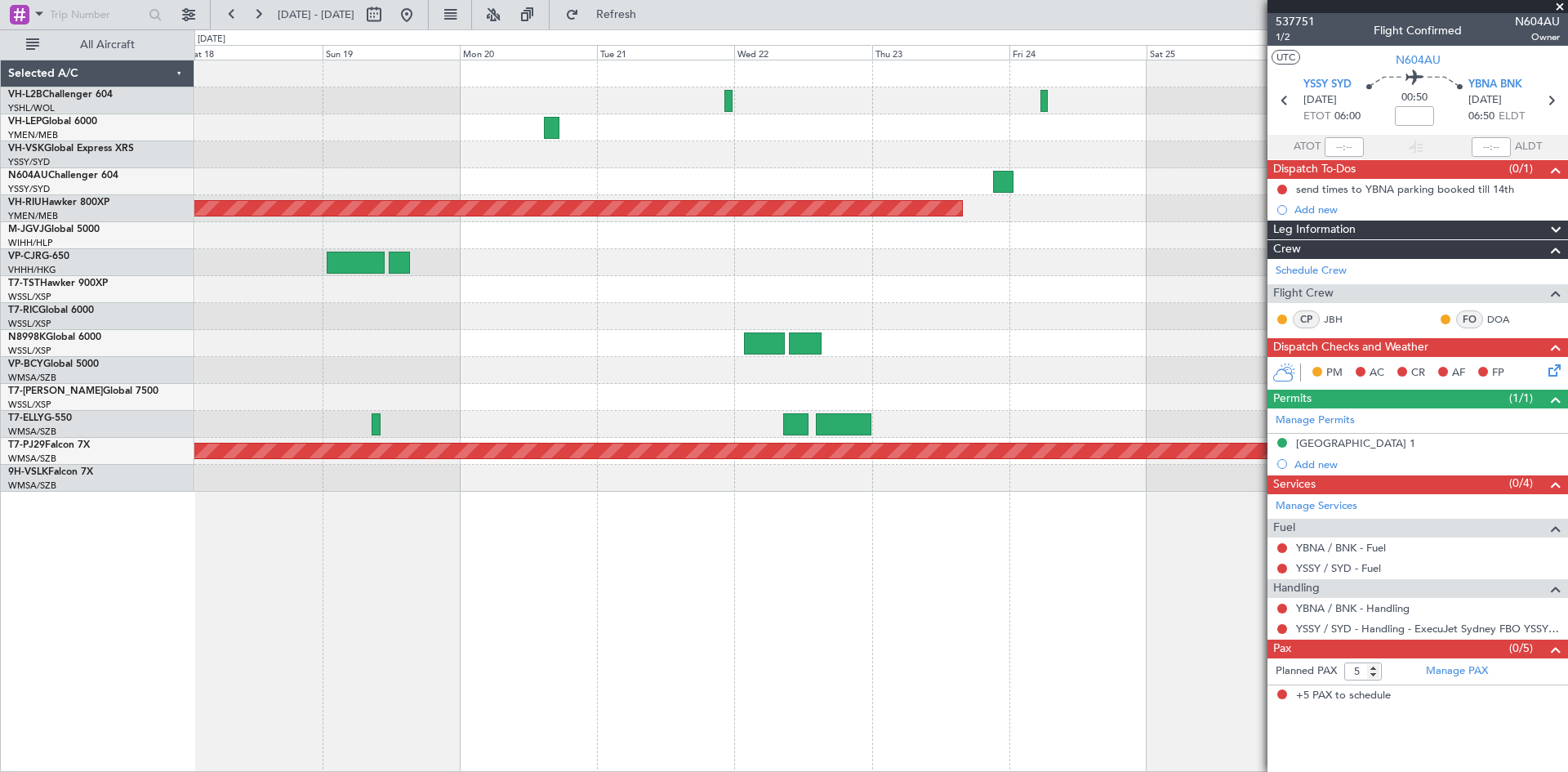
click at [1009, 291] on div "Planned Maint [GEOGRAPHIC_DATA] (Seletar)" at bounding box center [880, 289] width 1373 height 27
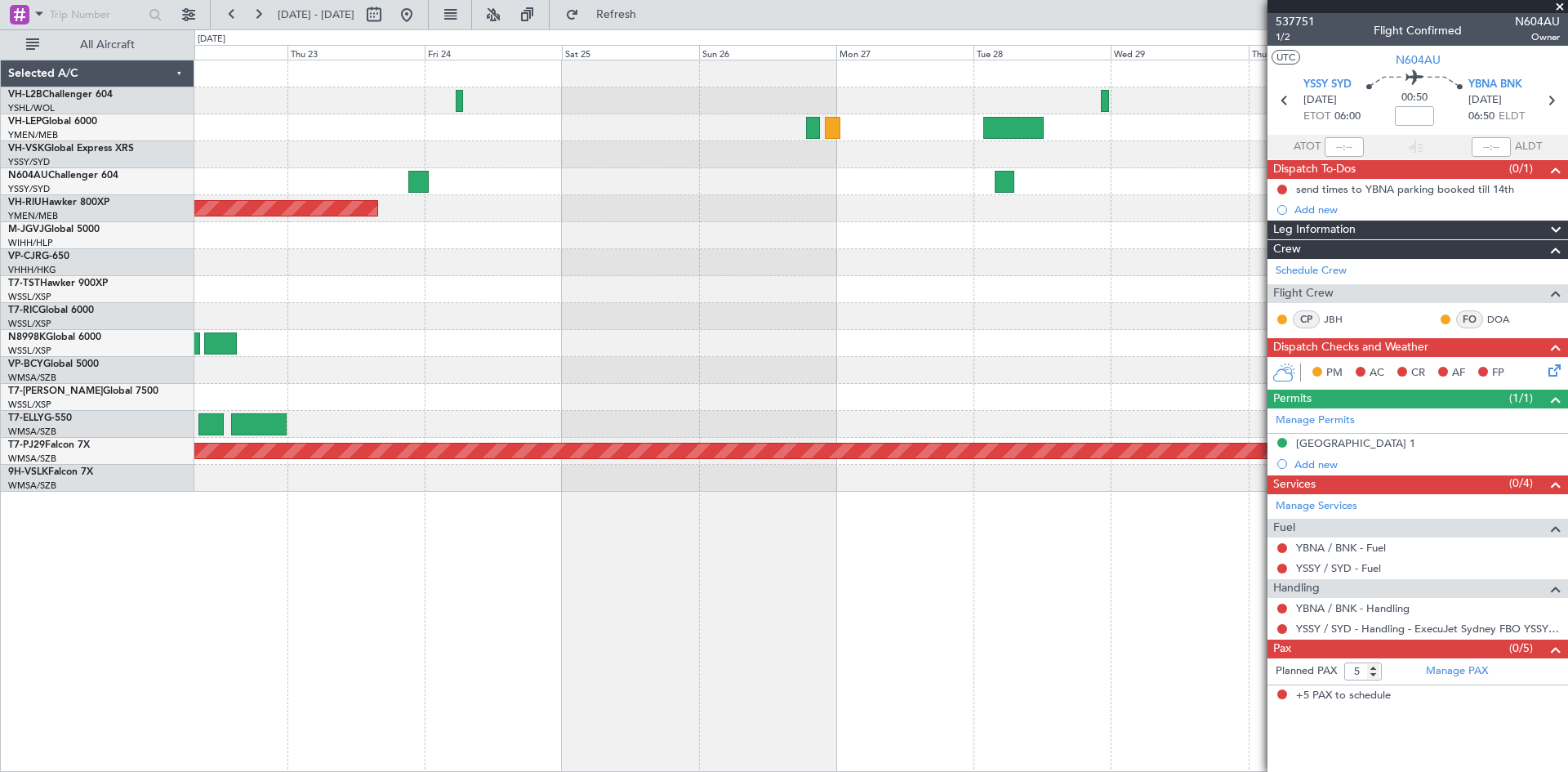
click at [840, 260] on div "Planned Maint Sydney ([PERSON_NAME] Intl) Planned Maint [GEOGRAPHIC_DATA] ([GEO…" at bounding box center [880, 276] width 1373 height 431
